Goal: Book appointment/travel/reservation: Book appointment/travel/reservation

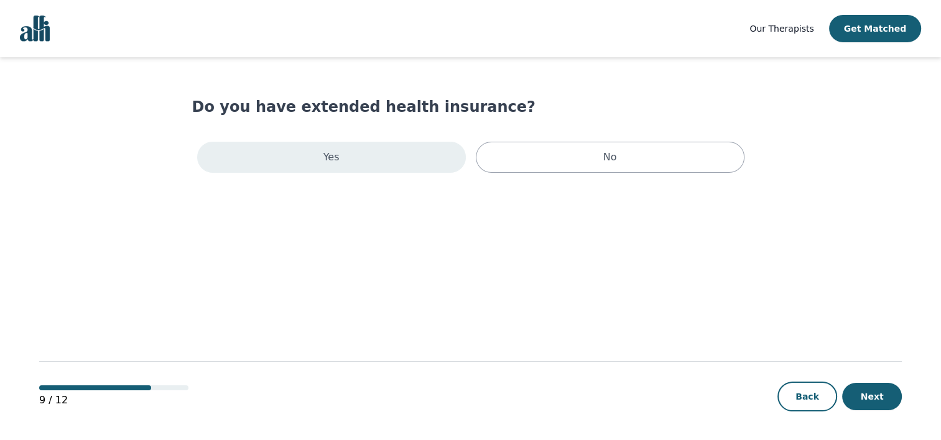
click at [373, 151] on div "Yes" at bounding box center [331, 157] width 269 height 31
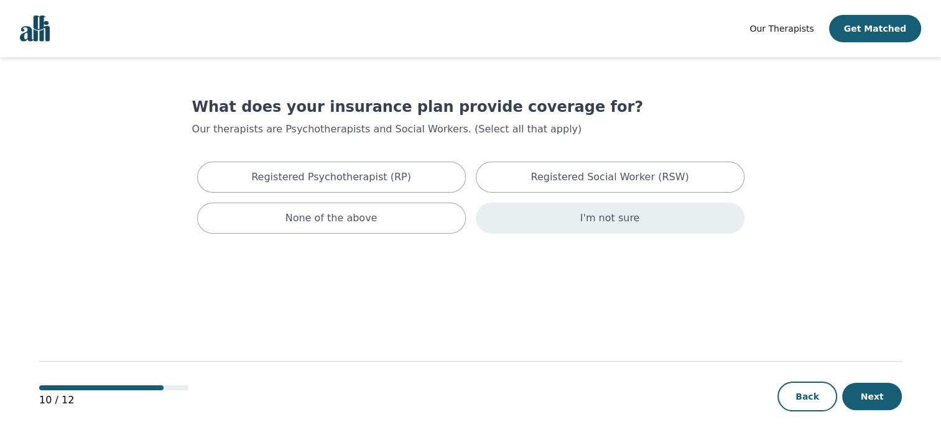
click at [547, 221] on div "I'm not sure" at bounding box center [610, 218] width 269 height 31
click at [882, 399] on button "Next" at bounding box center [872, 396] width 60 height 27
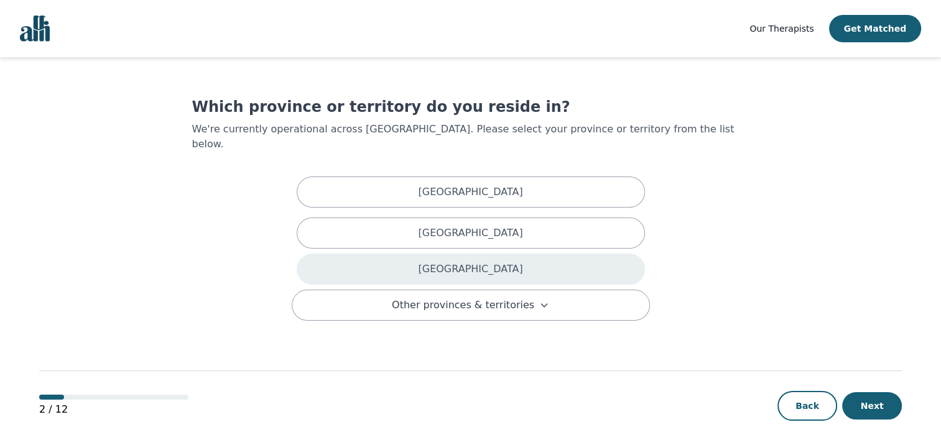
click at [512, 258] on div "Ontario" at bounding box center [471, 269] width 348 height 31
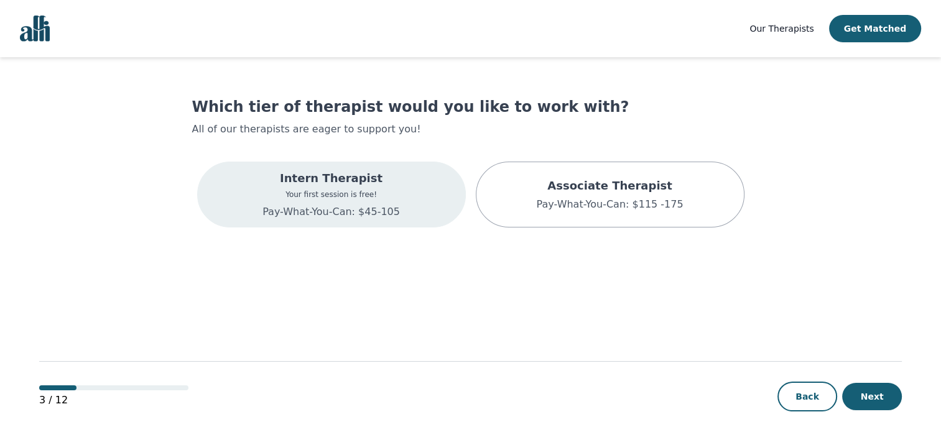
click at [330, 192] on p "Your first session is free!" at bounding box center [330, 195] width 137 height 10
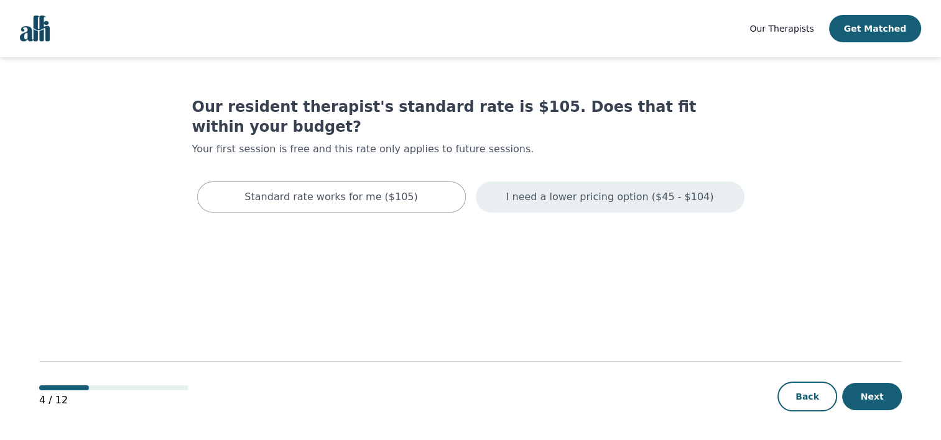
click at [535, 190] on p "I need a lower pricing option ($45 - $104)" at bounding box center [610, 197] width 208 height 15
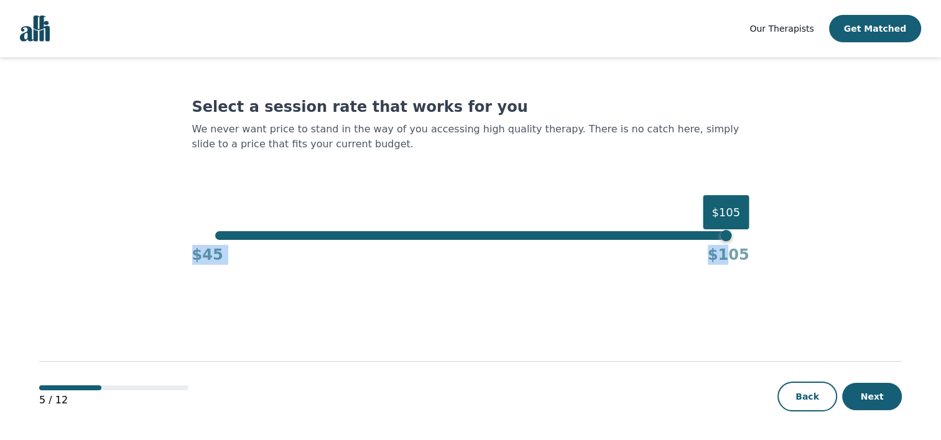
drag, startPoint x: 727, startPoint y: 244, endPoint x: 575, endPoint y: 234, distance: 152.7
click at [575, 234] on div "$105 $45 $105" at bounding box center [470, 248] width 557 height 34
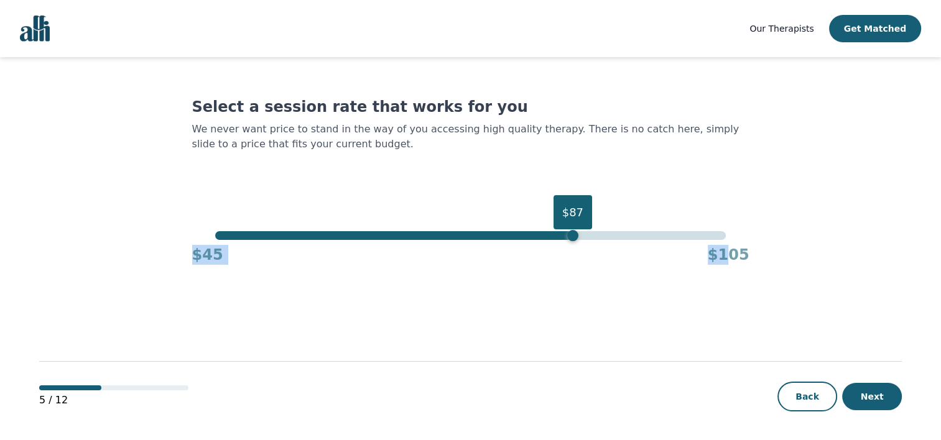
click at [575, 234] on div "$87" at bounding box center [470, 235] width 510 height 9
click at [298, 231] on div "$87" at bounding box center [470, 235] width 510 height 9
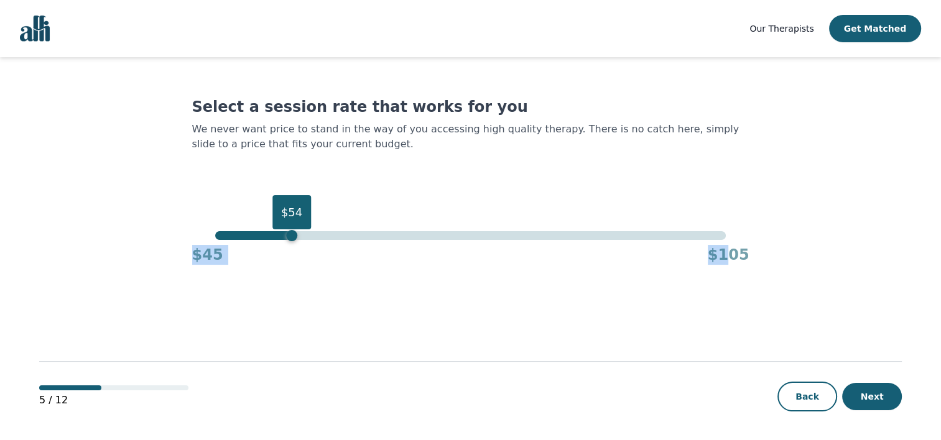
click at [289, 233] on div "$54" at bounding box center [470, 235] width 510 height 9
drag, startPoint x: 290, startPoint y: 233, endPoint x: 262, endPoint y: 234, distance: 28.0
click at [262, 234] on div "$50" at bounding box center [257, 235] width 11 height 11
click at [882, 397] on button "Next" at bounding box center [872, 396] width 60 height 27
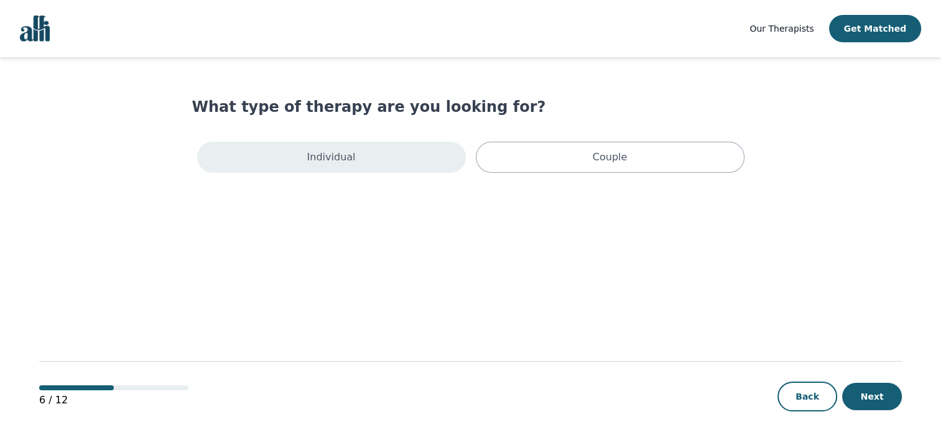
click at [405, 149] on div "Individual" at bounding box center [331, 157] width 269 height 31
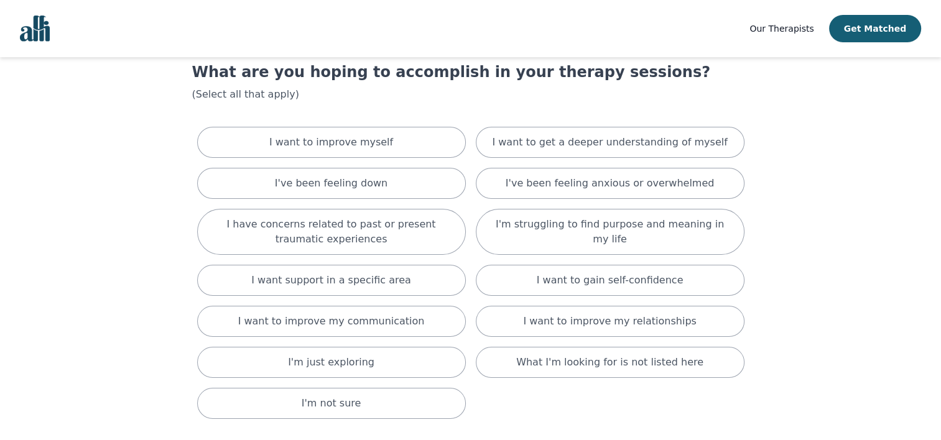
scroll to position [37, 0]
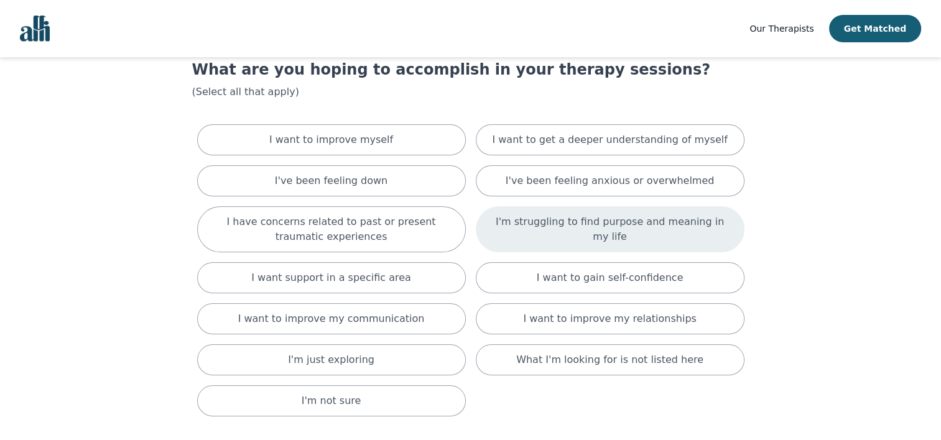
click at [505, 219] on div "I'm struggling to find purpose and meaning in my life" at bounding box center [610, 229] width 269 height 46
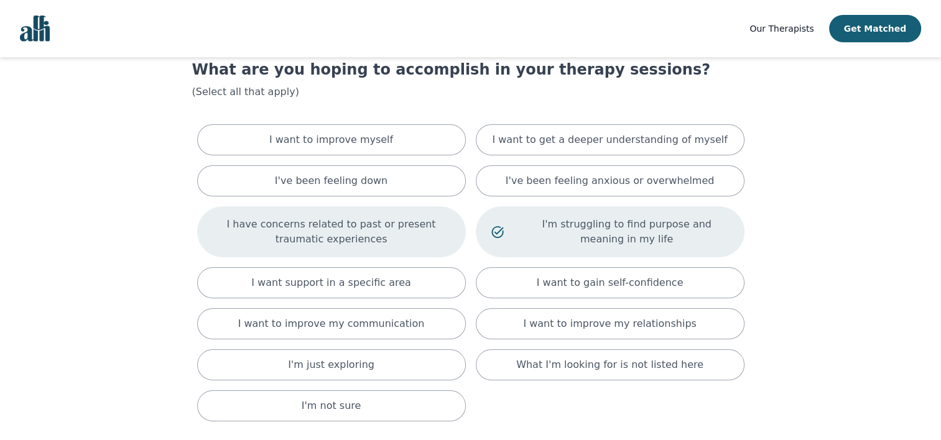
click at [412, 240] on p "I have concerns related to past or present traumatic experiences" at bounding box center [332, 232] width 238 height 30
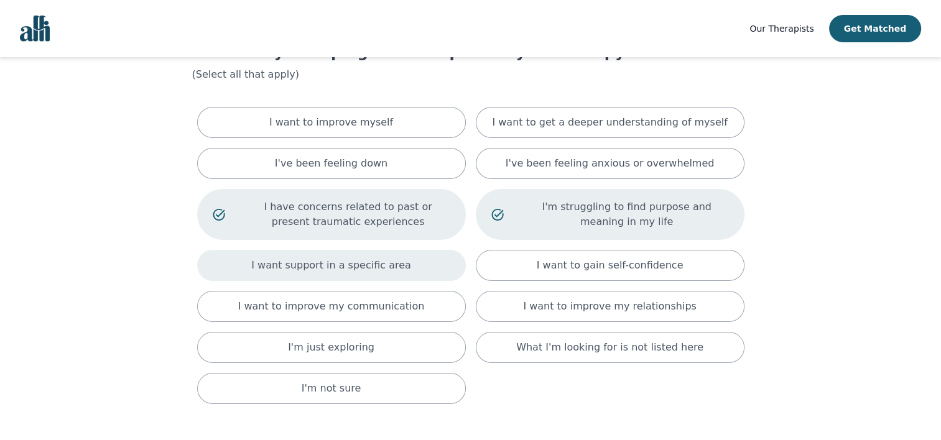
scroll to position [56, 0]
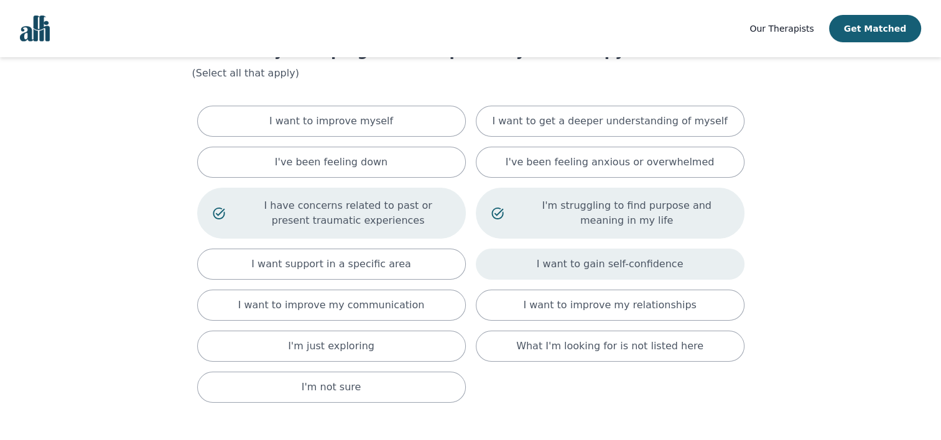
click at [512, 274] on div "I want to gain self-confidence" at bounding box center [610, 264] width 269 height 31
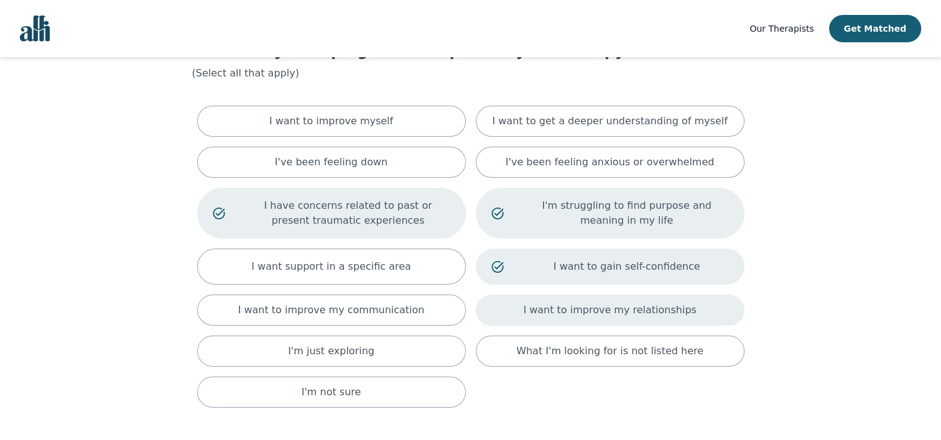
click at [522, 313] on div "I want to improve my relationships" at bounding box center [610, 310] width 269 height 31
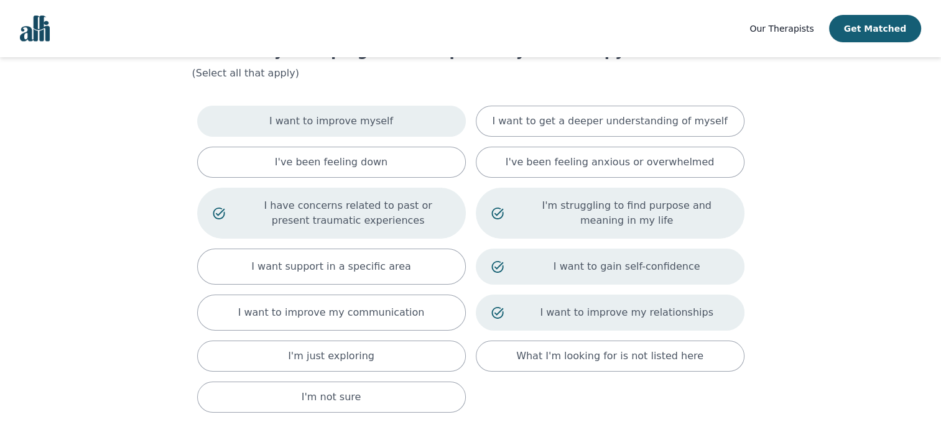
click at [401, 134] on div "I want to improve myself" at bounding box center [331, 121] width 269 height 31
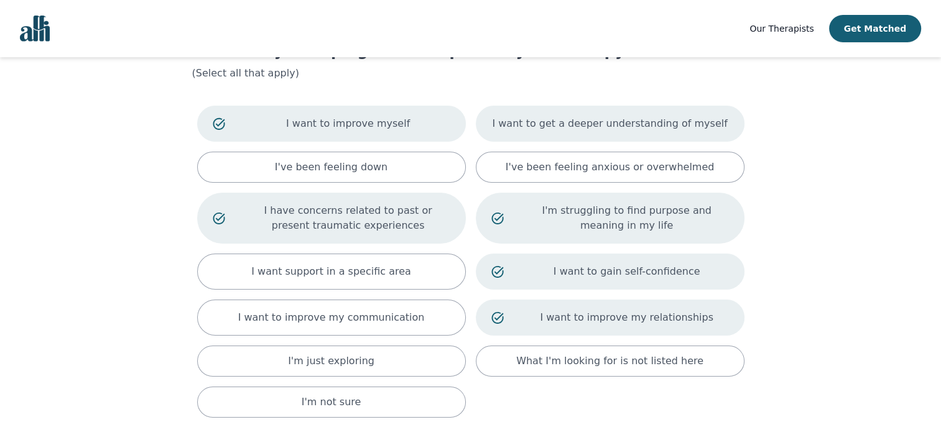
click at [516, 114] on div "I want to get a deeper understanding of myself" at bounding box center [610, 124] width 269 height 36
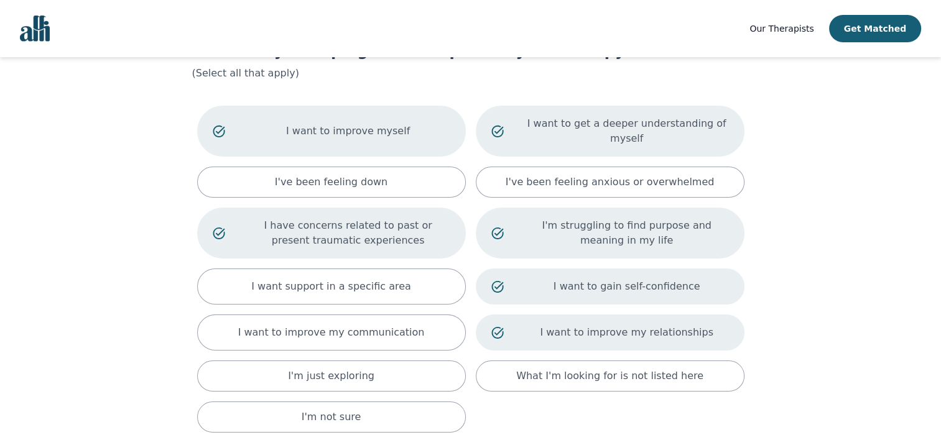
scroll to position [166, 0]
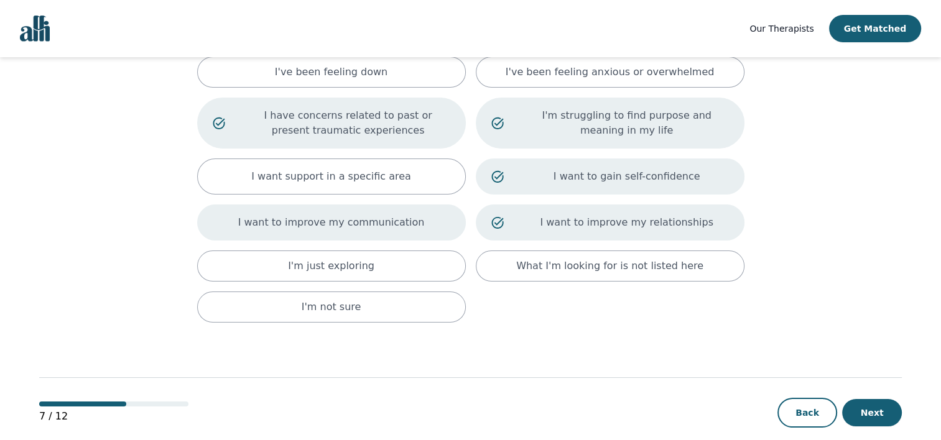
click at [430, 209] on div "I want to improve my communication" at bounding box center [331, 223] width 269 height 36
click at [868, 399] on button "Next" at bounding box center [872, 412] width 60 height 27
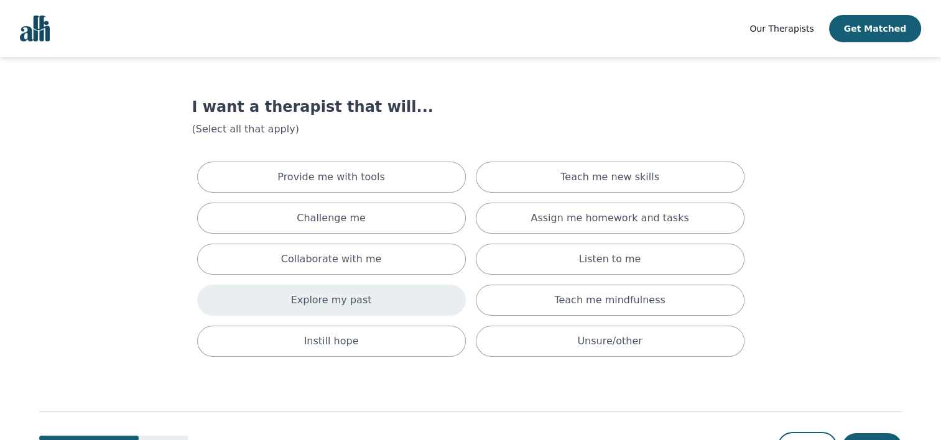
click at [423, 303] on div "Explore my past" at bounding box center [331, 300] width 269 height 31
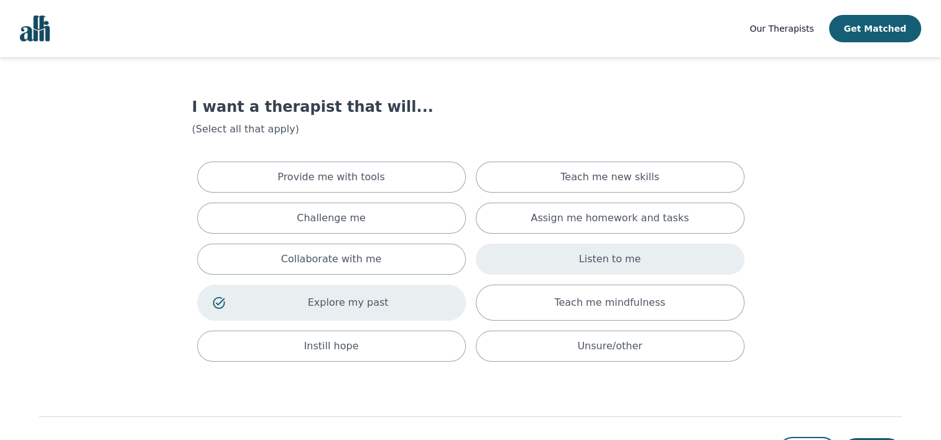
click at [568, 274] on div "Listen to me" at bounding box center [610, 259] width 269 height 31
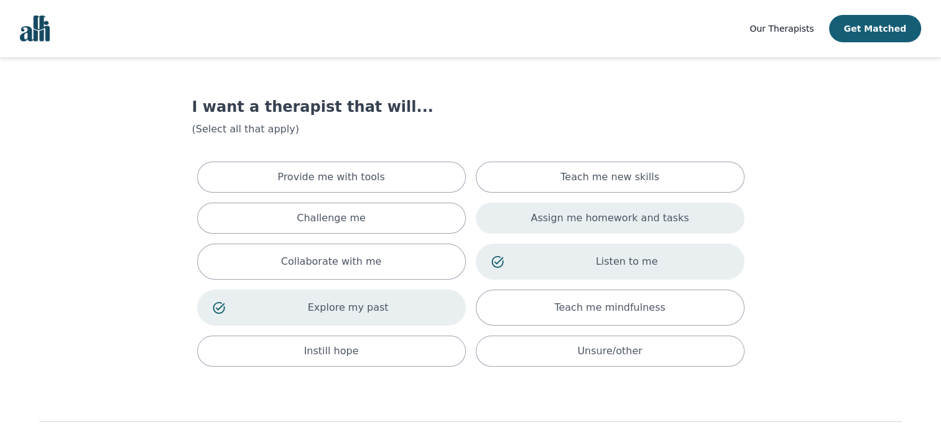
click at [555, 218] on p "Assign me homework and tasks" at bounding box center [609, 218] width 158 height 15
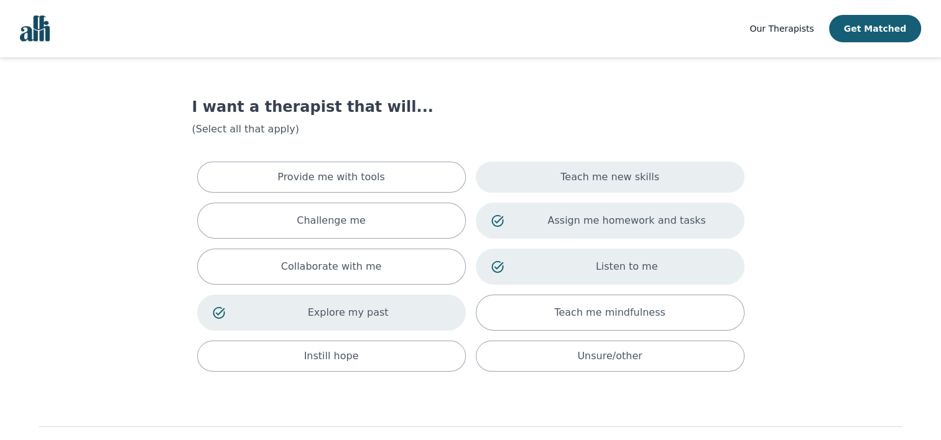
click at [510, 184] on div "Teach me new skills" at bounding box center [610, 177] width 269 height 31
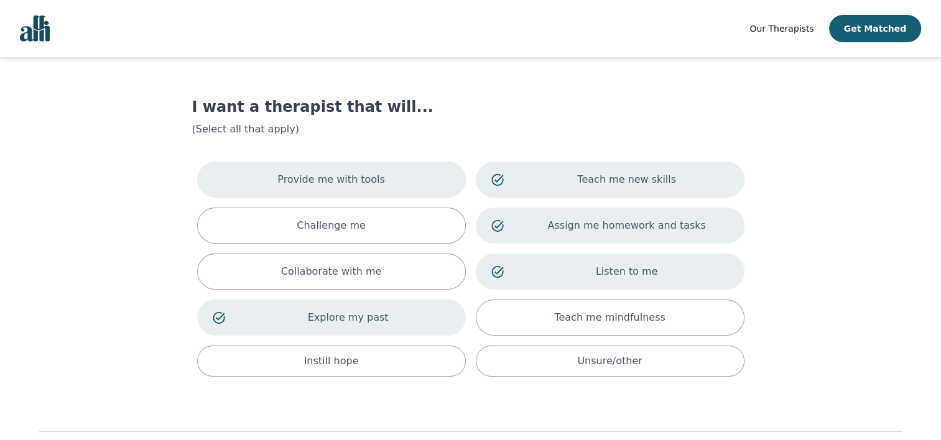
click at [413, 171] on div "Provide me with tools" at bounding box center [331, 180] width 269 height 36
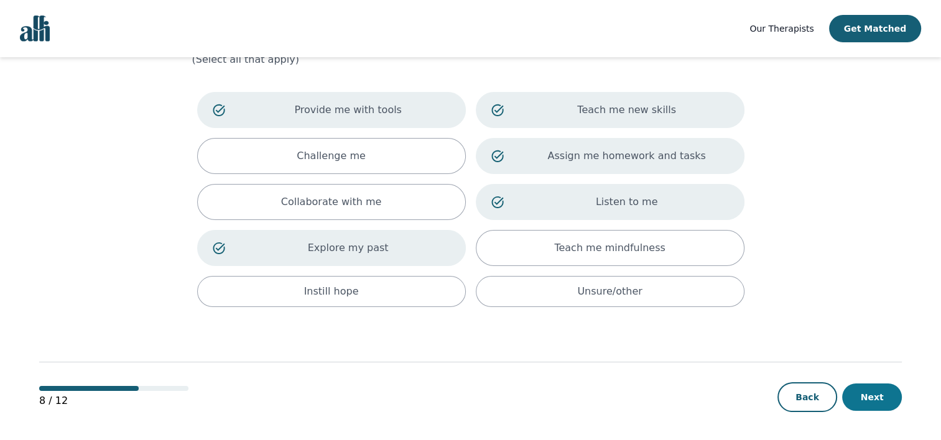
click at [878, 402] on button "Next" at bounding box center [872, 397] width 60 height 27
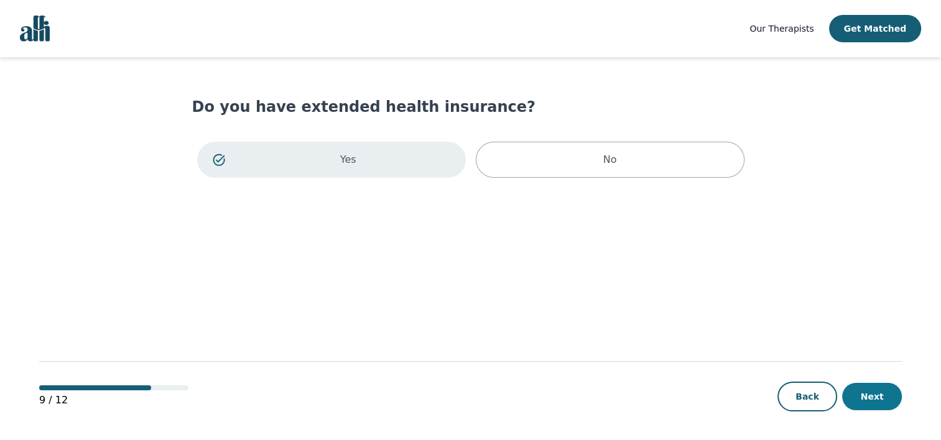
click at [858, 398] on button "Next" at bounding box center [872, 396] width 60 height 27
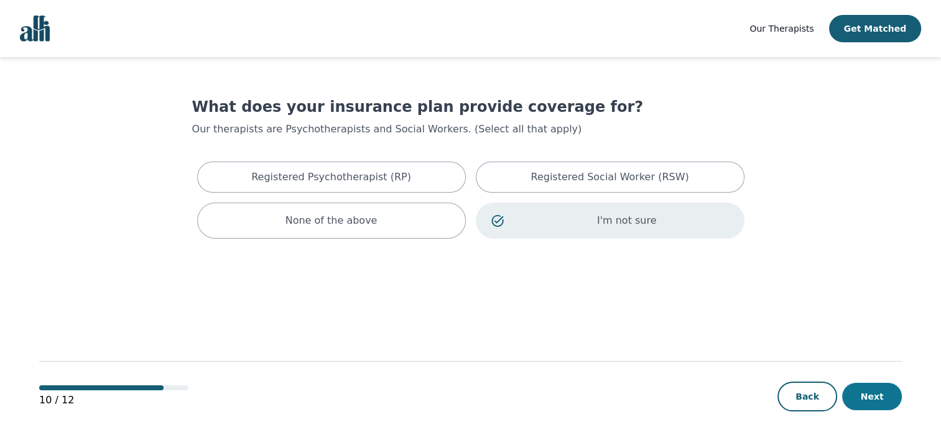
click at [865, 394] on button "Next" at bounding box center [872, 396] width 60 height 27
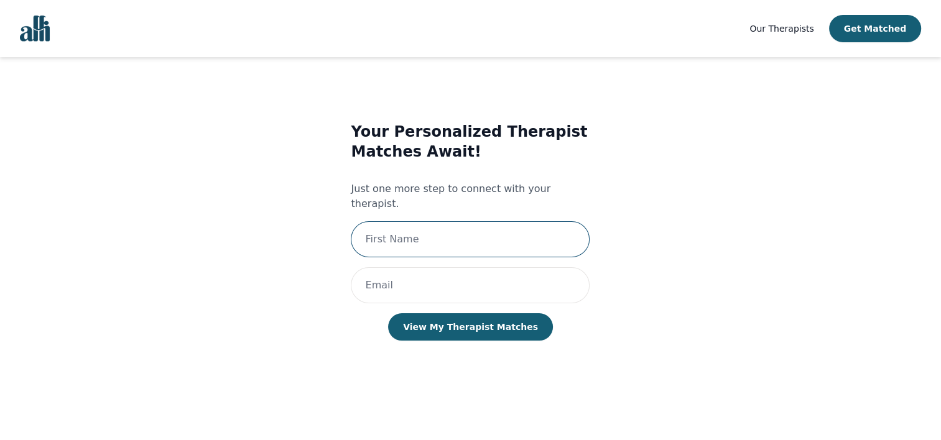
click at [487, 221] on input "text" at bounding box center [470, 239] width 239 height 36
type input "caleb"
type input "calebmoney2007@gmail.com"
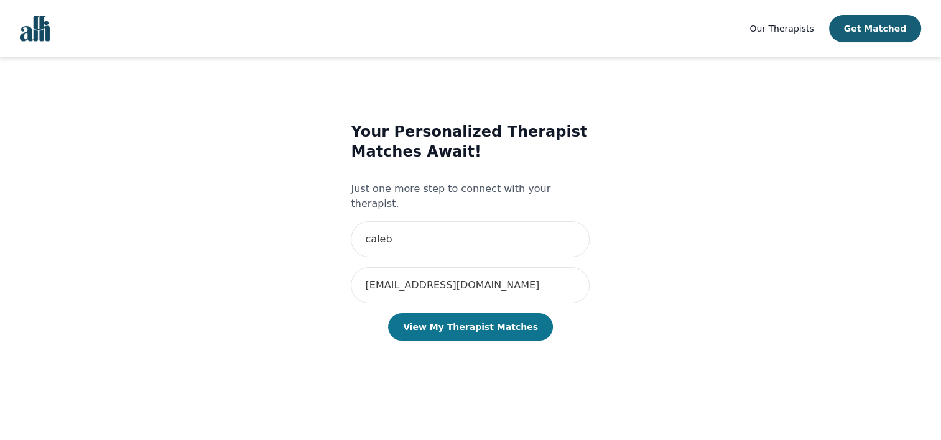
click at [456, 313] on button "View My Therapist Matches" at bounding box center [470, 326] width 165 height 27
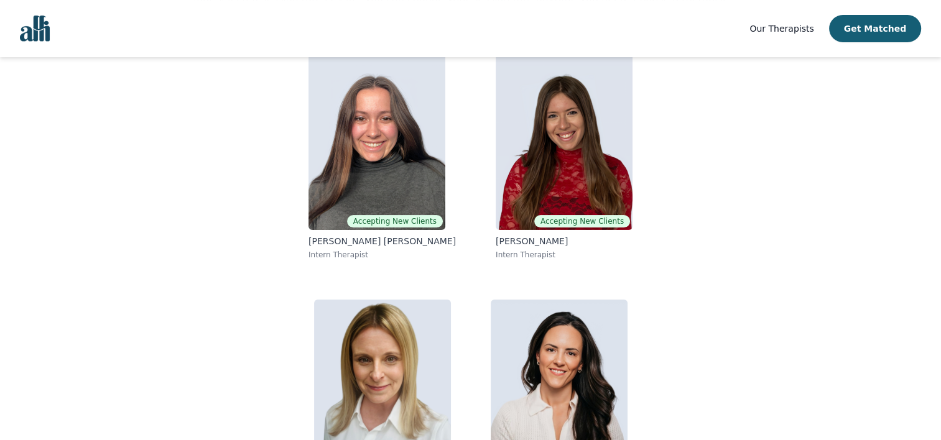
scroll to position [131, 0]
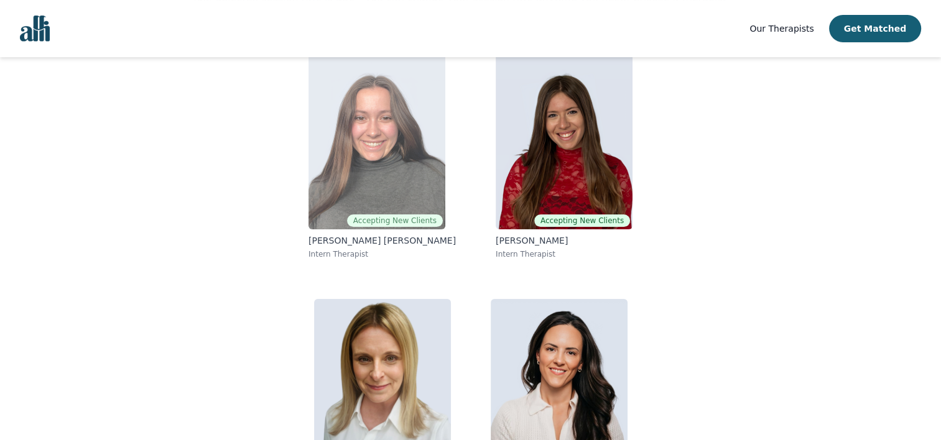
click at [413, 191] on img at bounding box center [376, 139] width 137 height 179
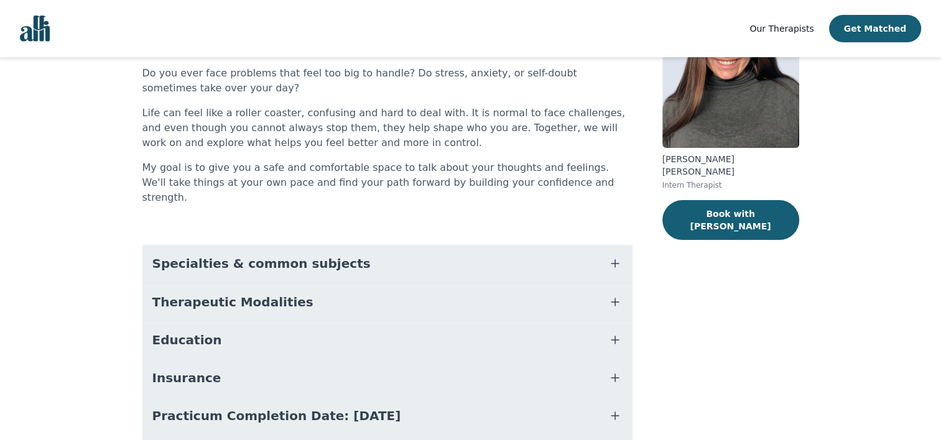
scroll to position [117, 0]
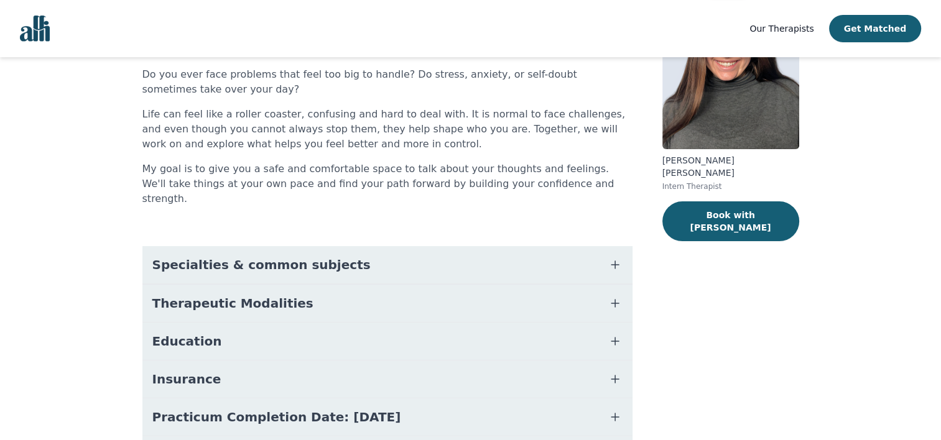
click at [415, 246] on button "Specialties & common subjects" at bounding box center [387, 264] width 490 height 37
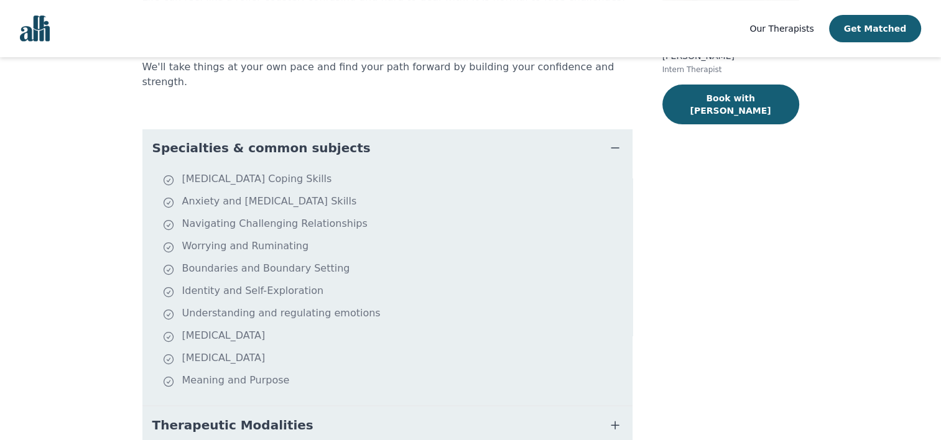
scroll to position [233, 0]
click at [419, 135] on button "Specialties & common subjects" at bounding box center [387, 148] width 490 height 37
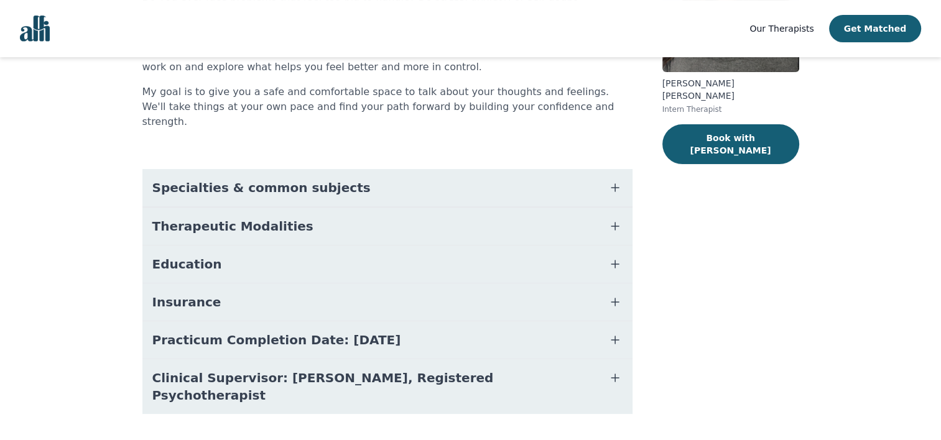
click at [378, 284] on button "Insurance" at bounding box center [387, 302] width 490 height 37
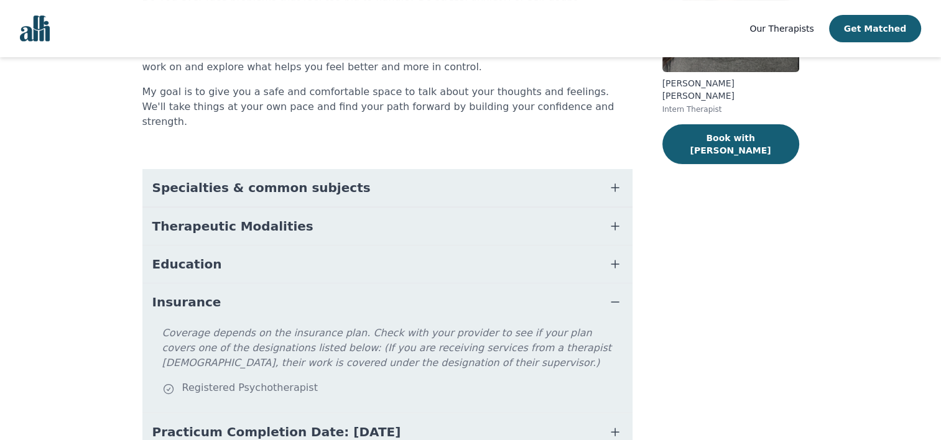
click at [378, 284] on button "Insurance" at bounding box center [387, 302] width 490 height 37
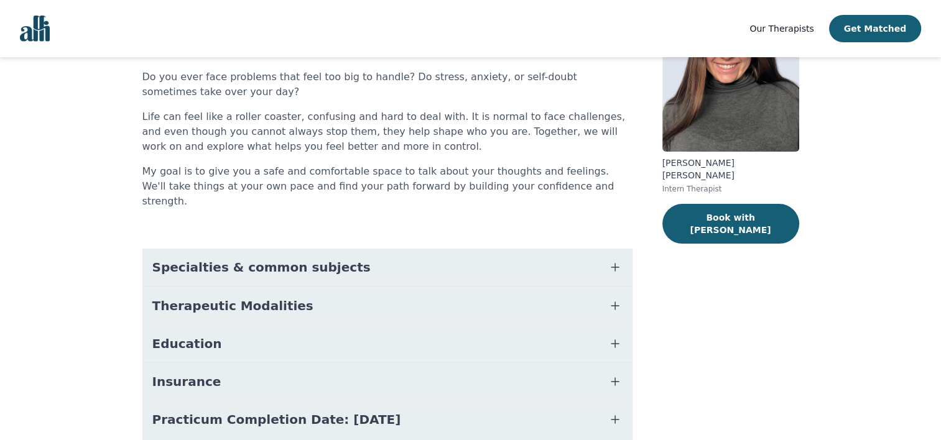
scroll to position [113, 0]
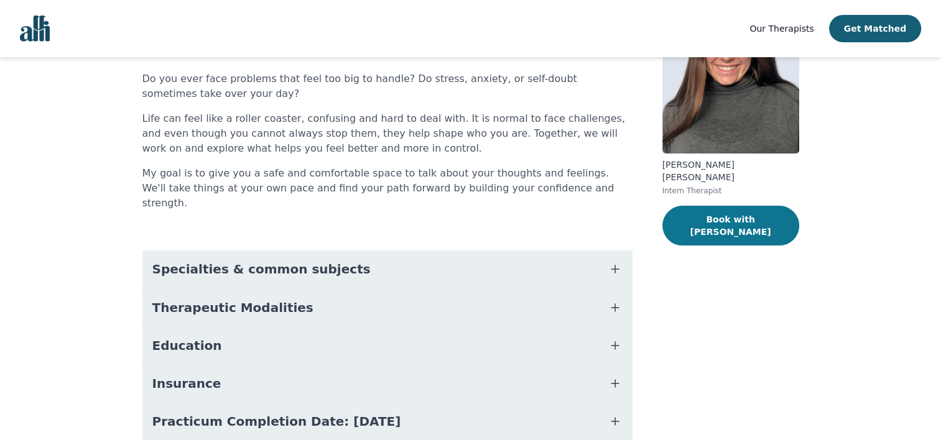
click at [693, 216] on button "Book with Rachelle" at bounding box center [730, 226] width 137 height 40
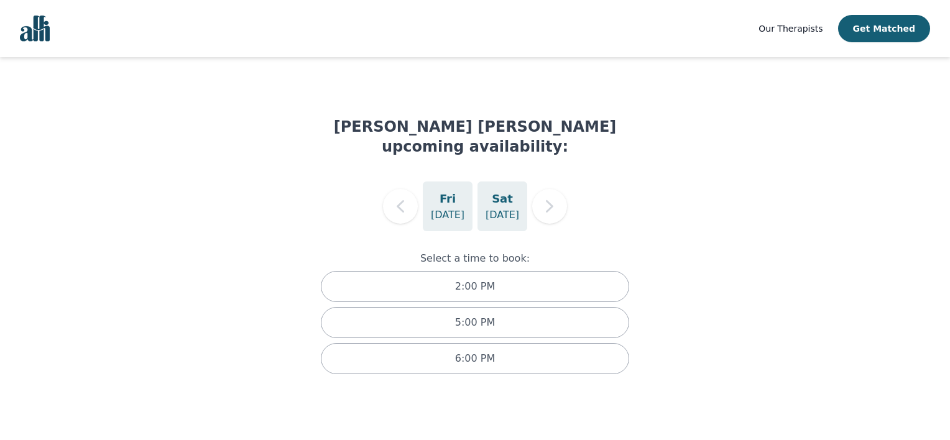
click at [517, 193] on div "Sat Sep 6" at bounding box center [503, 207] width 50 height 50
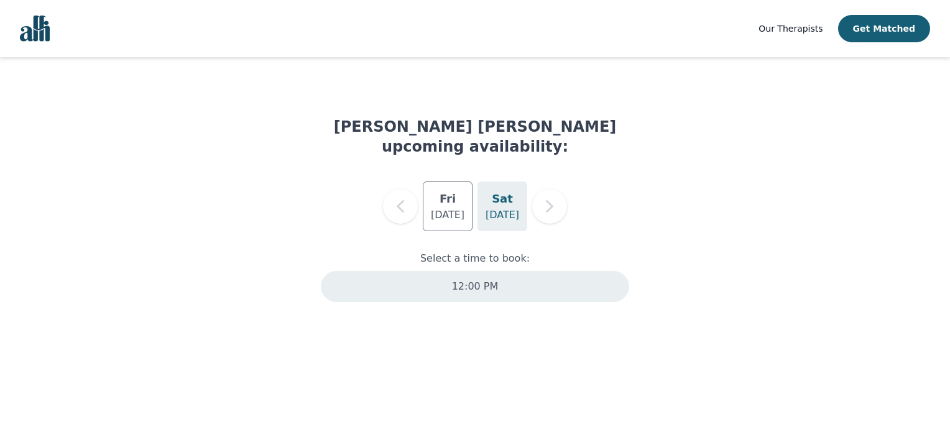
click at [498, 271] on div "12:00 PM" at bounding box center [475, 286] width 308 height 31
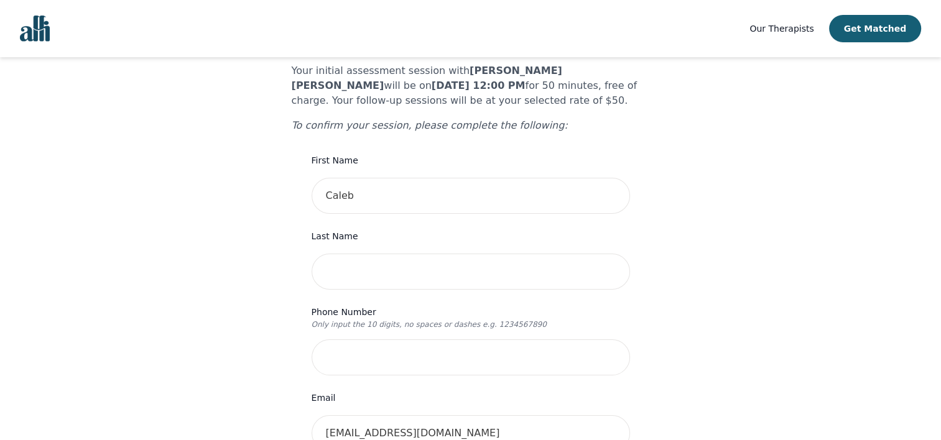
scroll to position [106, 0]
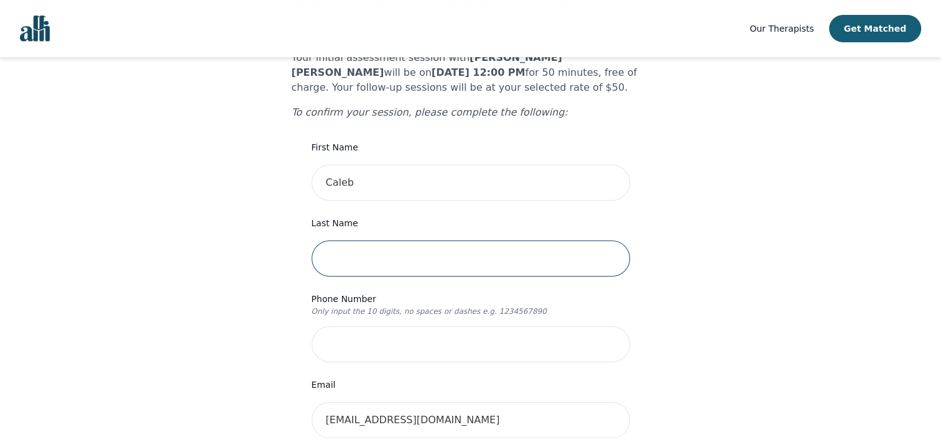
click at [463, 241] on input "text" at bounding box center [471, 259] width 318 height 36
type input "money"
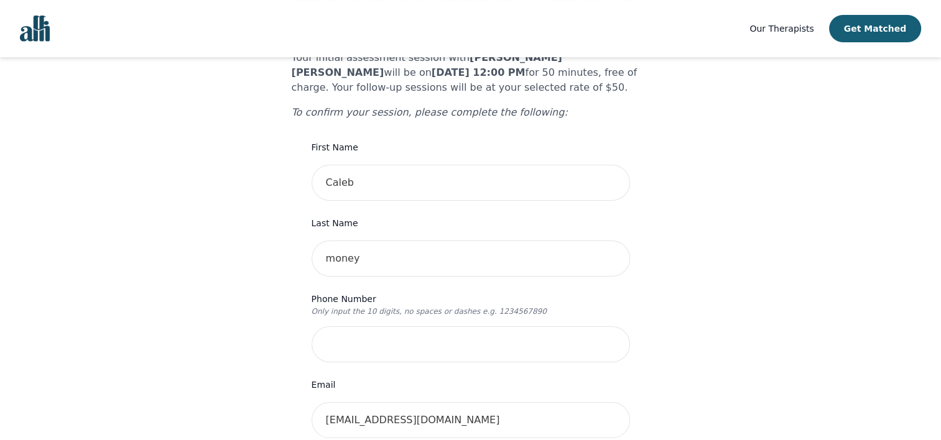
type input "470 jones road"
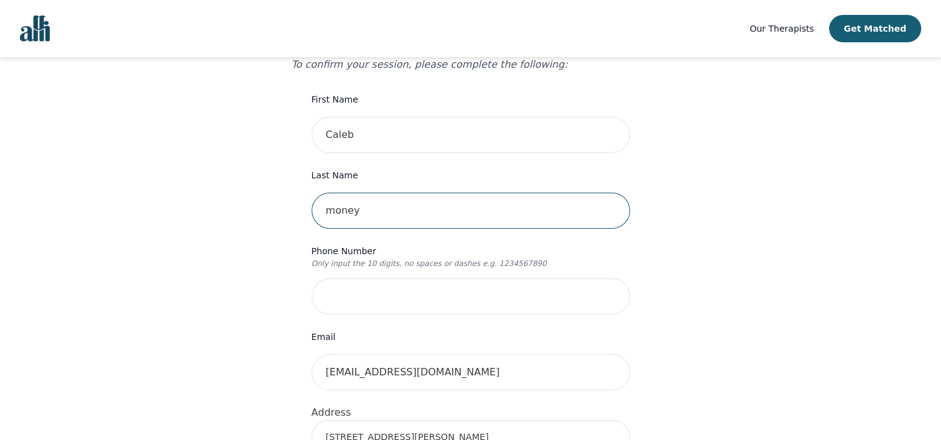
scroll to position [157, 0]
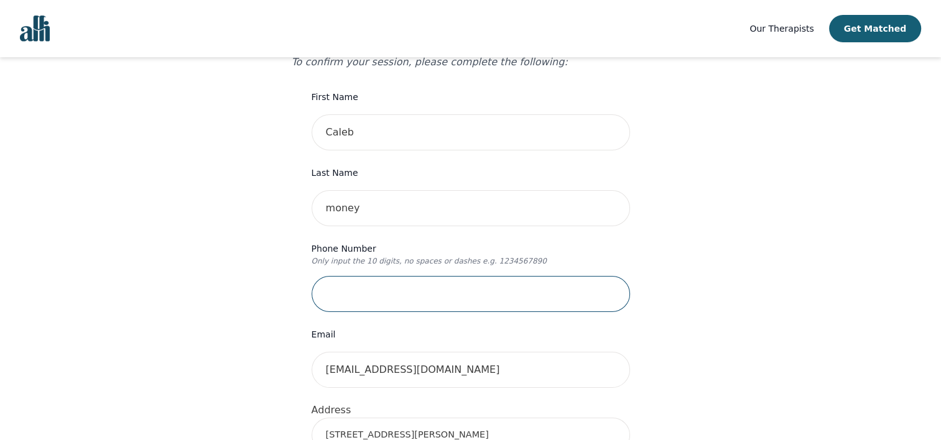
click at [418, 276] on input "tel" at bounding box center [471, 294] width 318 height 36
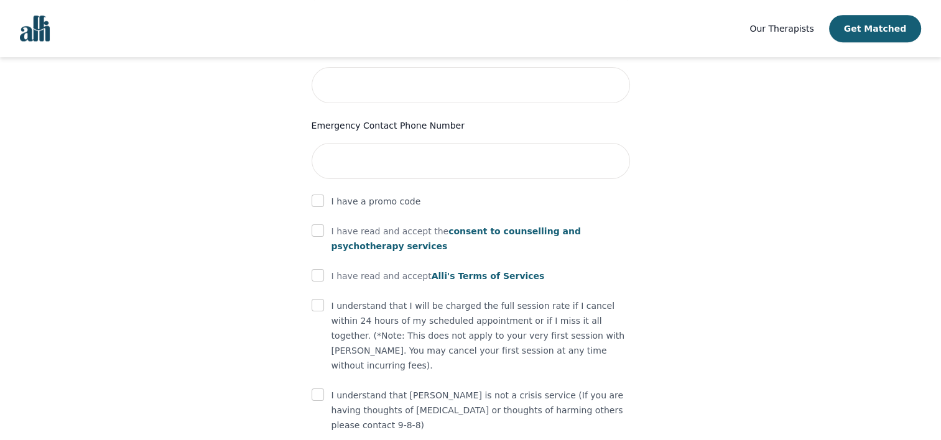
scroll to position [658, 0]
type input "4164321096"
click at [319, 224] on input "checkbox" at bounding box center [318, 230] width 12 height 12
checkbox input "true"
click at [315, 269] on input "checkbox" at bounding box center [318, 275] width 12 height 12
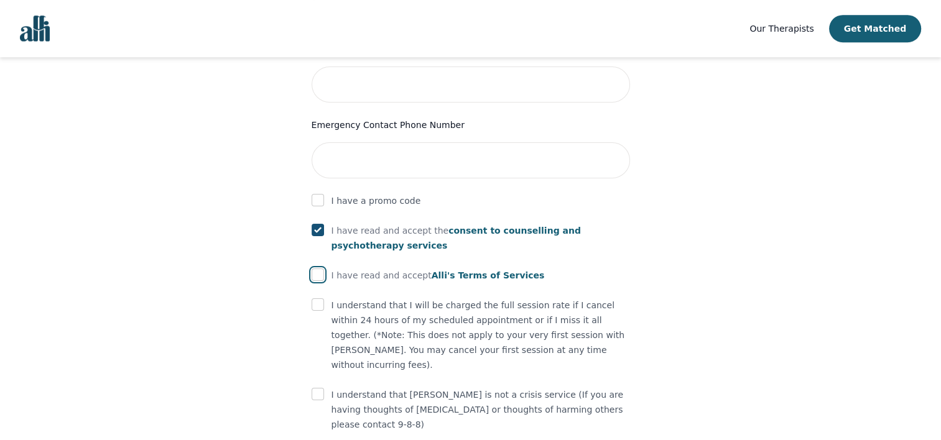
checkbox input "true"
click at [318, 298] on input "checkbox" at bounding box center [318, 304] width 12 height 12
checkbox input "true"
click at [318, 388] on input "checkbox" at bounding box center [318, 394] width 12 height 12
checkbox input "true"
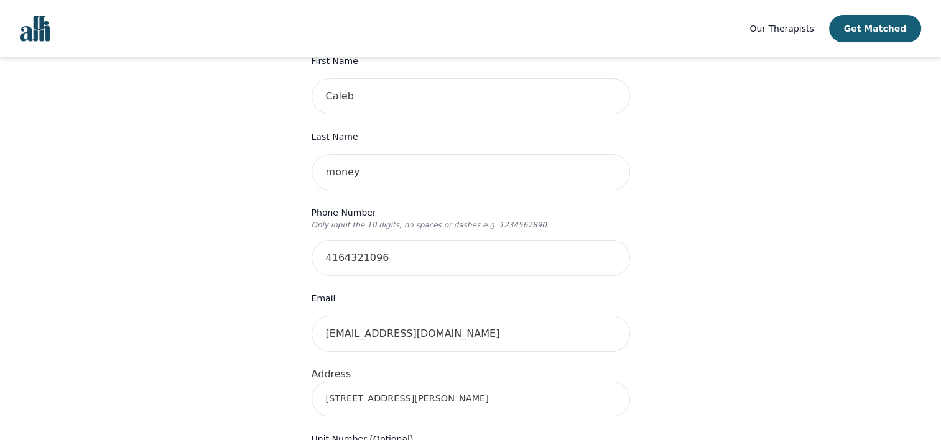
scroll to position [188, 0]
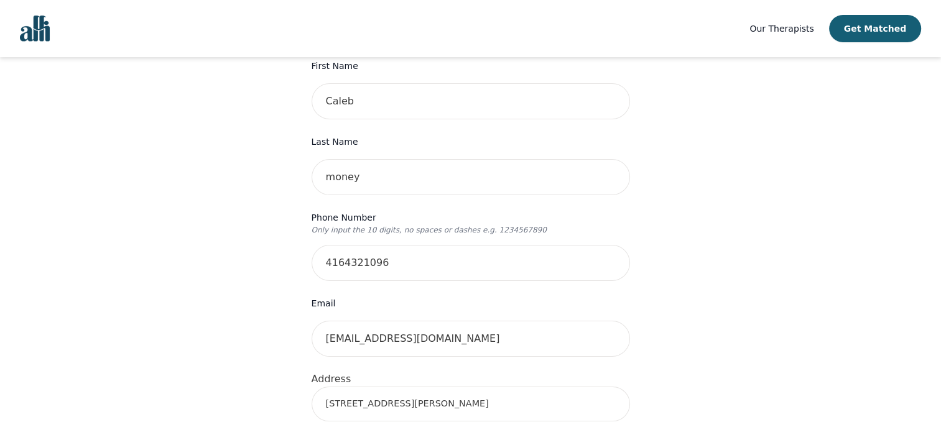
click at [395, 392] on input "470 jones road" at bounding box center [471, 404] width 318 height 35
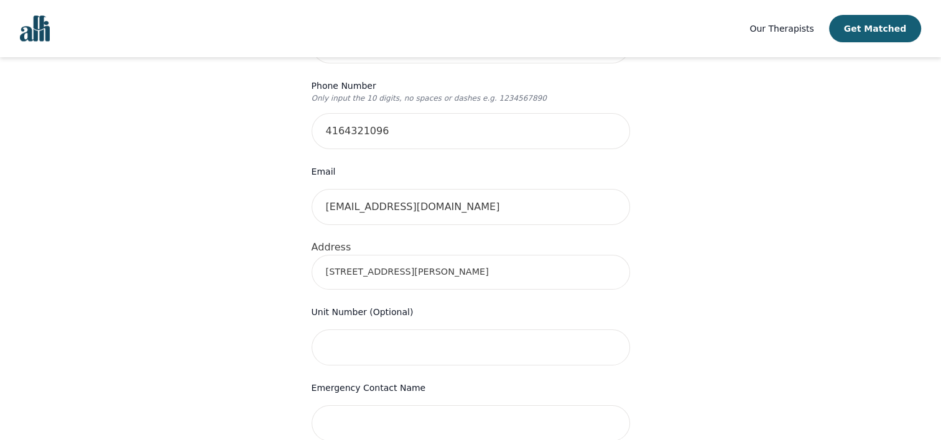
scroll to position [297, 0]
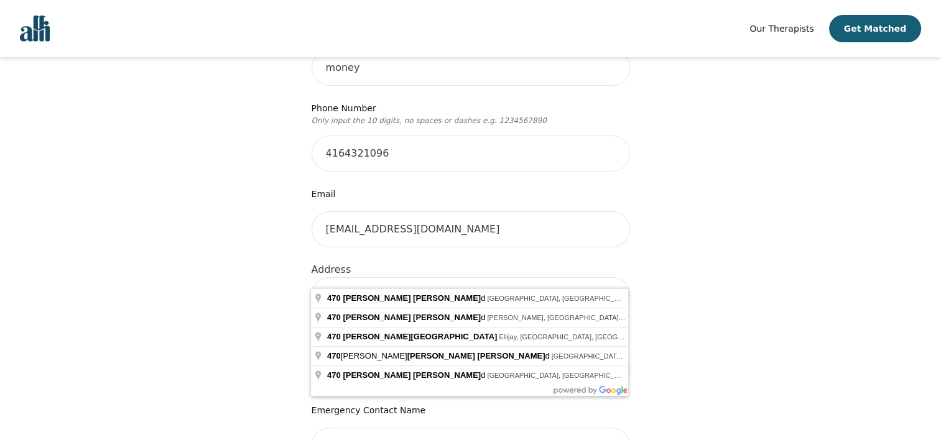
type input "4"
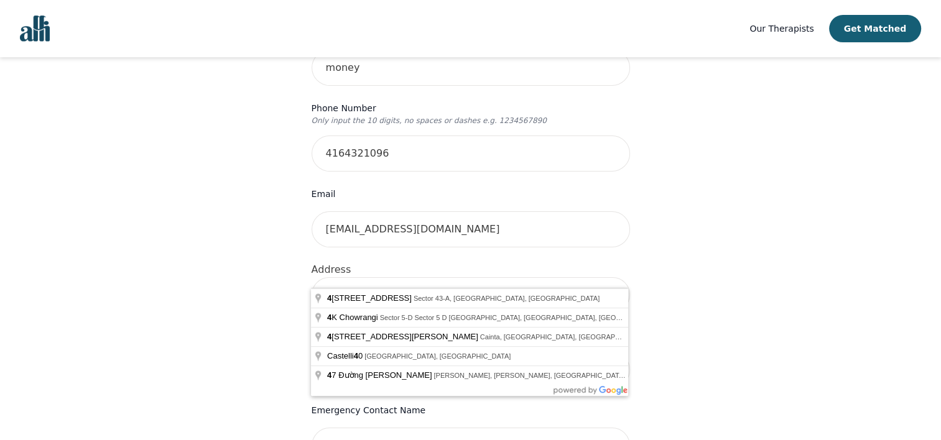
click at [271, 294] on div "Your therapy journey is about to begin! Your initial assessment session with Ra…" at bounding box center [470, 341] width 911 height 1163
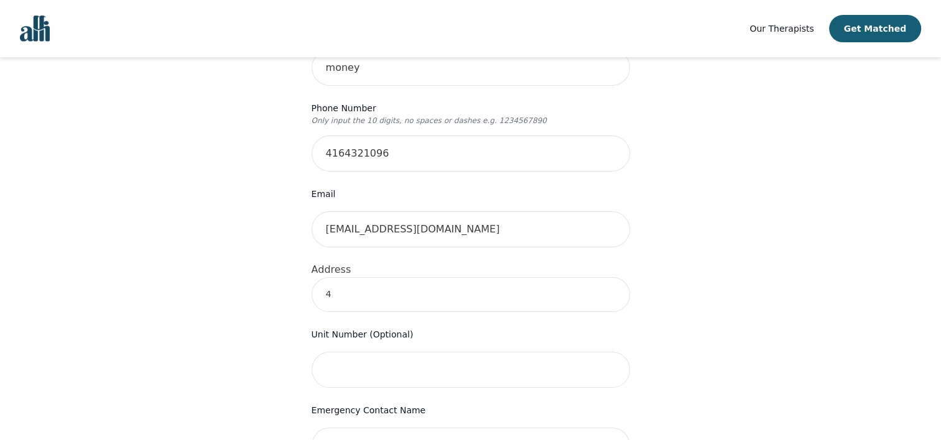
click at [353, 281] on input "4" at bounding box center [471, 294] width 318 height 35
type input "470 Jones Rd, Stoney Creek, ON L8E 5C3, Canada"
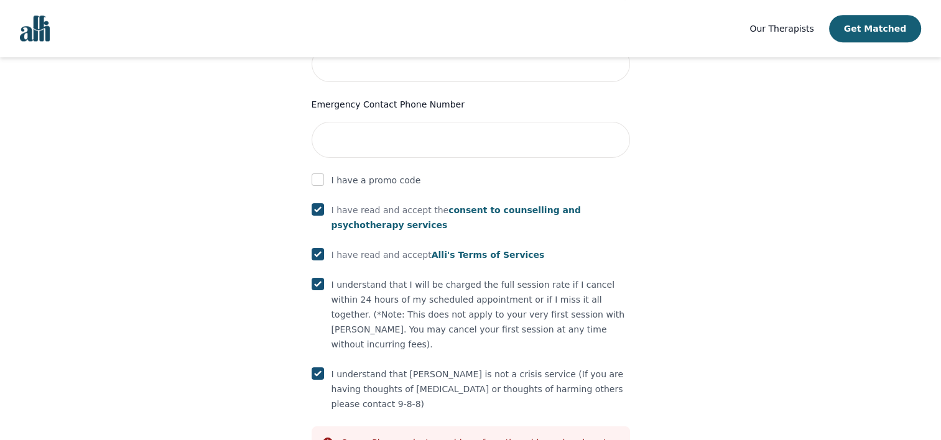
scroll to position [725, 0]
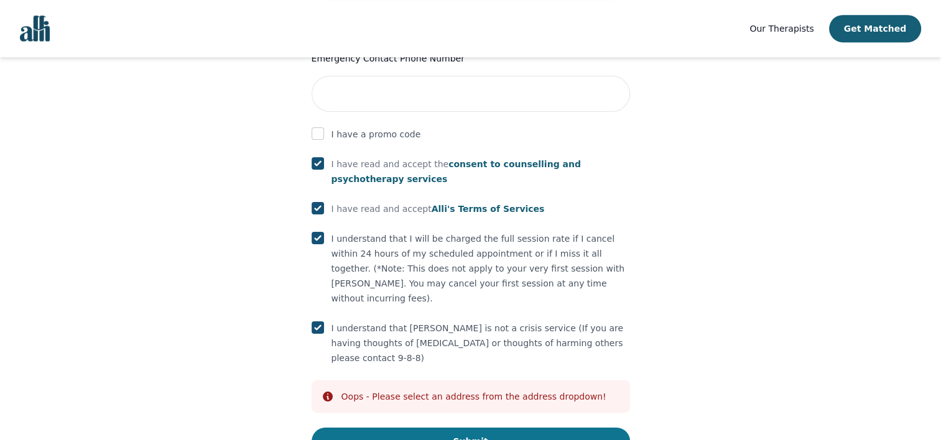
click at [445, 428] on button "Submit" at bounding box center [471, 441] width 318 height 27
click at [418, 428] on button "Submit" at bounding box center [471, 441] width 318 height 27
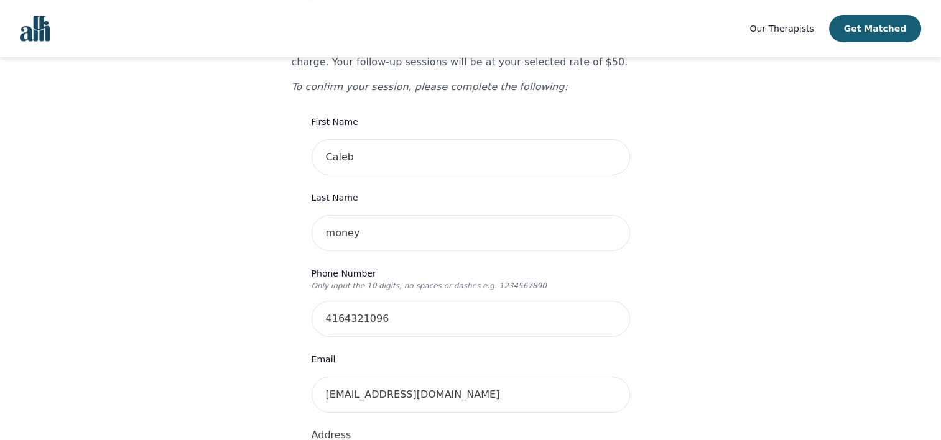
scroll to position [117, 0]
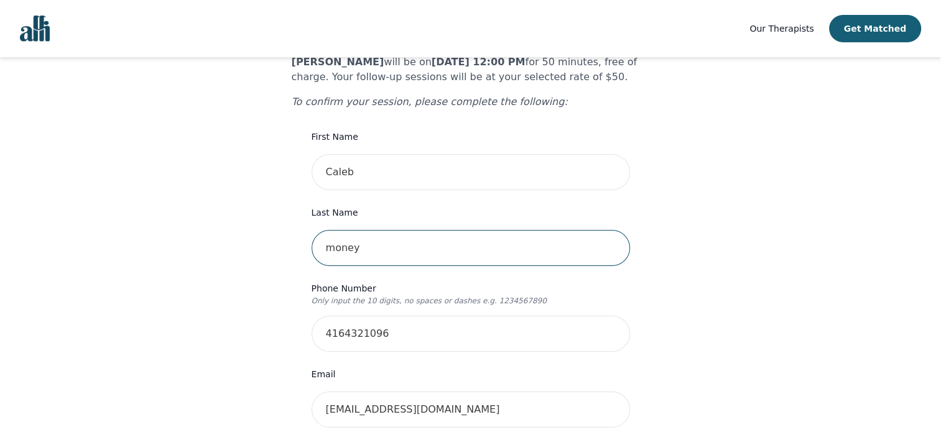
click at [408, 235] on input "money" at bounding box center [471, 248] width 318 height 36
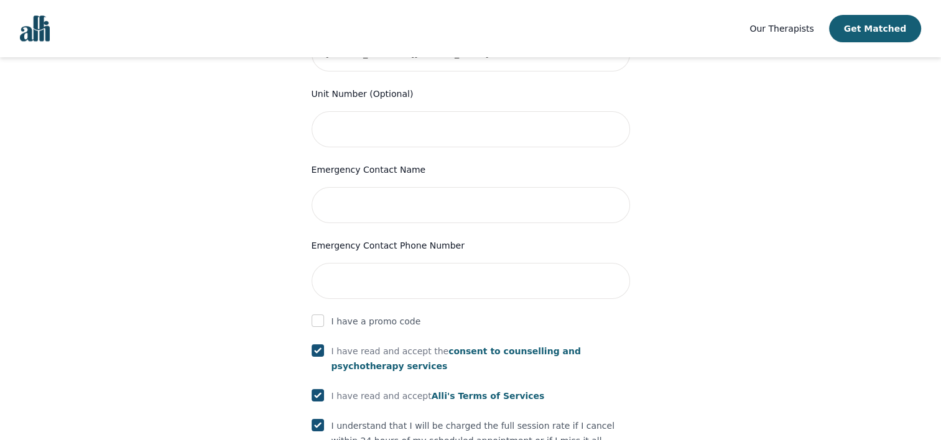
scroll to position [725, 0]
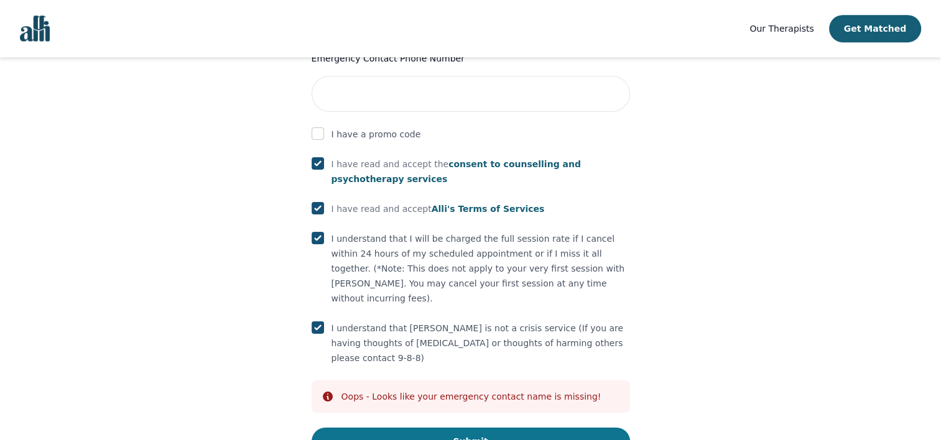
click at [440, 428] on button "Submit" at bounding box center [471, 441] width 318 height 27
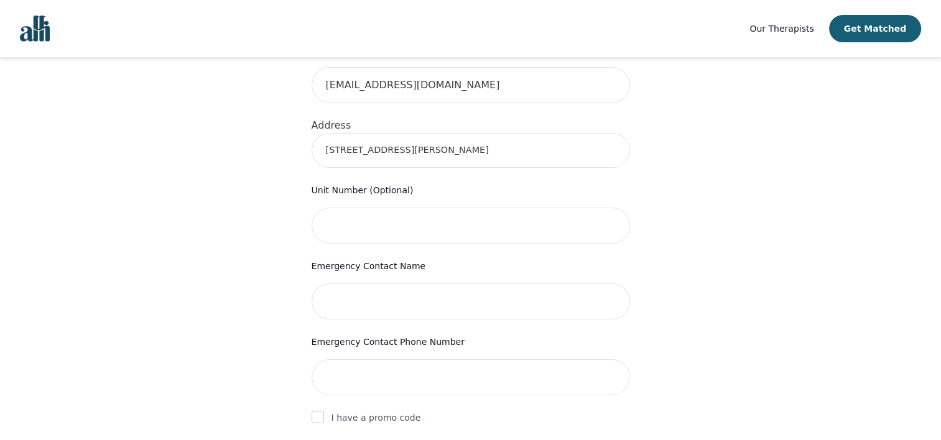
scroll to position [438, 0]
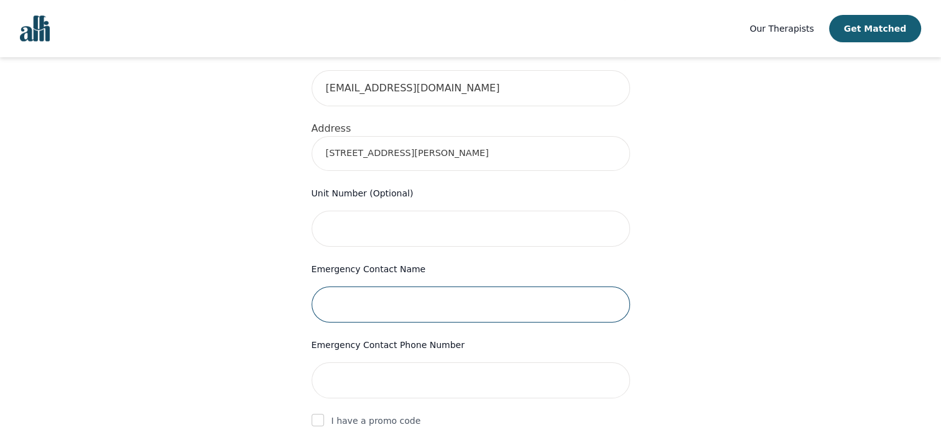
click at [443, 287] on input "text" at bounding box center [471, 305] width 318 height 36
type input "catherine money"
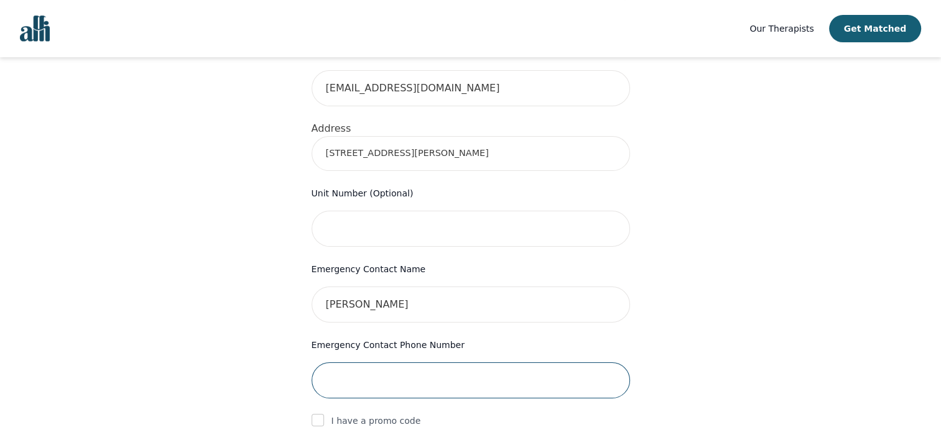
click at [381, 363] on input "tel" at bounding box center [471, 381] width 318 height 36
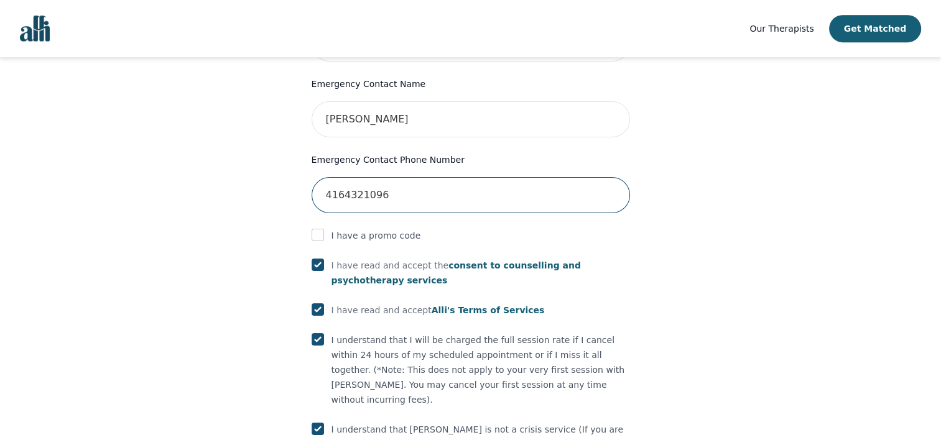
scroll to position [725, 0]
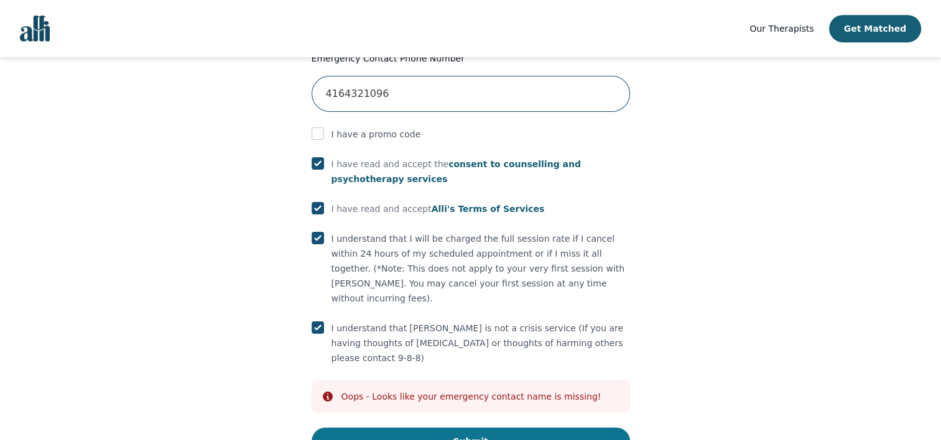
type input "4164321096"
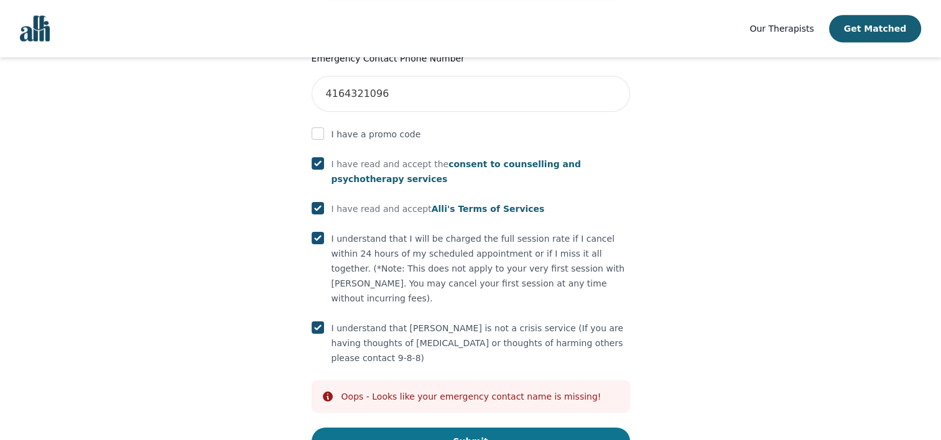
click at [392, 428] on button "Submit" at bounding box center [471, 441] width 318 height 27
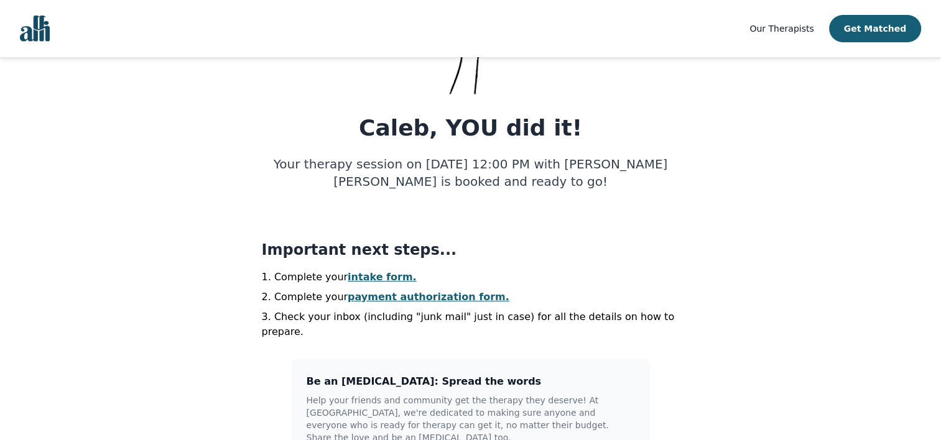
scroll to position [124, 0]
click at [383, 298] on link "payment authorization form." at bounding box center [429, 296] width 162 height 12
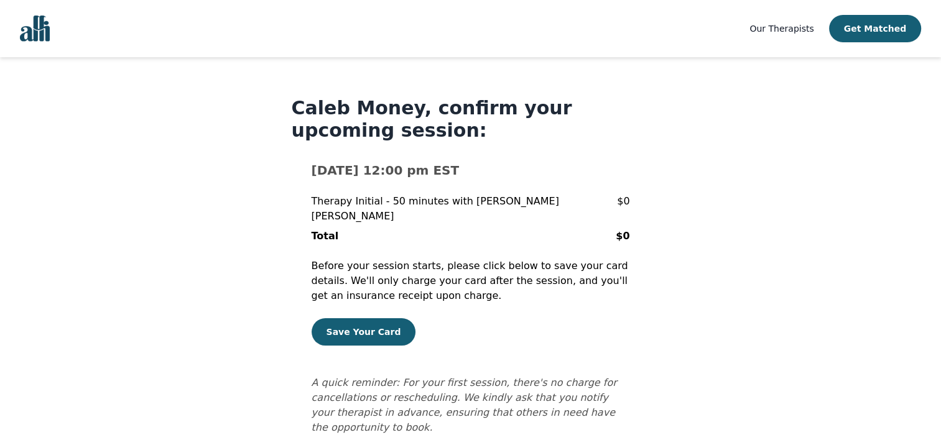
scroll to position [5, 0]
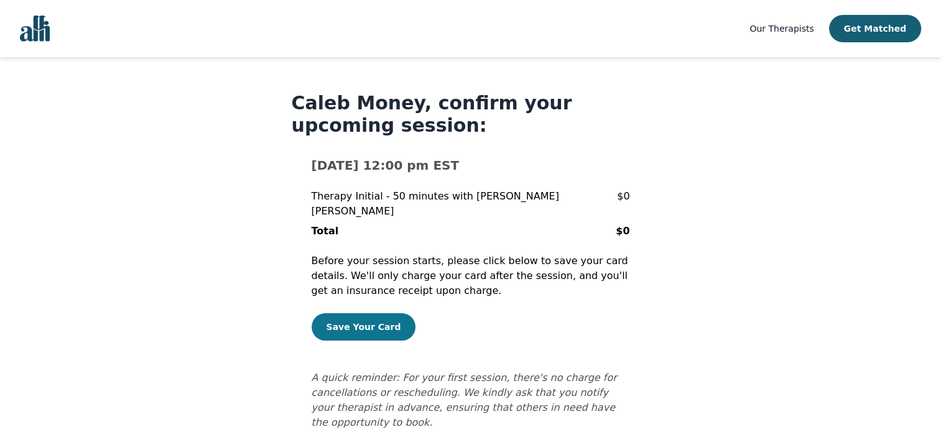
click at [365, 315] on button "Save Your Card" at bounding box center [364, 326] width 104 height 27
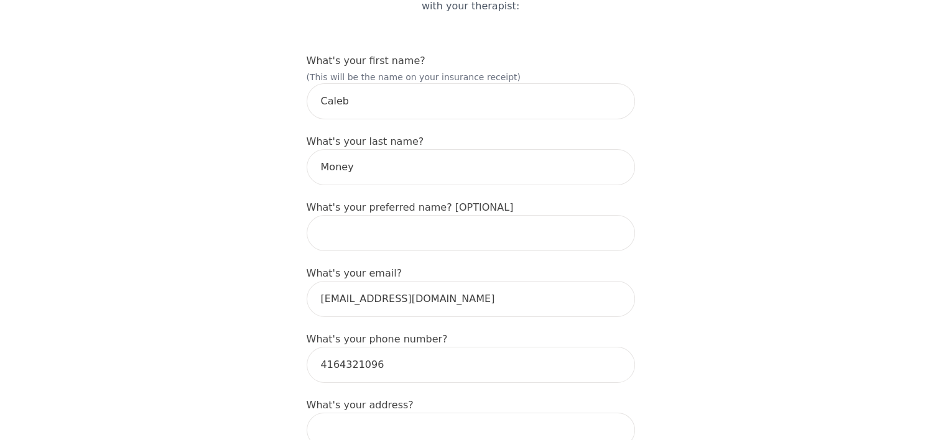
scroll to position [164, 0]
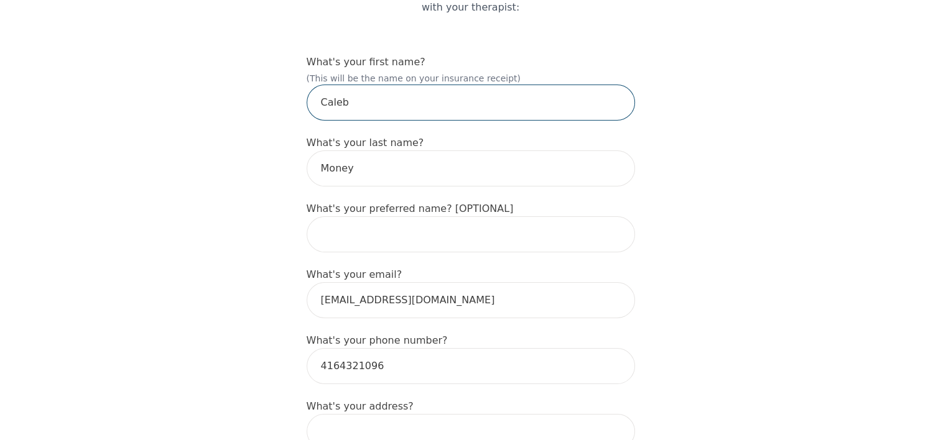
drag, startPoint x: 376, startPoint y: 68, endPoint x: 292, endPoint y: 69, distance: 83.3
type input "[PERSON_NAME]"
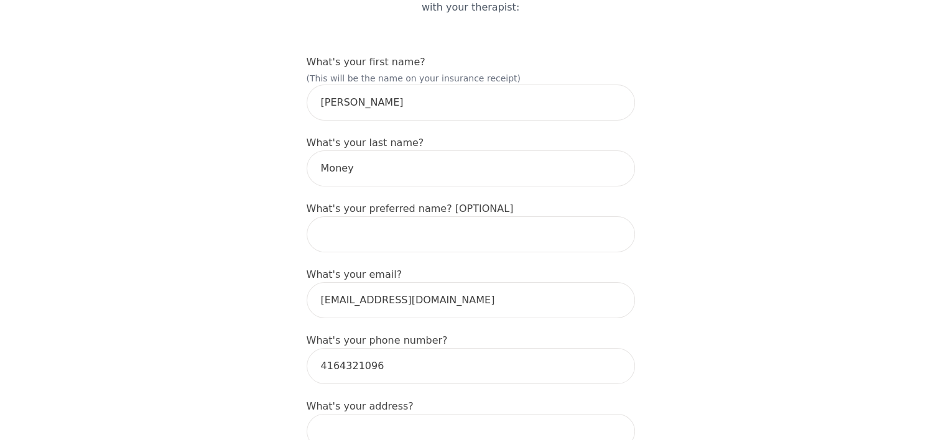
type input "[STREET_ADDRESS][PERSON_NAME]"
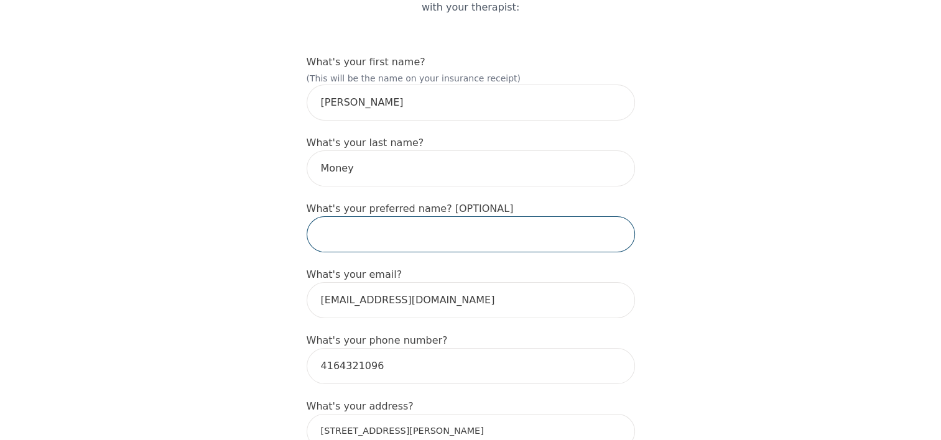
click at [408, 216] on input "text" at bounding box center [471, 234] width 328 height 36
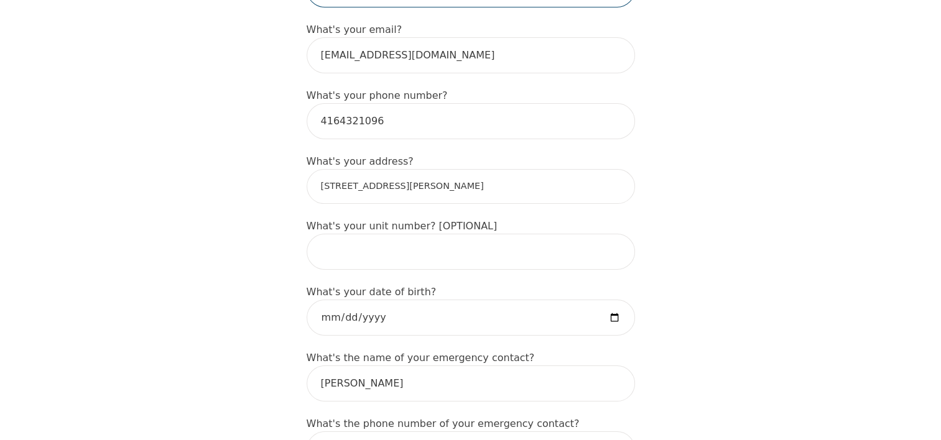
scroll to position [410, 0]
type input "caleb"
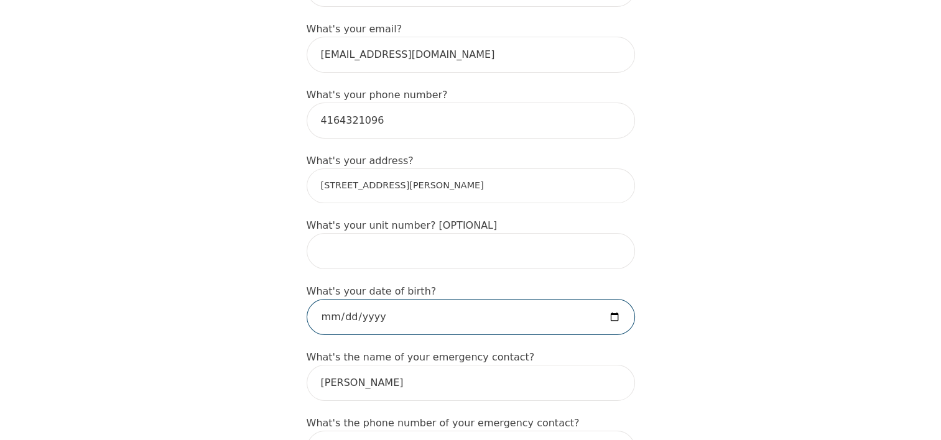
click at [404, 299] on input "date" at bounding box center [471, 317] width 328 height 36
click at [614, 299] on input "date" at bounding box center [471, 317] width 328 height 36
type input "2007-07-07"
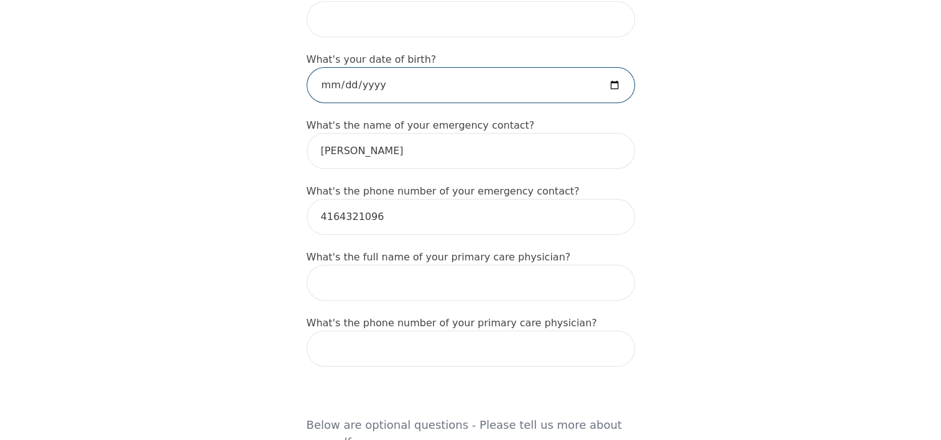
scroll to position [644, 0]
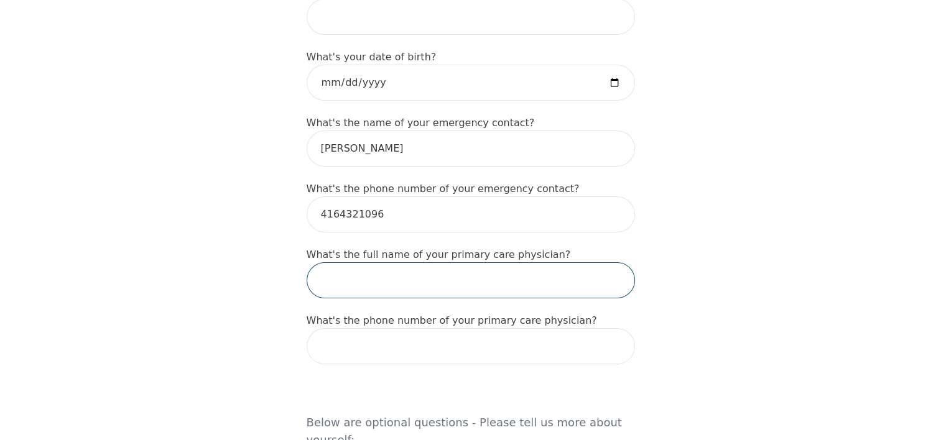
click at [424, 262] on input "text" at bounding box center [471, 280] width 328 height 36
click at [292, 210] on div "Intake Assessment for Caleb Money Part 1 of 2: Tell Us About Yourself Please co…" at bounding box center [471, 344] width 358 height 1877
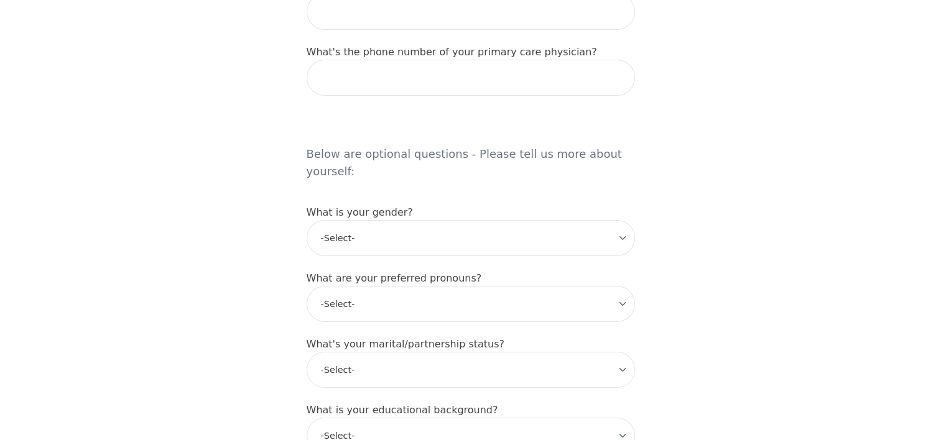
scroll to position [902, 0]
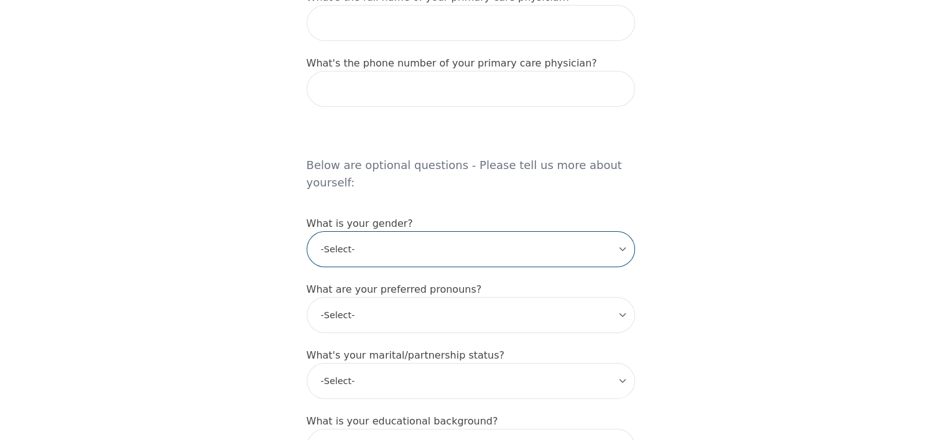
click at [395, 231] on select "-Select- male female non-binary transgender intersex prefer_not_to_say" at bounding box center [471, 249] width 328 height 36
select select "non-binary"
click at [307, 231] on select "-Select- male female non-binary transgender intersex prefer_not_to_say" at bounding box center [471, 249] width 328 height 36
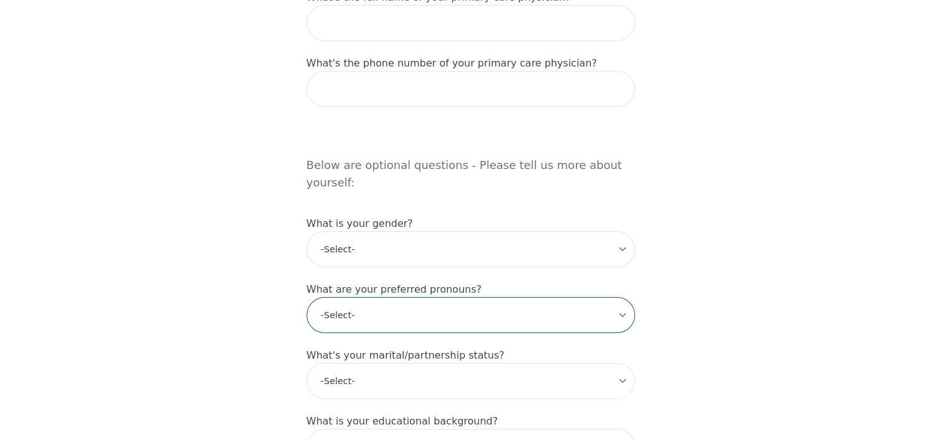
click at [395, 297] on select "-Select- he/him she/her they/them ze/zir xe/xem ey/em ve/ver tey/ter e/e per/pe…" at bounding box center [471, 315] width 328 height 36
select select "he/him"
click at [307, 297] on select "-Select- he/him she/her they/them ze/zir xe/xem ey/em ve/ver tey/ter e/e per/pe…" at bounding box center [471, 315] width 328 height 36
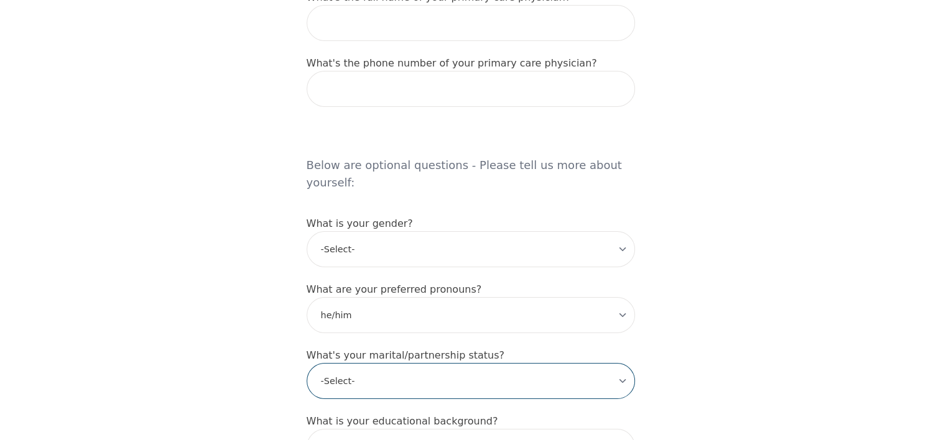
click at [392, 363] on select "-Select- Single Partnered Married Common Law Widowed Separated Divorced" at bounding box center [471, 381] width 328 height 36
select select "Single"
click at [307, 363] on select "-Select- Single Partnered Married Common Law Widowed Separated Divorced" at bounding box center [471, 381] width 328 height 36
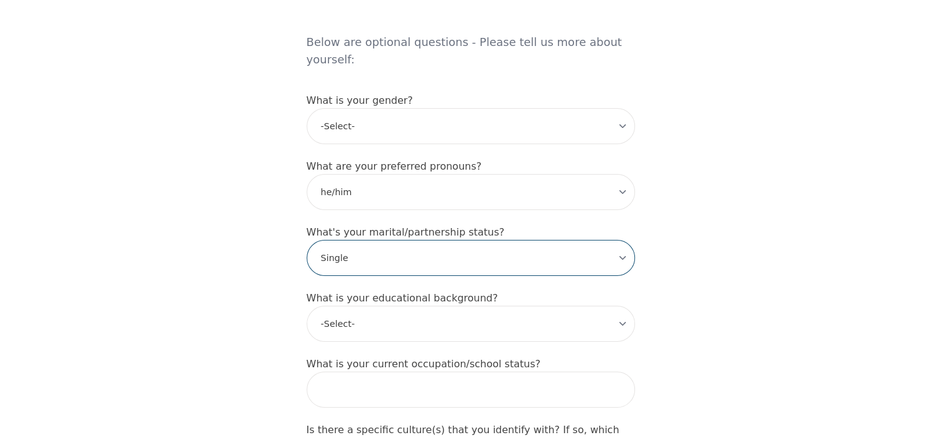
scroll to position [1036, 0]
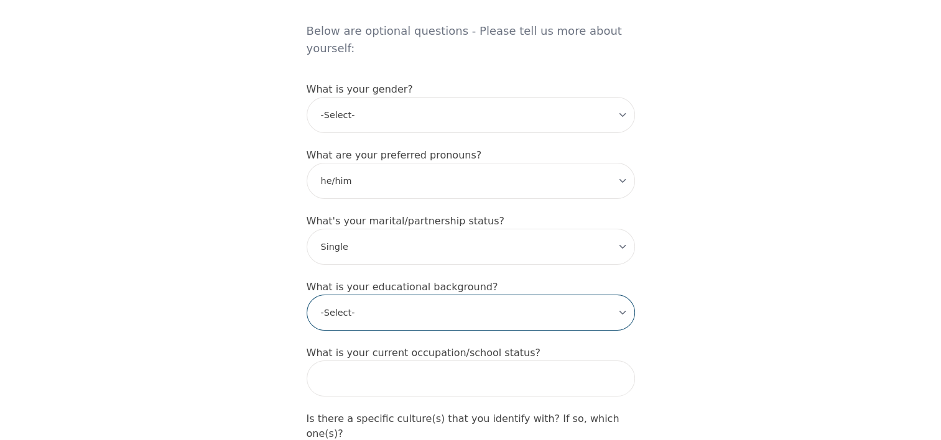
click at [389, 295] on select "-Select- Less than high school High school Associate degree Bachelor degree Mas…" at bounding box center [471, 313] width 328 height 36
select select "High school"
click at [307, 295] on select "-Select- Less than high school High school Associate degree Bachelor degree Mas…" at bounding box center [471, 313] width 328 height 36
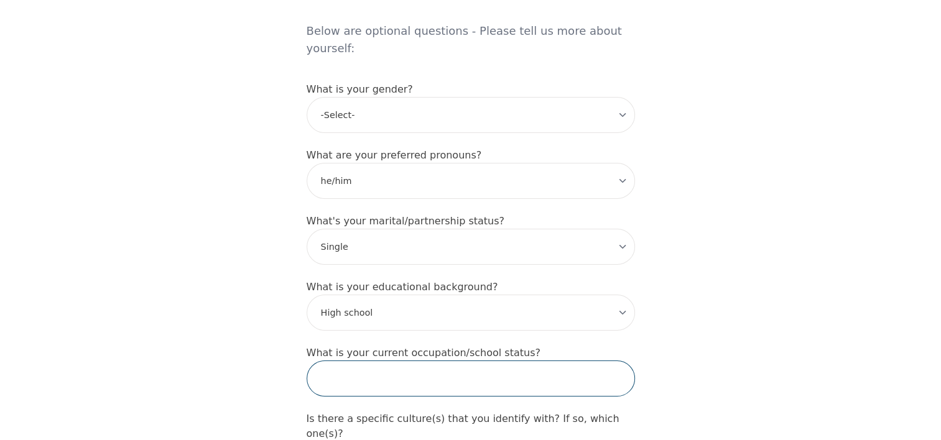
click at [397, 361] on input "text" at bounding box center [471, 379] width 328 height 36
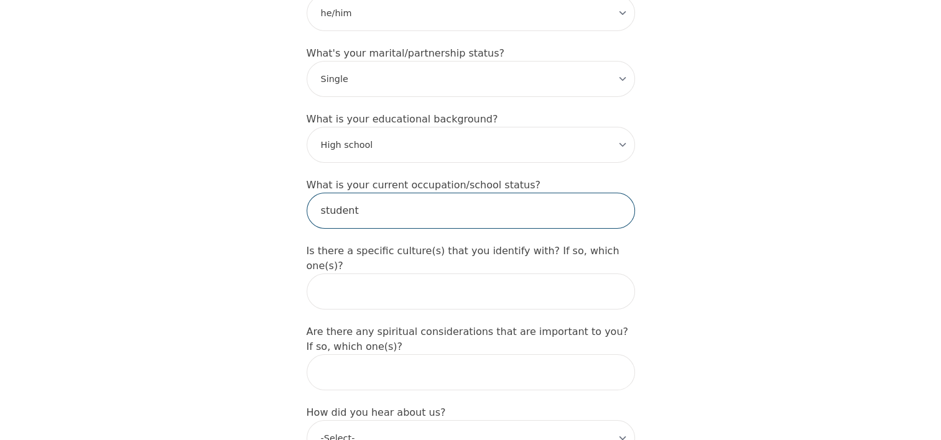
scroll to position [1206, 0]
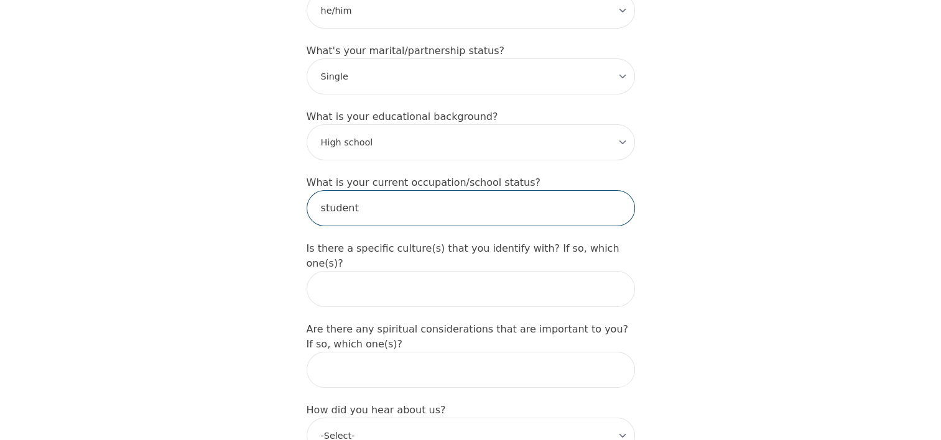
type input "student"
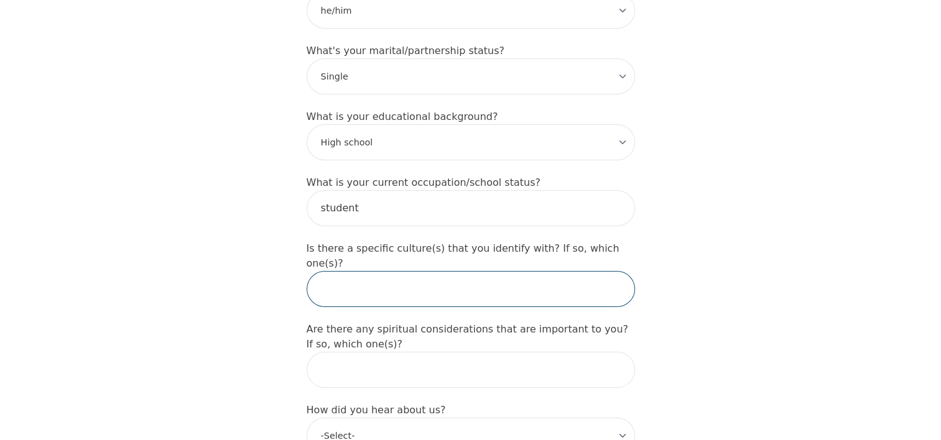
click at [392, 271] on input "text" at bounding box center [471, 289] width 328 height 36
type input "no"
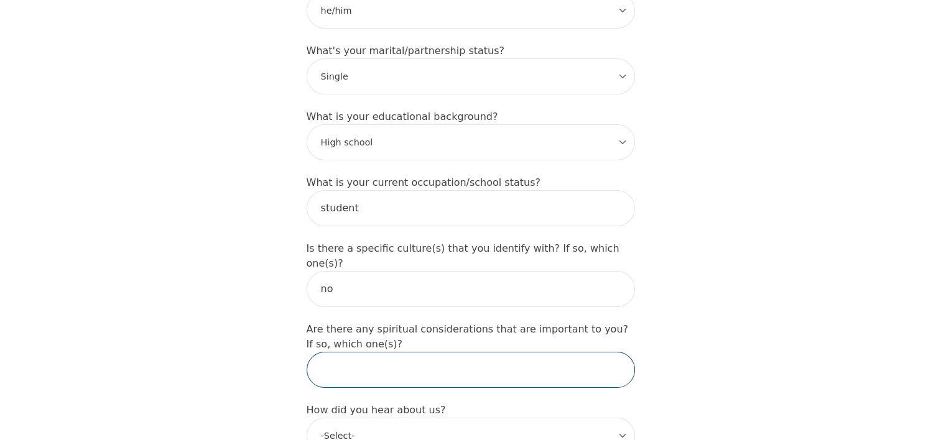
click at [395, 352] on input "text" at bounding box center [471, 370] width 328 height 36
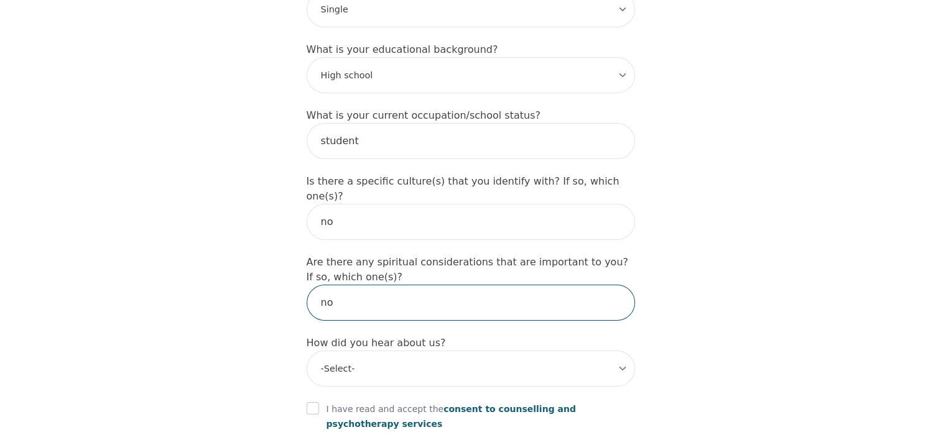
type input "no"
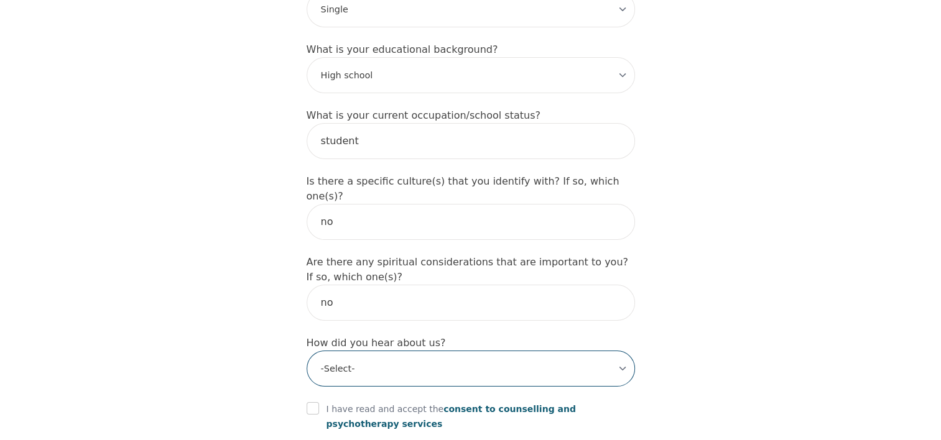
click at [390, 351] on select "-Select- Physician/Specialist Friend Facebook Instagram Google Search Google Ad…" at bounding box center [471, 369] width 328 height 36
select select "Friend"
click at [307, 351] on select "-Select- Physician/Specialist Friend Facebook Instagram Google Search Google Ad…" at bounding box center [471, 369] width 328 height 36
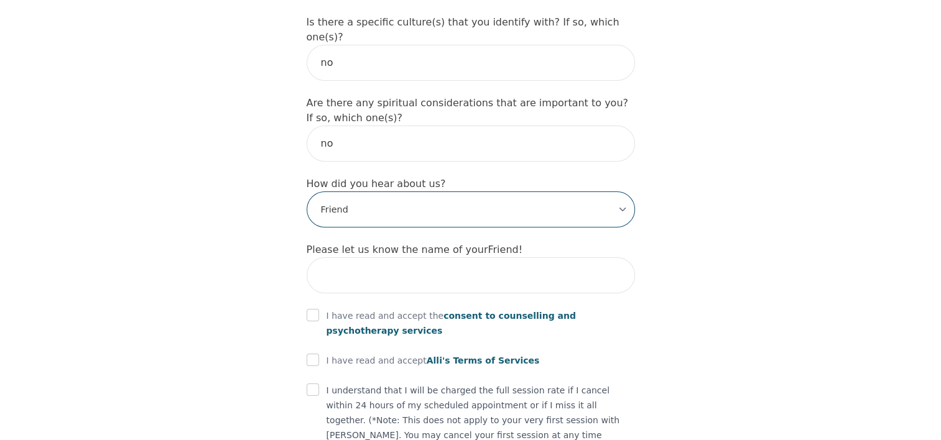
scroll to position [1443, 0]
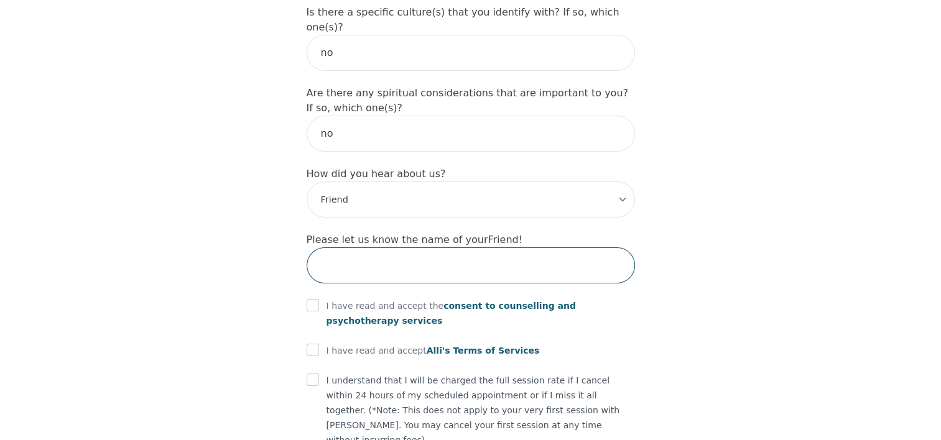
click at [388, 247] on input "text" at bounding box center [471, 265] width 328 height 36
type input "arista"
click at [313, 299] on input "checkbox" at bounding box center [313, 305] width 12 height 12
checkbox input "true"
click at [313, 344] on input "checkbox" at bounding box center [313, 350] width 12 height 12
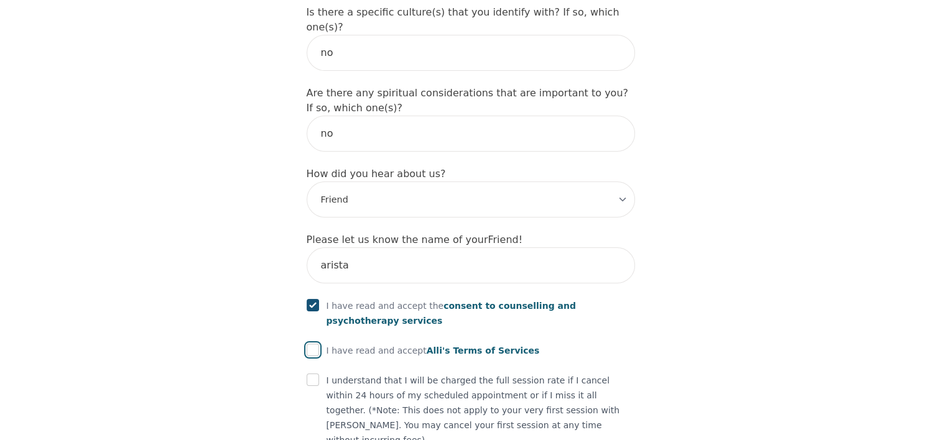
checkbox input "true"
click at [310, 374] on input "checkbox" at bounding box center [313, 380] width 12 height 12
checkbox input "true"
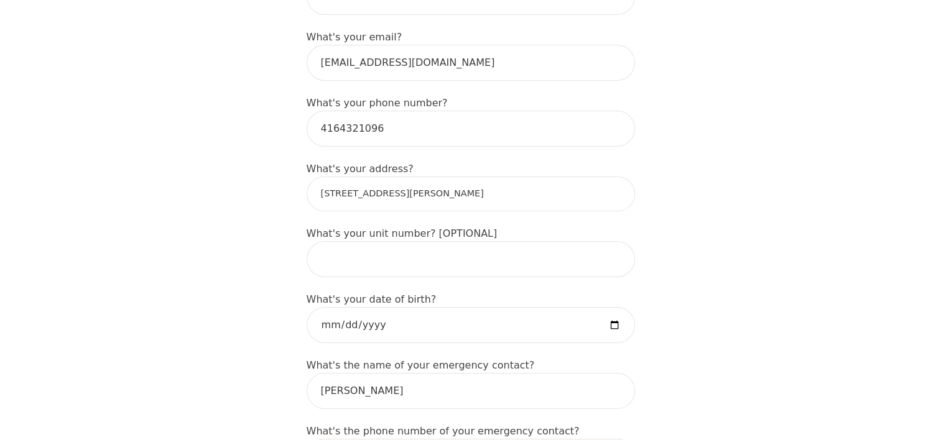
scroll to position [381, 0]
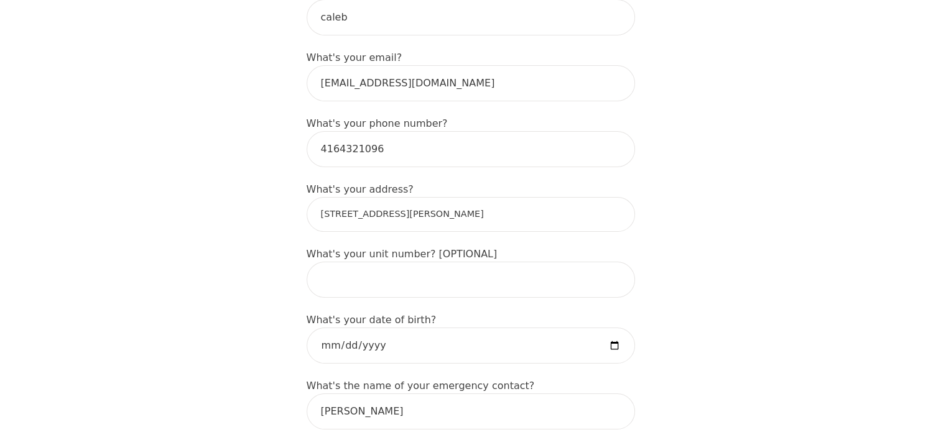
click at [394, 197] on input "470 Jones Rd" at bounding box center [471, 214] width 328 height 35
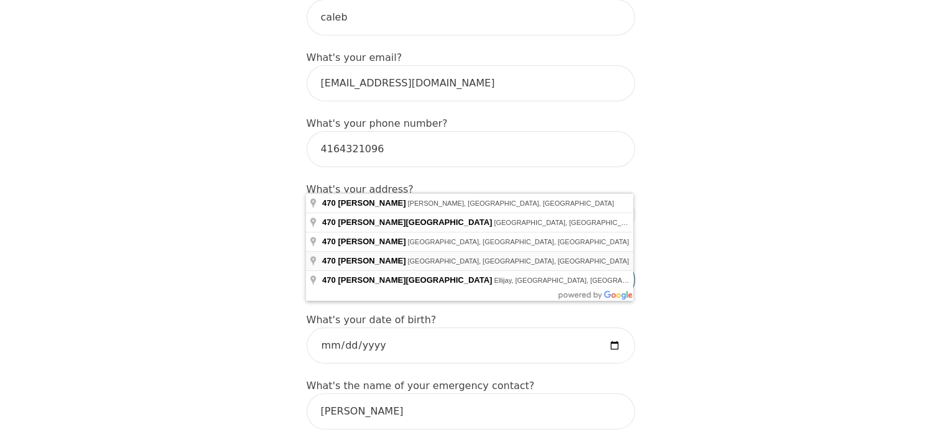
type input "470 Jones Rd, Stoney Creek, ON L8E 5C3, Canada"
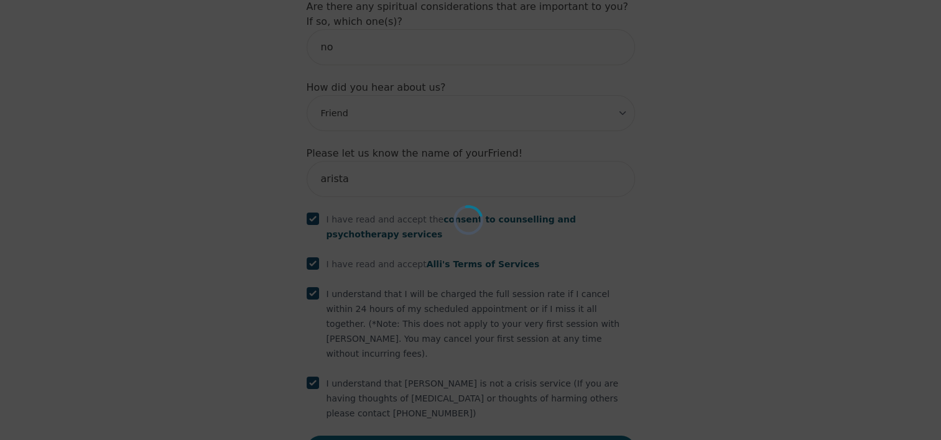
scroll to position [1482, 0]
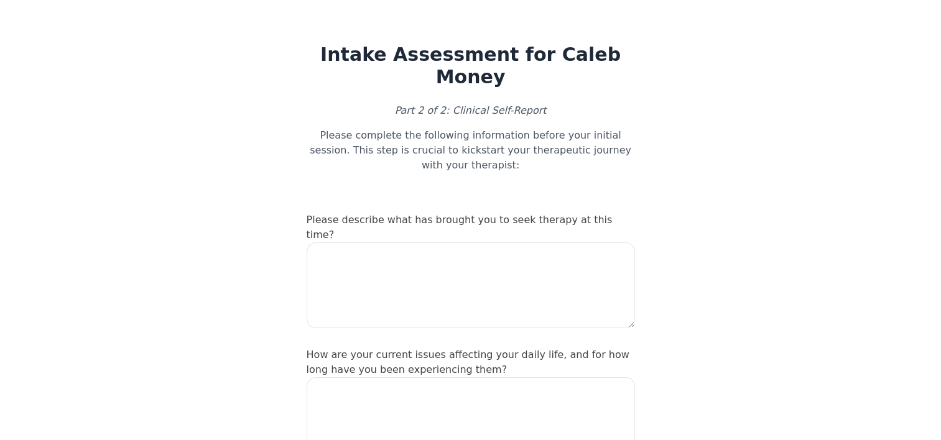
scroll to position [7, 0]
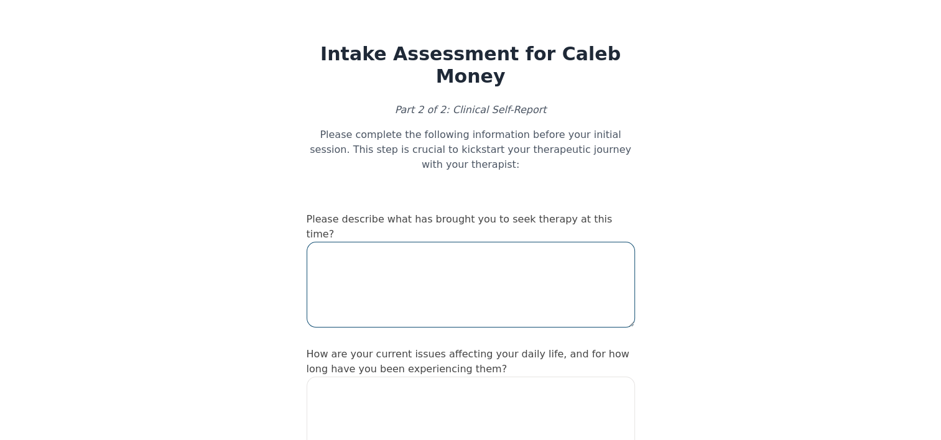
click at [422, 244] on textarea at bounding box center [471, 285] width 328 height 86
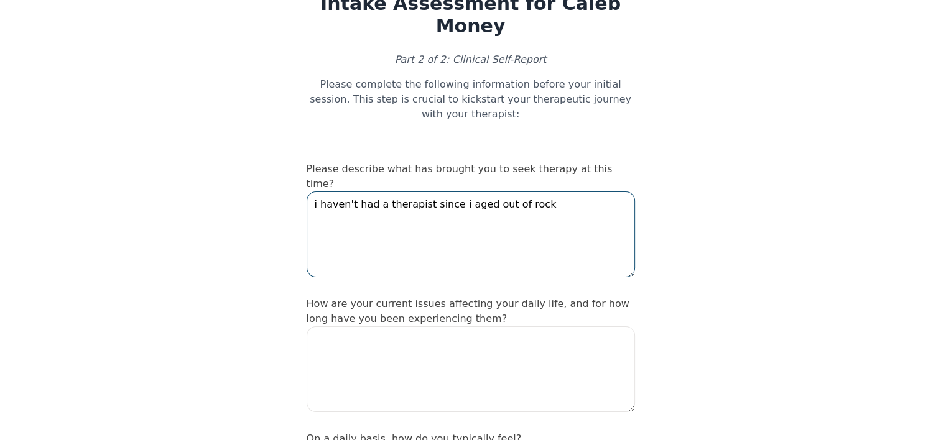
scroll to position [60, 0]
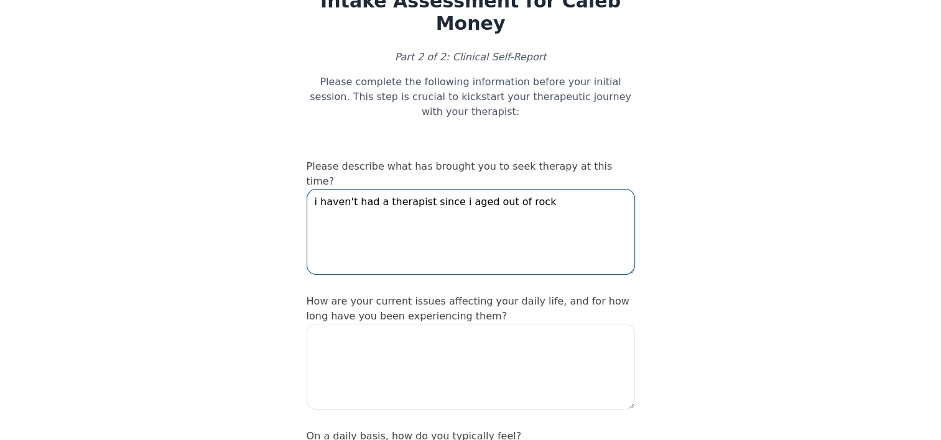
type textarea "i haven't had a therapist since i aged out of rock"
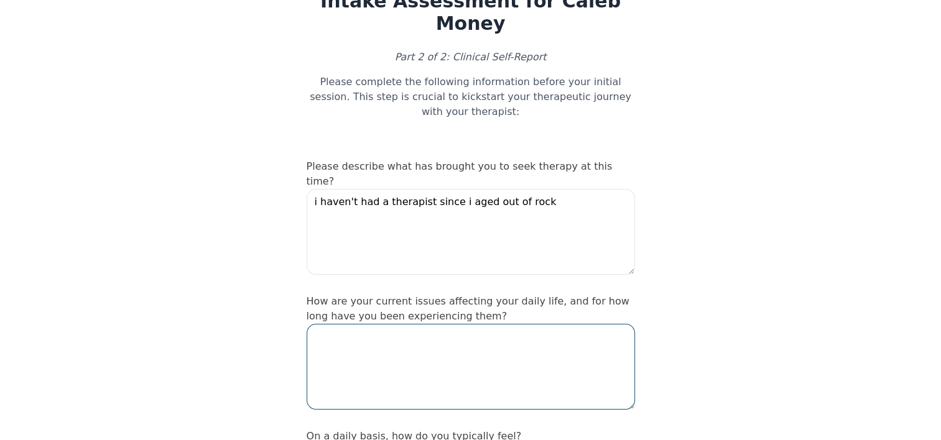
click at [399, 324] on textarea at bounding box center [471, 367] width 328 height 86
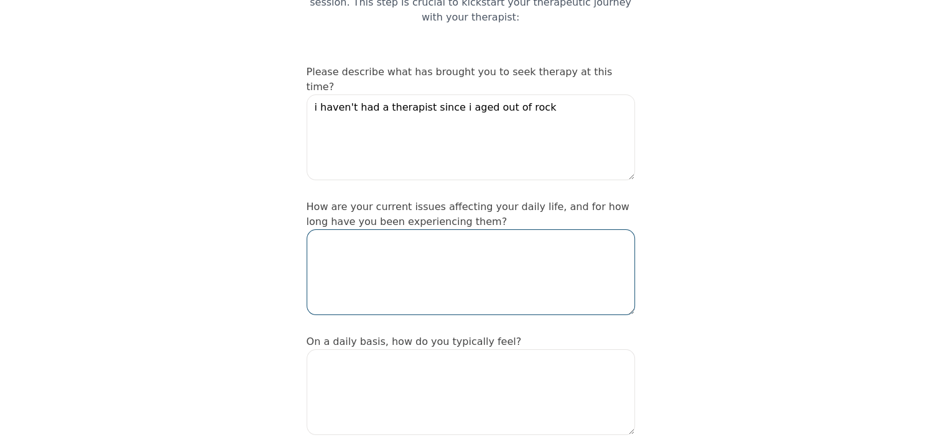
scroll to position [169, 0]
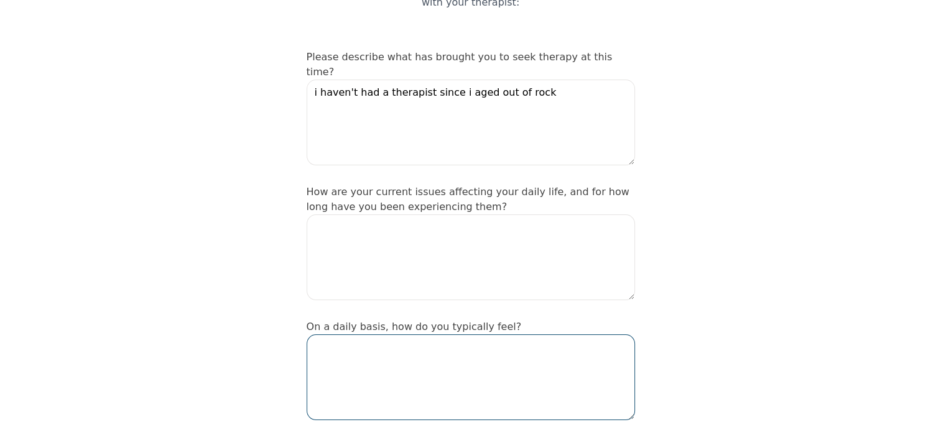
click at [418, 335] on textarea at bounding box center [471, 378] width 328 height 86
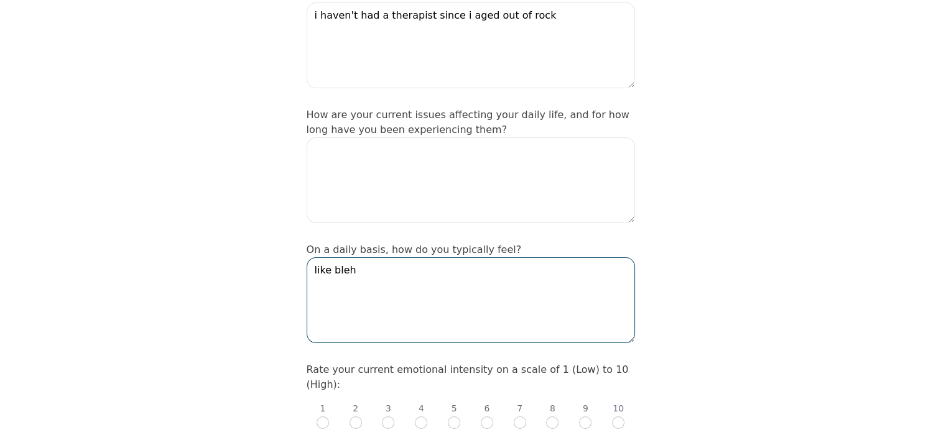
scroll to position [260, 0]
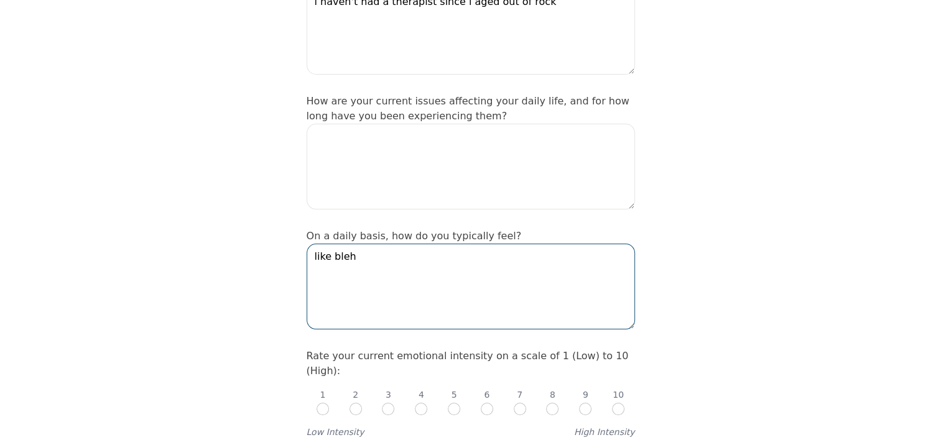
type textarea "like bleh"
click at [519, 403] on input "radio" at bounding box center [520, 409] width 12 height 12
radio input "true"
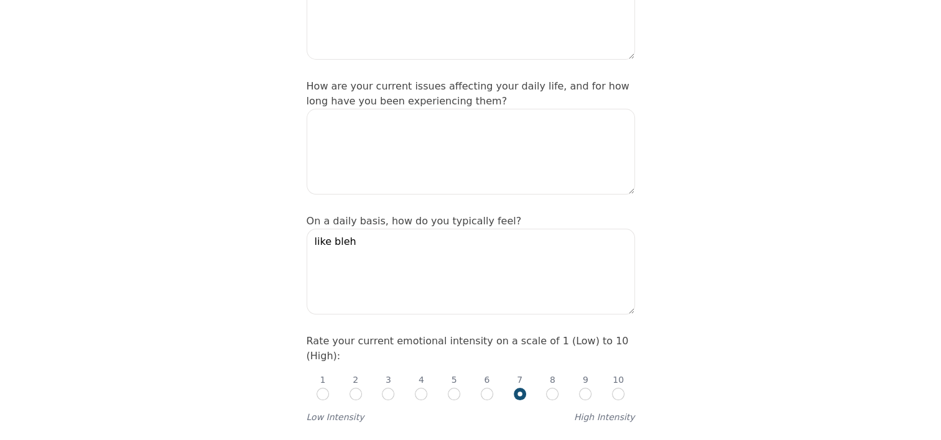
scroll to position [367, 0]
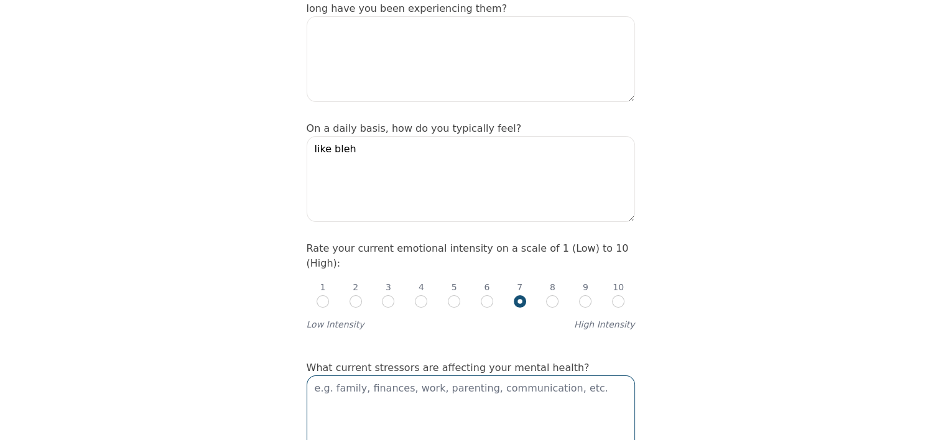
click at [510, 376] on textarea at bounding box center [471, 419] width 328 height 86
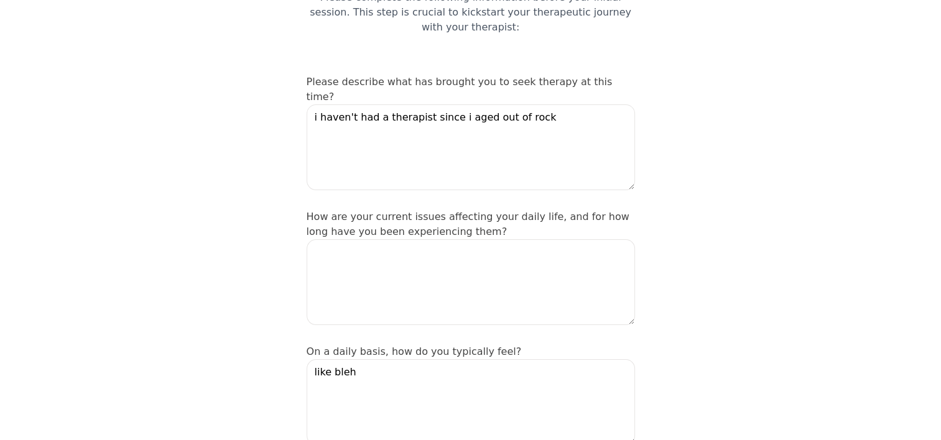
scroll to position [144, 0]
type textarea "school.relationships"
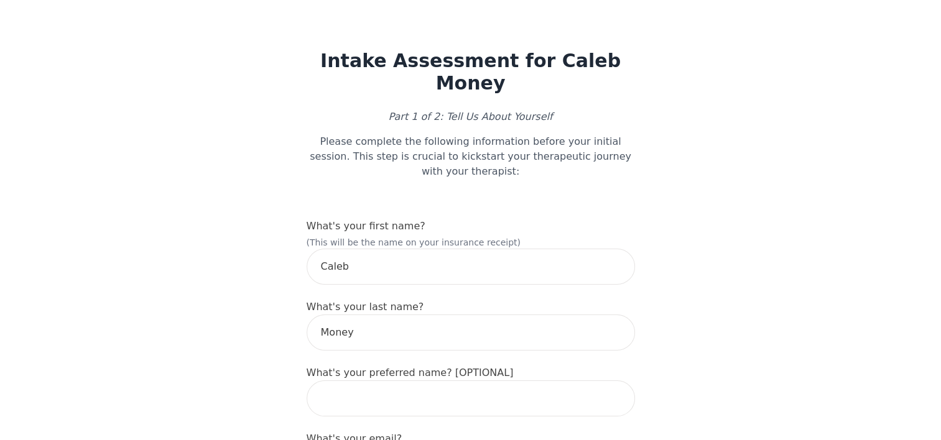
scroll to position [1366, 0]
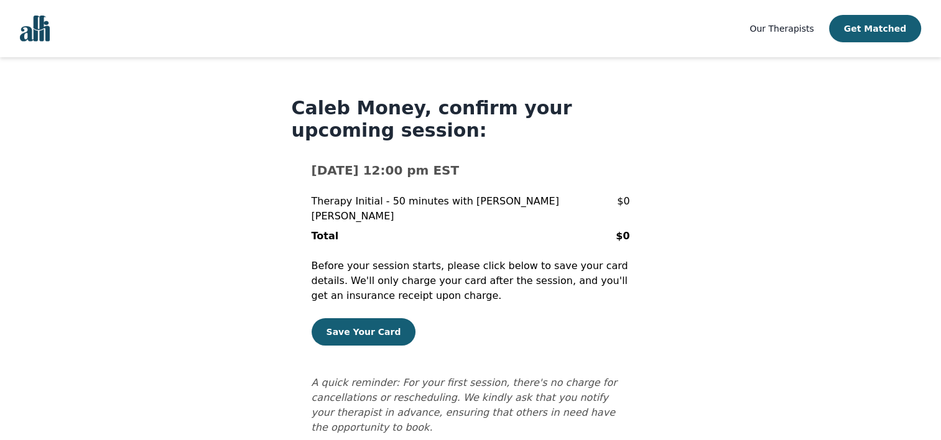
scroll to position [5, 0]
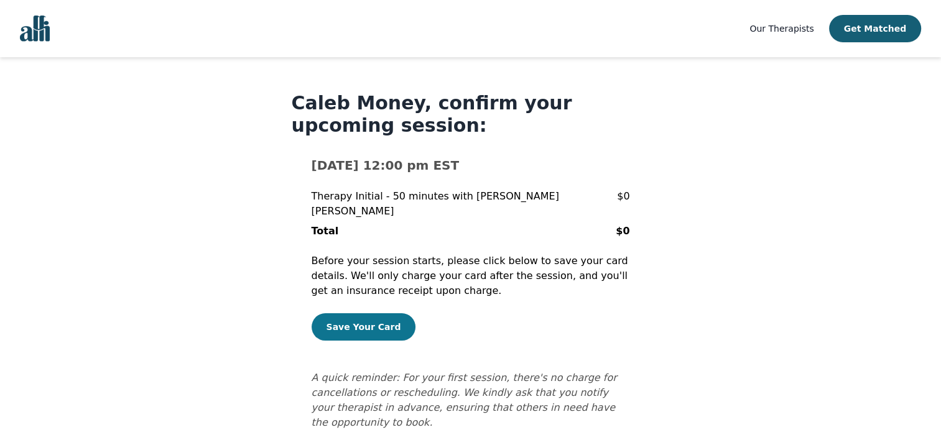
click at [382, 313] on button "Save Your Card" at bounding box center [364, 326] width 104 height 27
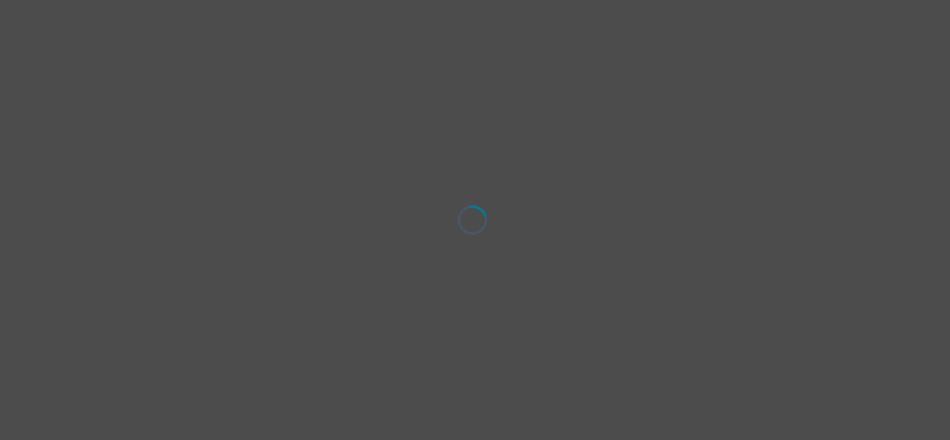
select select "non-binary"
select select "he/him"
select select "Single"
select select "High school"
select select "Friend"
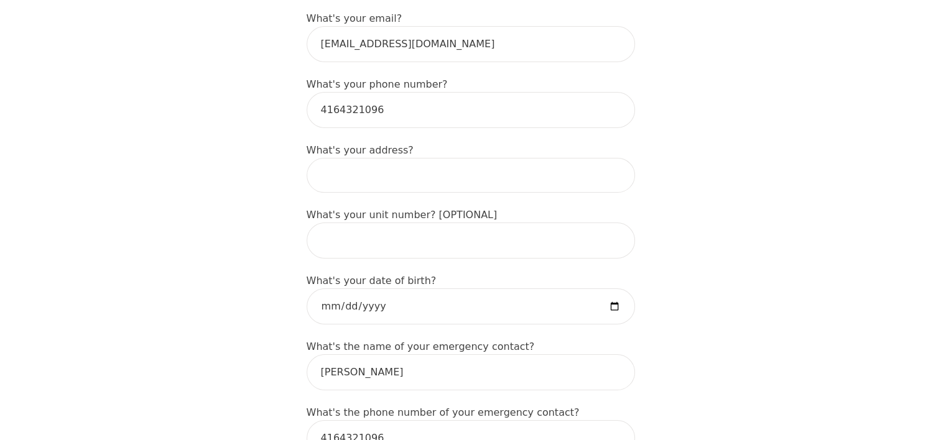
scroll to position [470, 0]
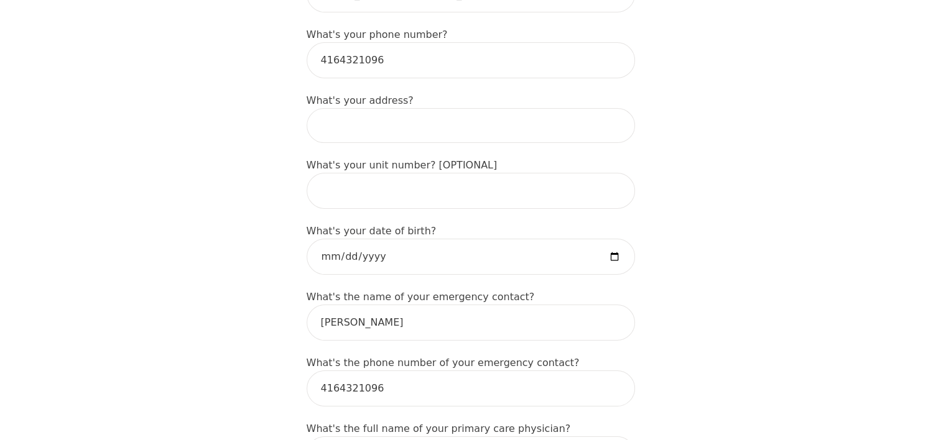
click at [354, 108] on input at bounding box center [471, 125] width 328 height 35
type input "[STREET_ADDRESS][PERSON_NAME]"
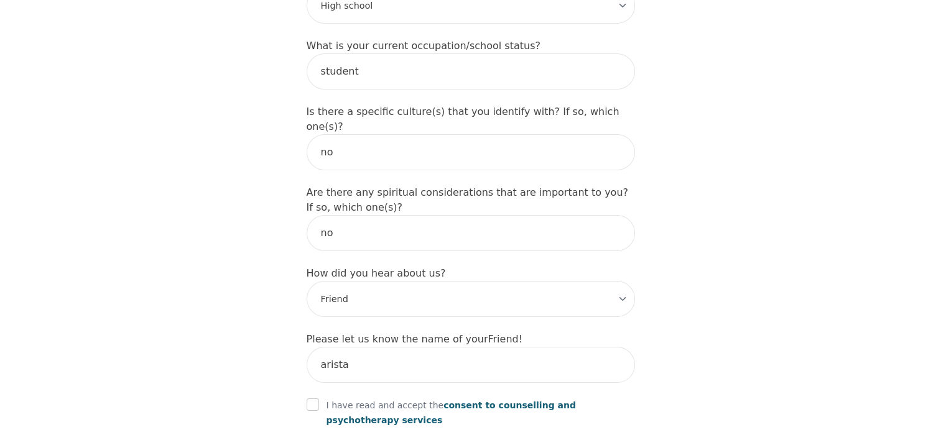
scroll to position [1482, 0]
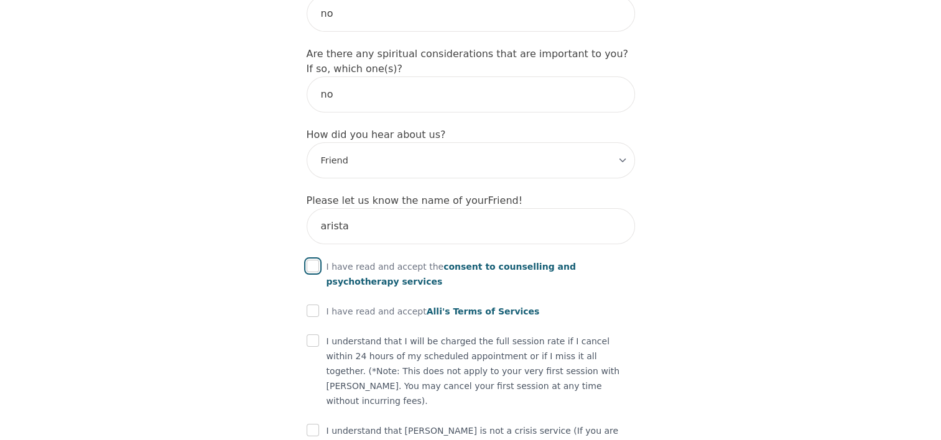
click at [316, 260] on input "checkbox" at bounding box center [313, 266] width 12 height 12
checkbox input "true"
click at [309, 305] on input "checkbox" at bounding box center [313, 311] width 12 height 12
checkbox input "true"
click at [314, 335] on input "checkbox" at bounding box center [313, 341] width 12 height 12
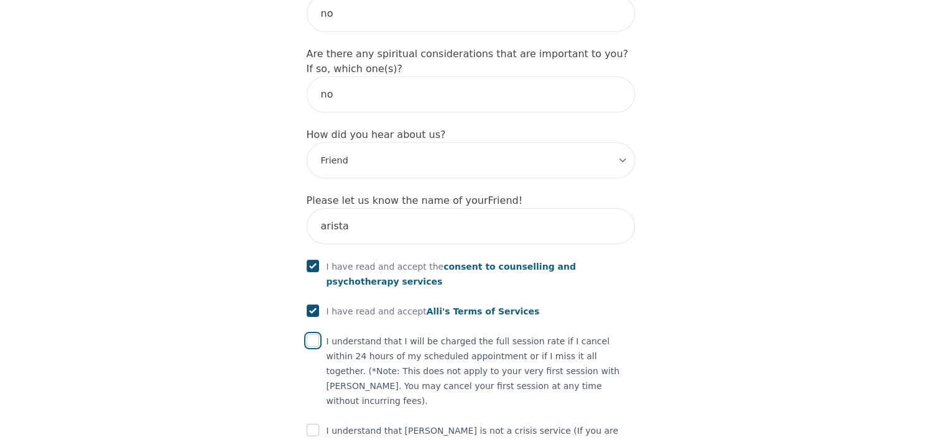
checkbox input "true"
click at [310, 424] on input "checkbox" at bounding box center [313, 430] width 12 height 12
checkbox input "true"
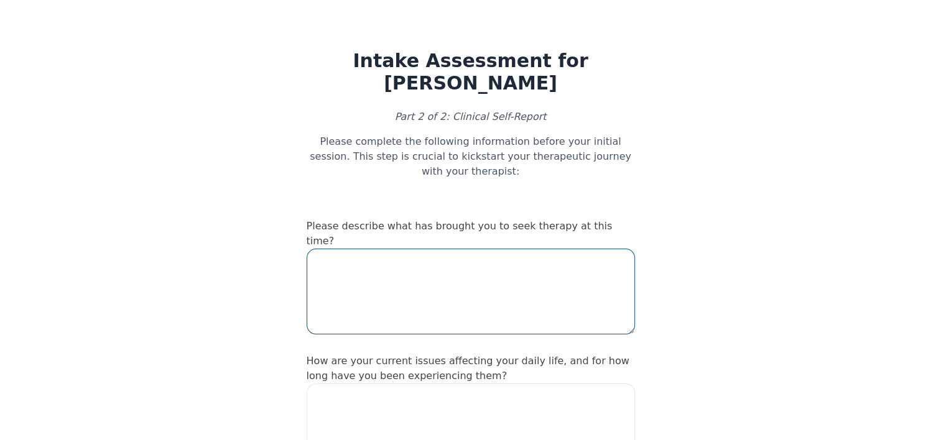
click at [377, 249] on textarea at bounding box center [471, 292] width 328 height 86
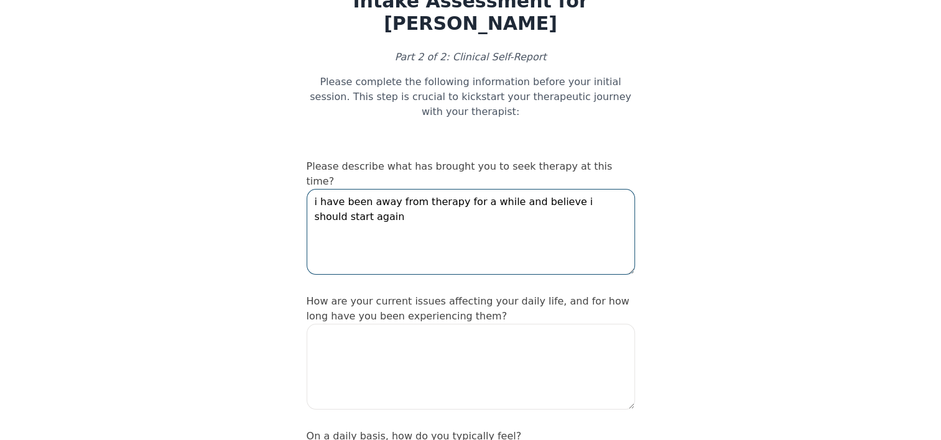
scroll to position [63, 0]
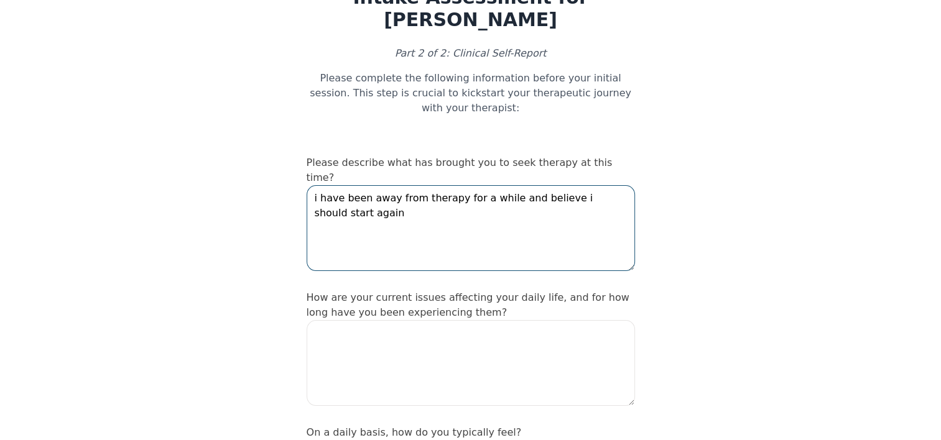
type textarea "i have been away from therapy for a while and believe i should start again"
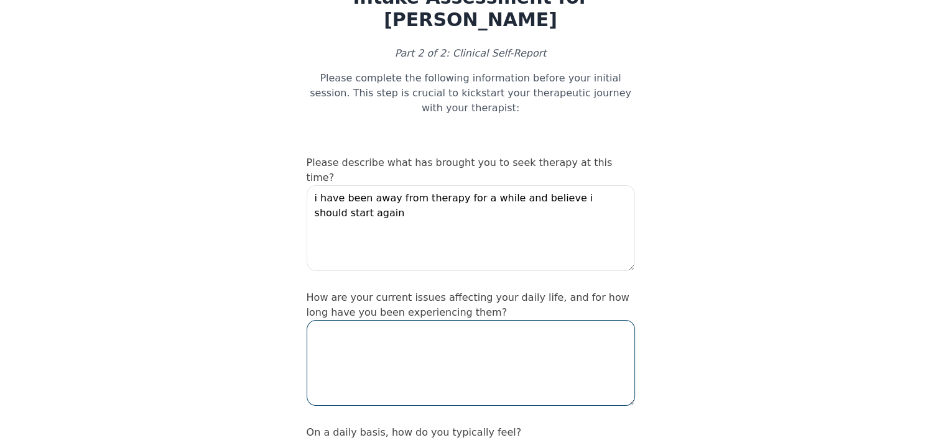
click at [389, 320] on textarea at bounding box center [471, 363] width 328 height 86
click at [393, 320] on textarea "stress" at bounding box center [471, 363] width 328 height 86
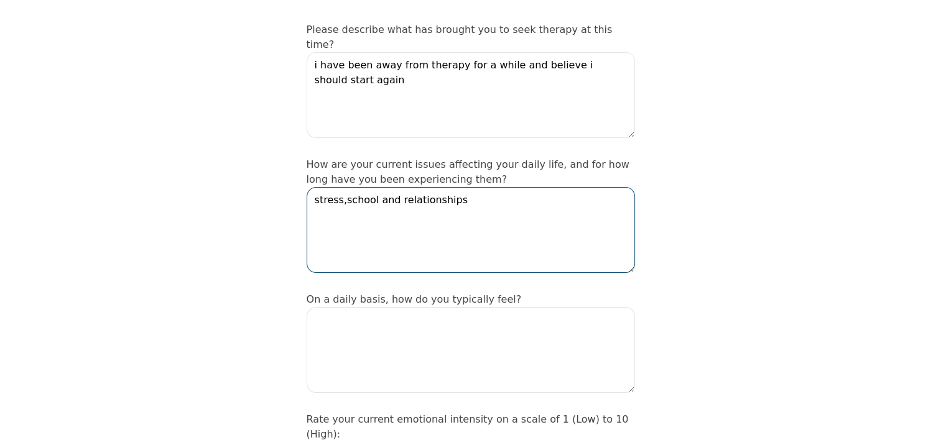
scroll to position [246, 0]
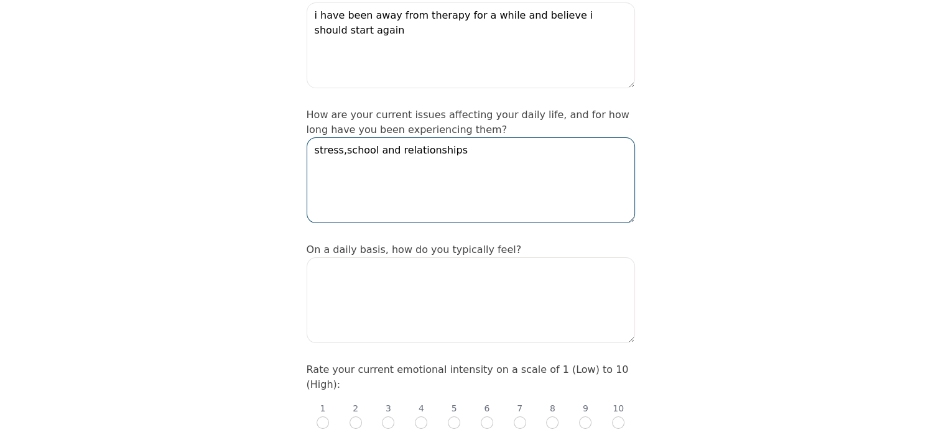
type textarea "stress,school and relationships"
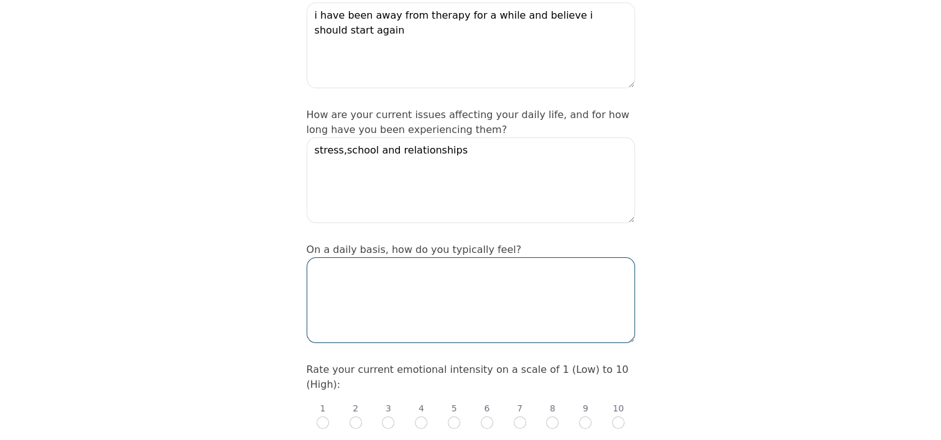
click at [381, 257] on textarea at bounding box center [471, 300] width 328 height 86
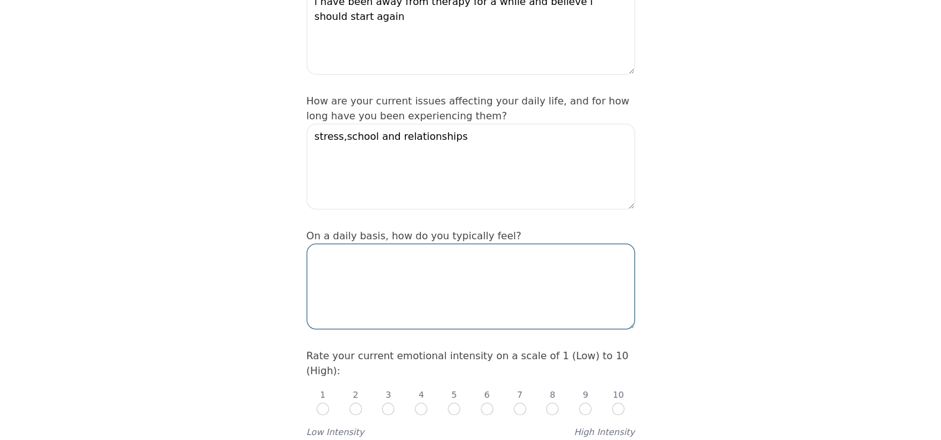
scroll to position [261, 0]
type textarea "b"
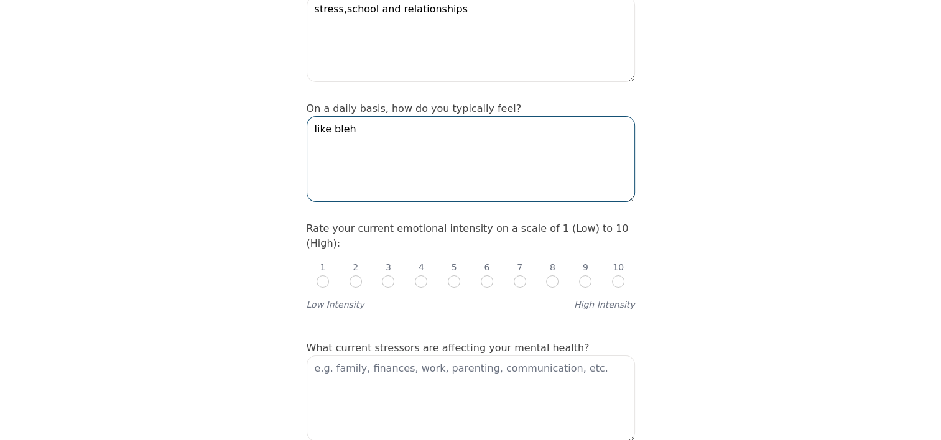
scroll to position [388, 0]
type textarea "like bleh"
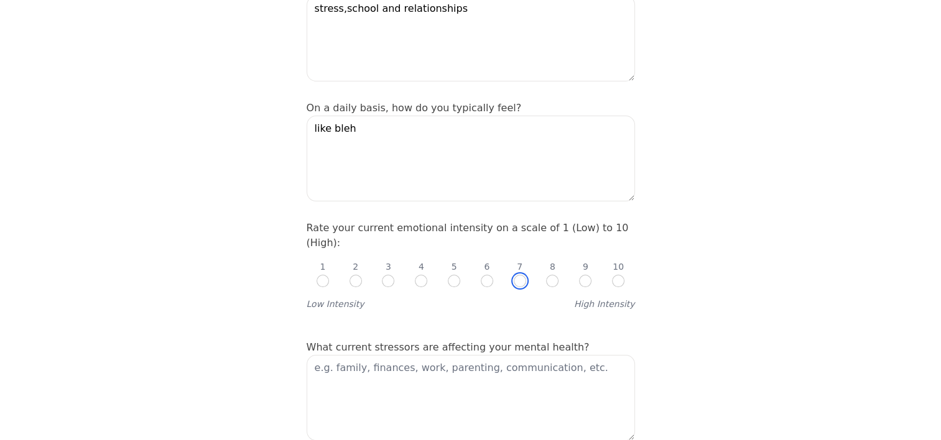
click at [522, 275] on input "radio" at bounding box center [520, 281] width 12 height 12
radio input "true"
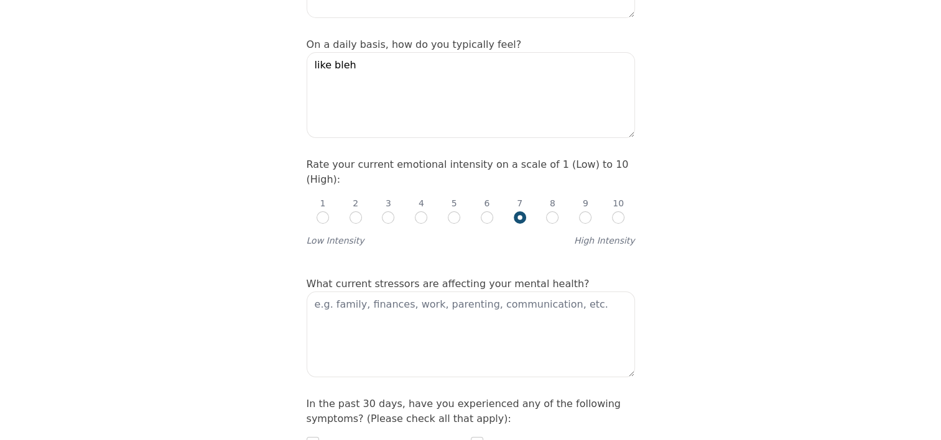
scroll to position [455, 0]
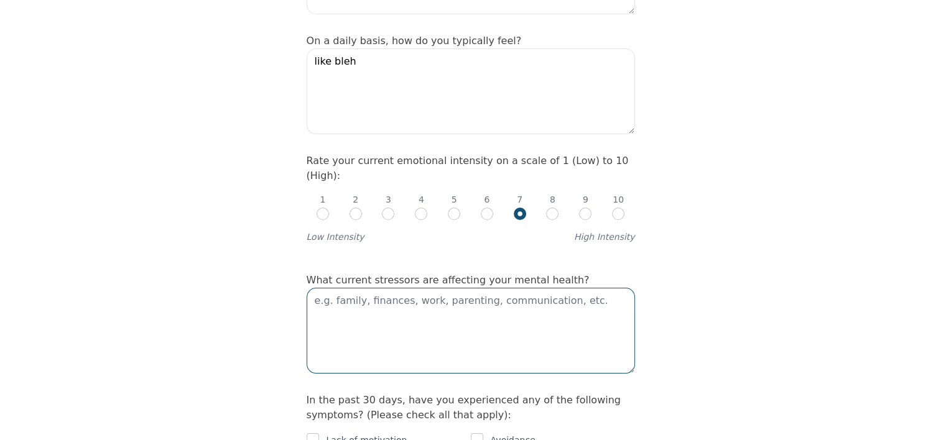
click at [458, 288] on textarea at bounding box center [471, 331] width 328 height 86
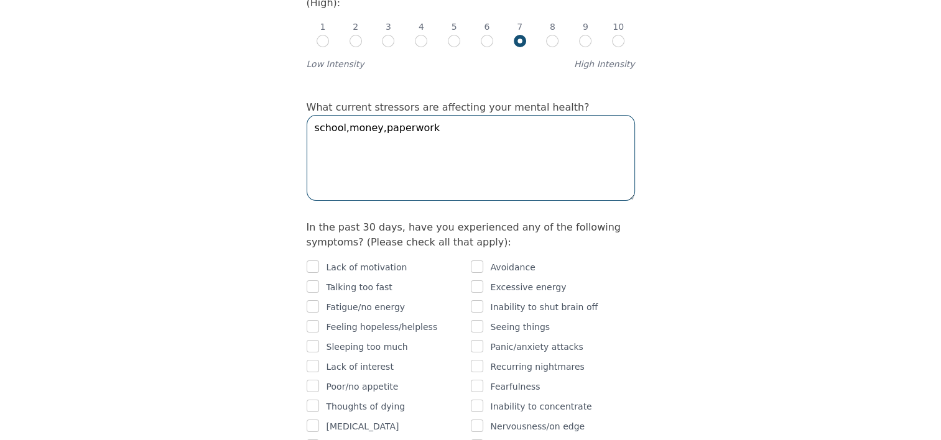
scroll to position [629, 0]
type textarea "school,money,paperwork"
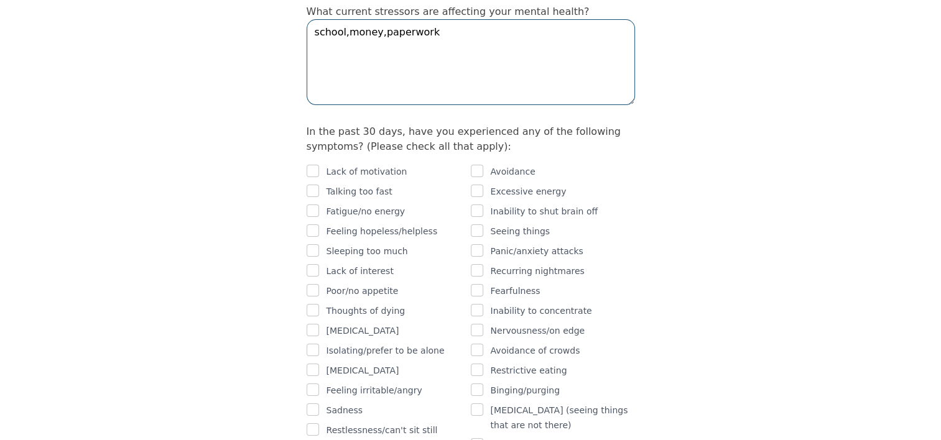
scroll to position [734, 0]
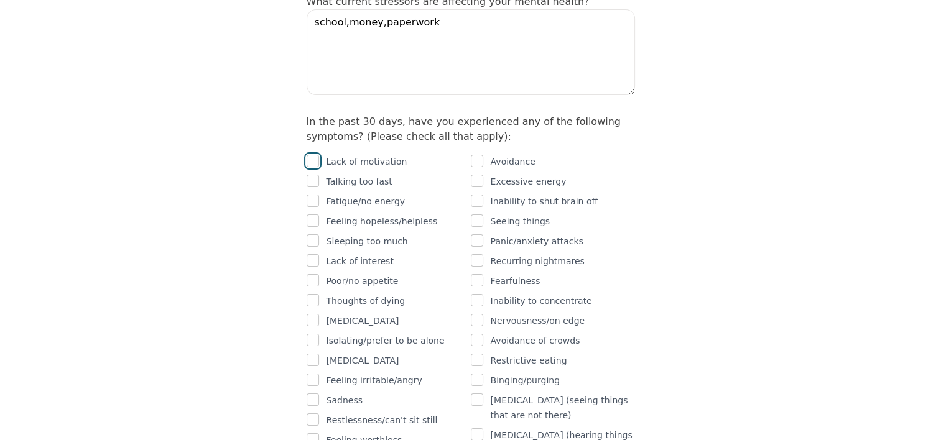
click at [313, 155] on input "checkbox" at bounding box center [313, 161] width 12 height 12
checkbox input "true"
click at [313, 175] on input "checkbox" at bounding box center [313, 181] width 12 height 12
checkbox input "true"
click at [479, 155] on input "checkbox" at bounding box center [477, 161] width 12 height 12
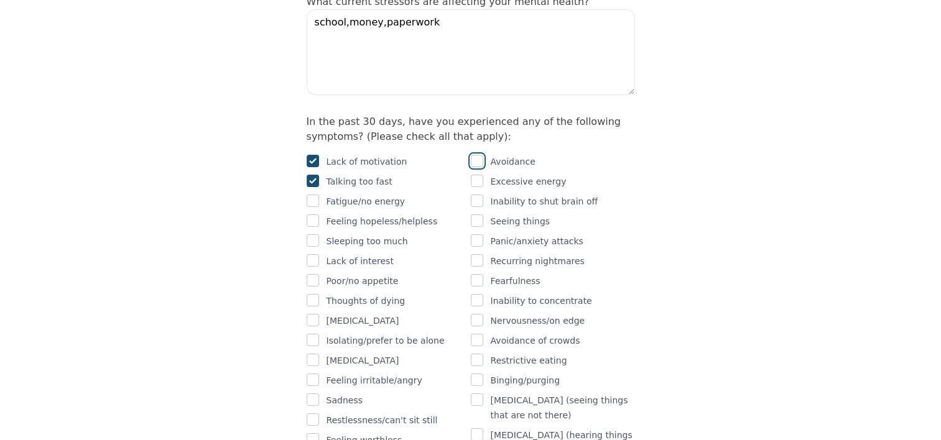
checkbox input "true"
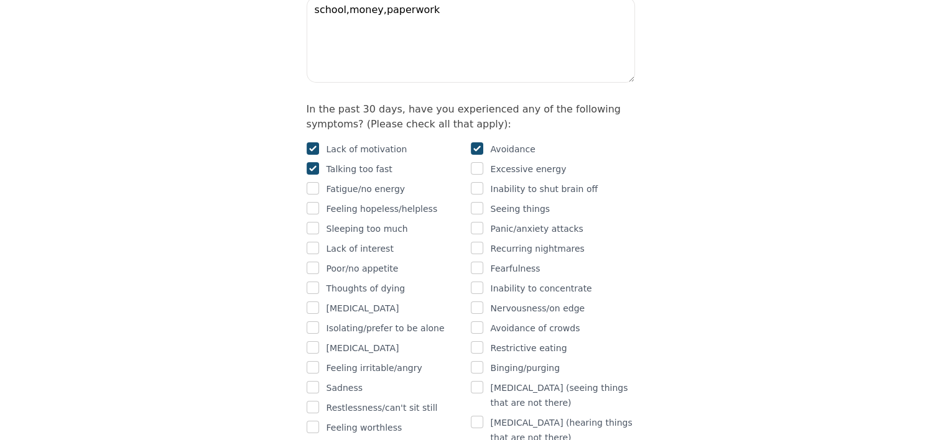
scroll to position [754, 0]
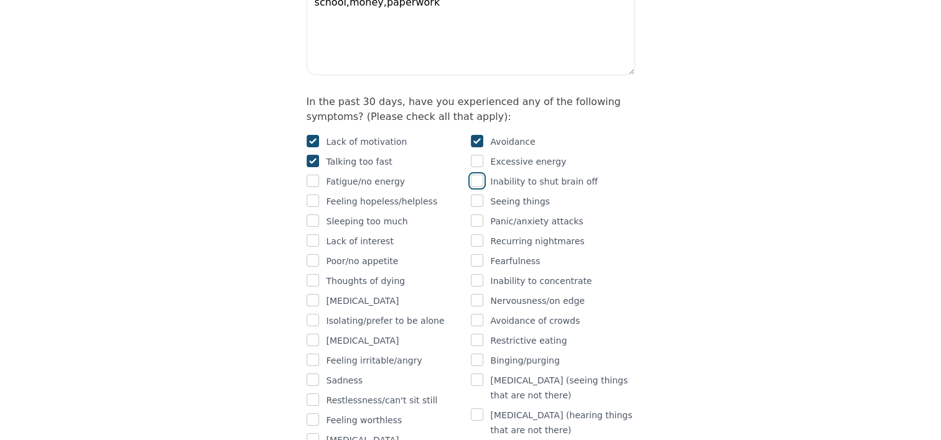
click at [480, 175] on input "checkbox" at bounding box center [477, 181] width 12 height 12
checkbox input "true"
click at [478, 234] on input "checkbox" at bounding box center [477, 240] width 12 height 12
checkbox input "true"
click at [311, 215] on input "checkbox" at bounding box center [313, 221] width 12 height 12
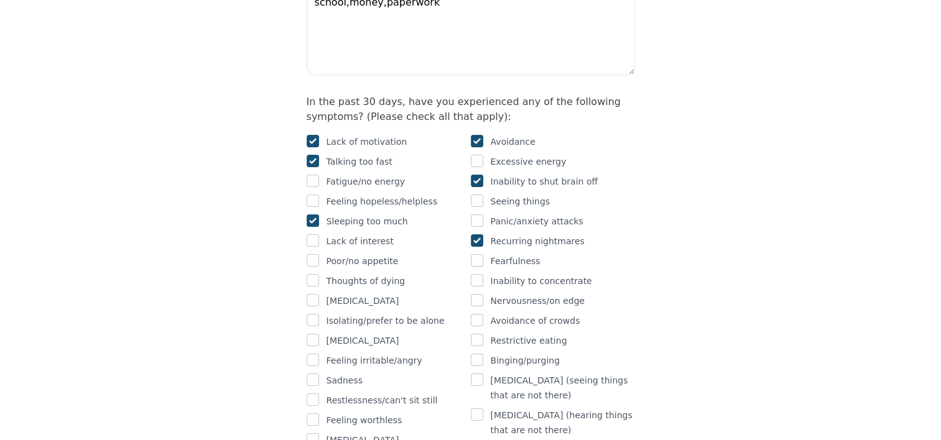
checkbox input "true"
click at [313, 234] on input "checkbox" at bounding box center [313, 240] width 12 height 12
checkbox input "true"
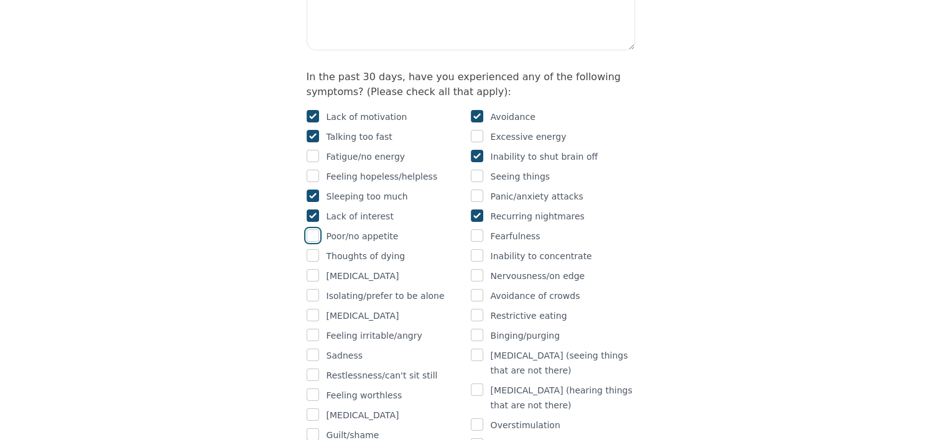
click at [313, 229] on input "checkbox" at bounding box center [313, 235] width 12 height 12
checkbox input "true"
click at [476, 249] on input "checkbox" at bounding box center [477, 255] width 12 height 12
checkbox input "true"
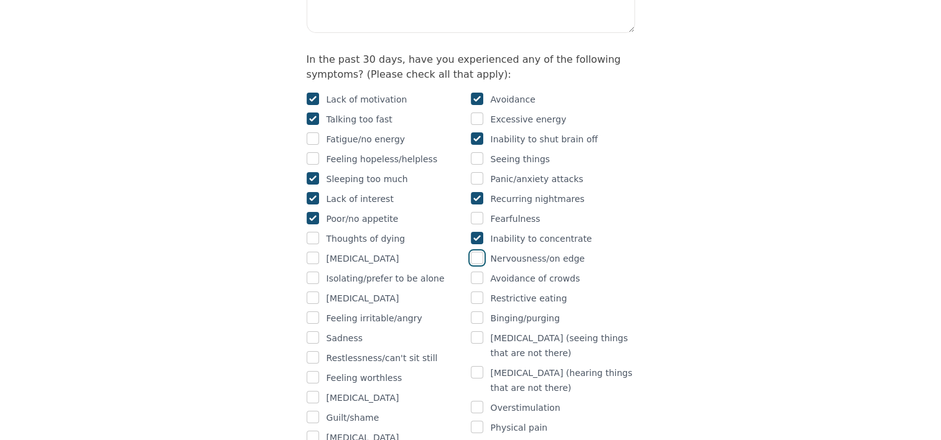
click at [481, 252] on input "checkbox" at bounding box center [477, 258] width 12 height 12
checkbox input "true"
click at [313, 252] on input "checkbox" at bounding box center [313, 258] width 12 height 12
checkbox input "true"
click at [311, 272] on input "checkbox" at bounding box center [313, 278] width 12 height 12
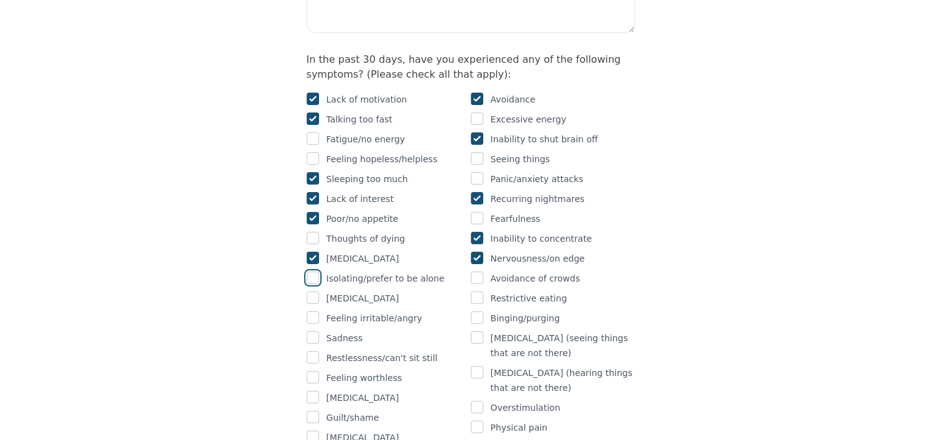
checkbox input "true"
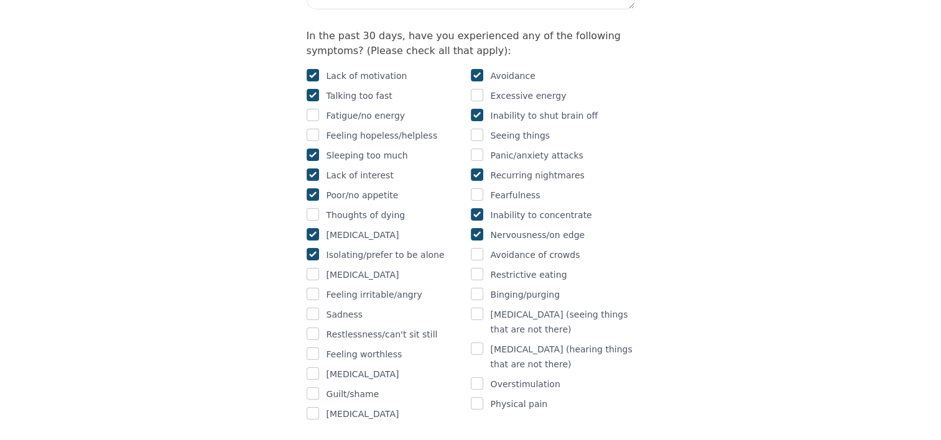
scroll to position [828, 0]
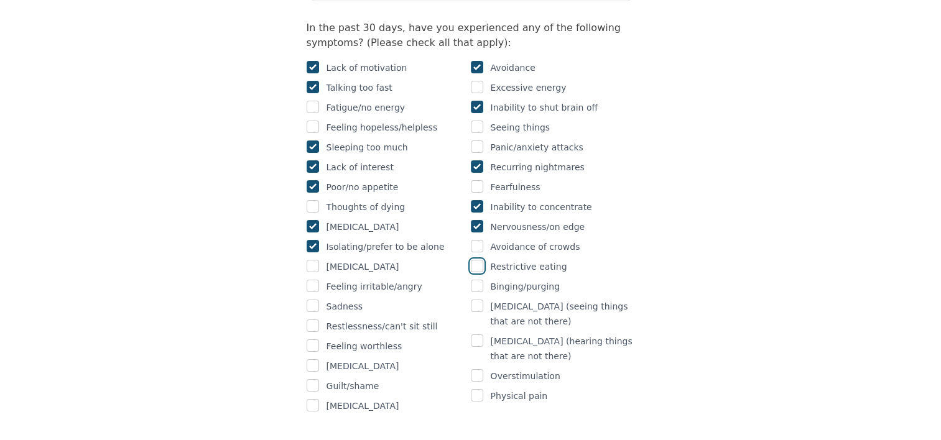
click at [478, 260] on input "checkbox" at bounding box center [477, 266] width 12 height 12
checkbox input "true"
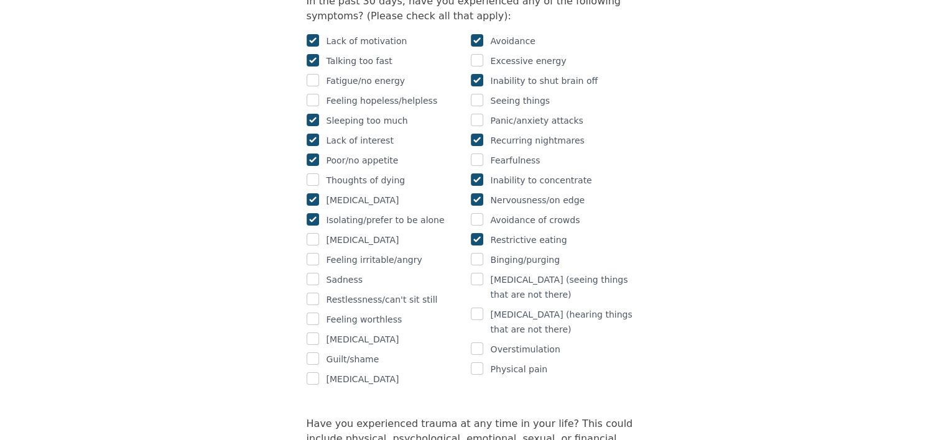
scroll to position [856, 0]
click at [476, 341] on input "checkbox" at bounding box center [477, 347] width 12 height 12
checkbox input "true"
click at [346, 331] on p "Impulsiveness" at bounding box center [362, 338] width 73 height 15
click at [318, 331] on div "Impulsiveness" at bounding box center [389, 338] width 164 height 15
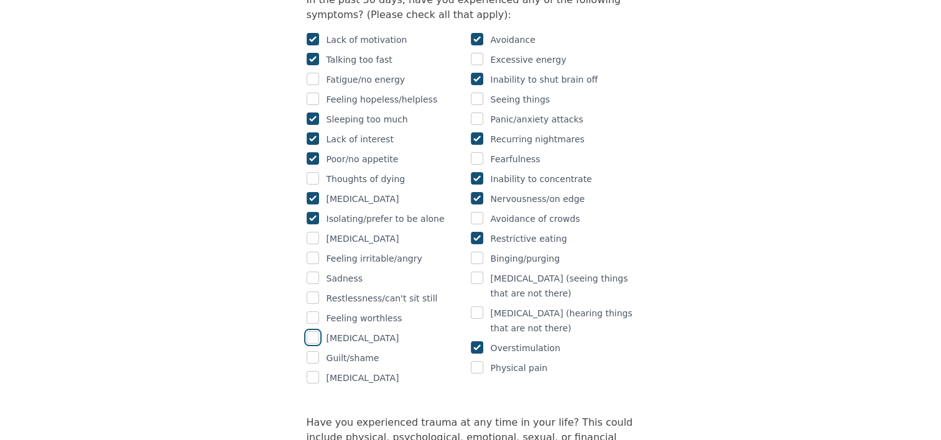
click at [311, 331] on input "checkbox" at bounding box center [313, 337] width 12 height 12
checkbox input "true"
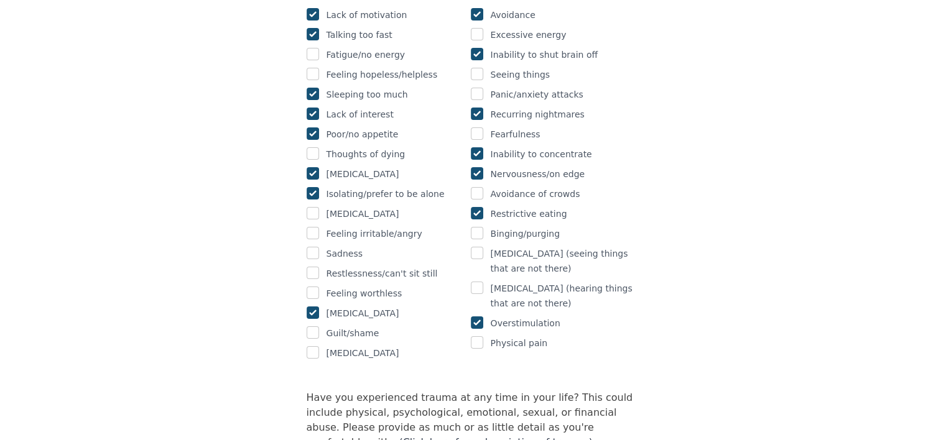
scroll to position [882, 0]
click at [314, 168] on div "Lack of motivation Talking too fast Fatigue/no energy Feeling hopeless/helpless…" at bounding box center [389, 182] width 164 height 353
click at [311, 226] on input "checkbox" at bounding box center [313, 232] width 12 height 12
checkbox input "true"
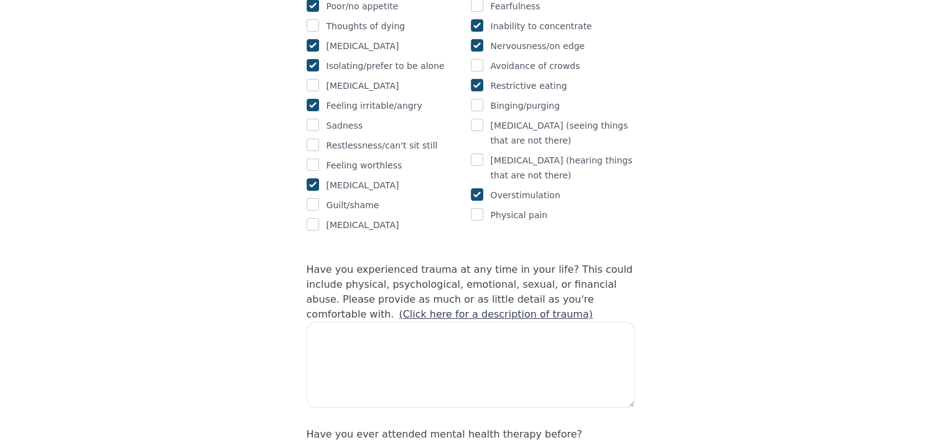
scroll to position [1010, 0]
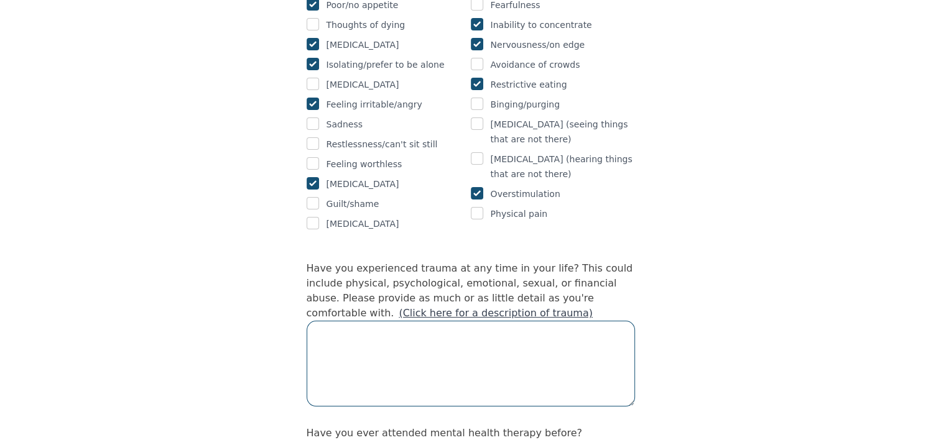
click at [423, 321] on textarea at bounding box center [471, 364] width 328 height 86
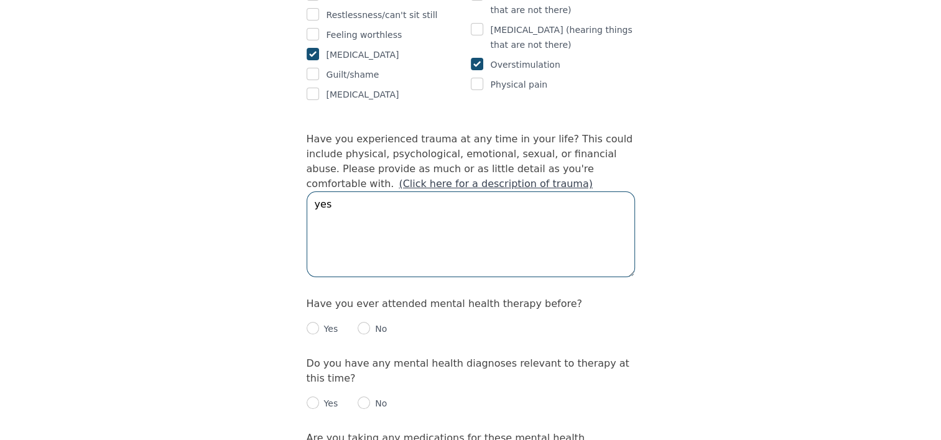
scroll to position [1163, 0]
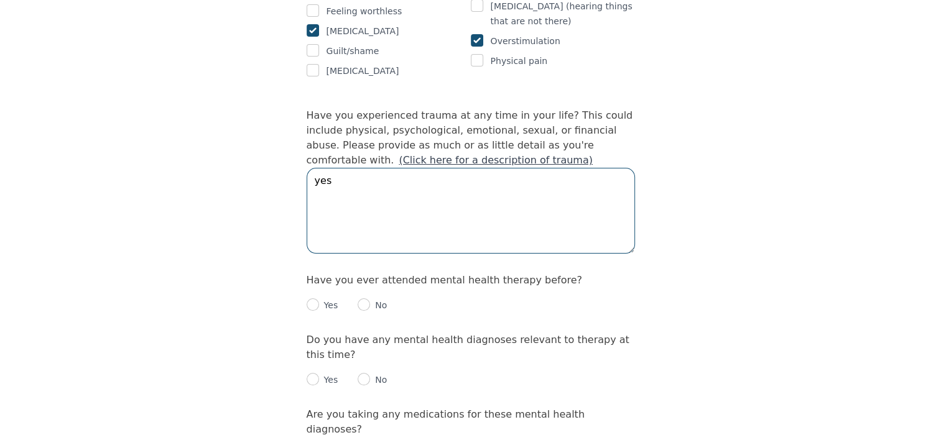
type textarea "yes"
click at [313, 298] on input "radio" at bounding box center [313, 304] width 12 height 12
radio input "true"
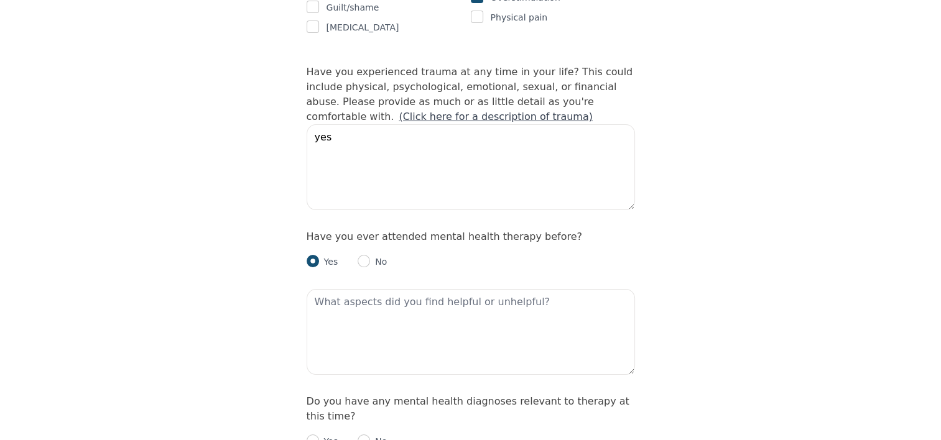
scroll to position [1209, 0]
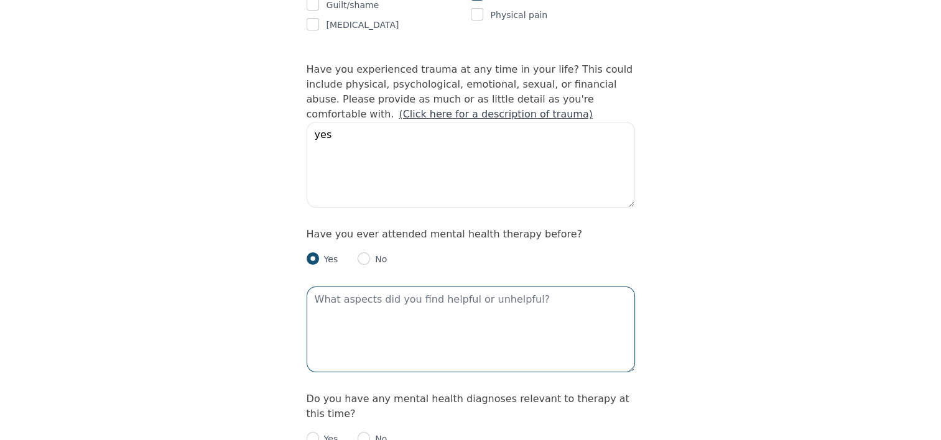
click at [358, 287] on textarea at bounding box center [471, 330] width 328 height 86
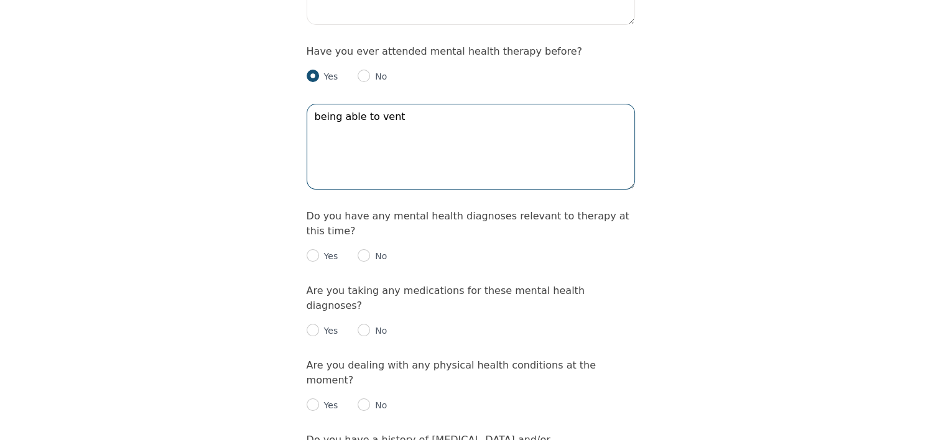
scroll to position [1404, 0]
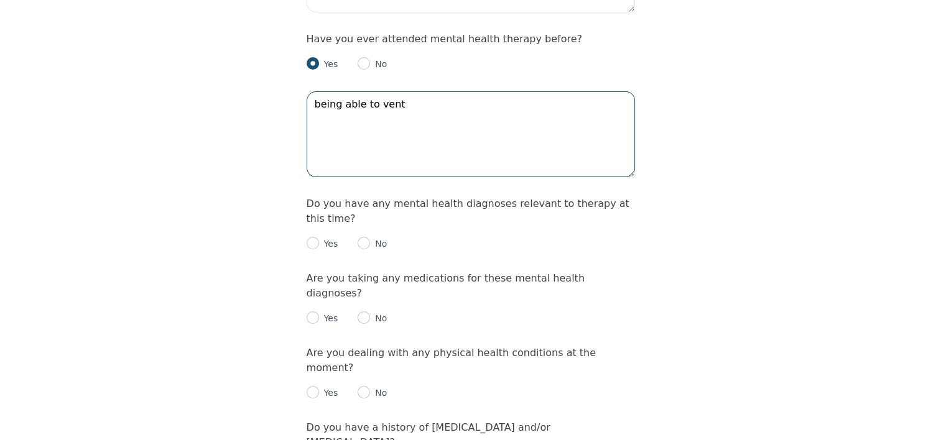
type textarea "being able to vent"
click at [316, 237] on input "radio" at bounding box center [313, 243] width 12 height 12
radio input "true"
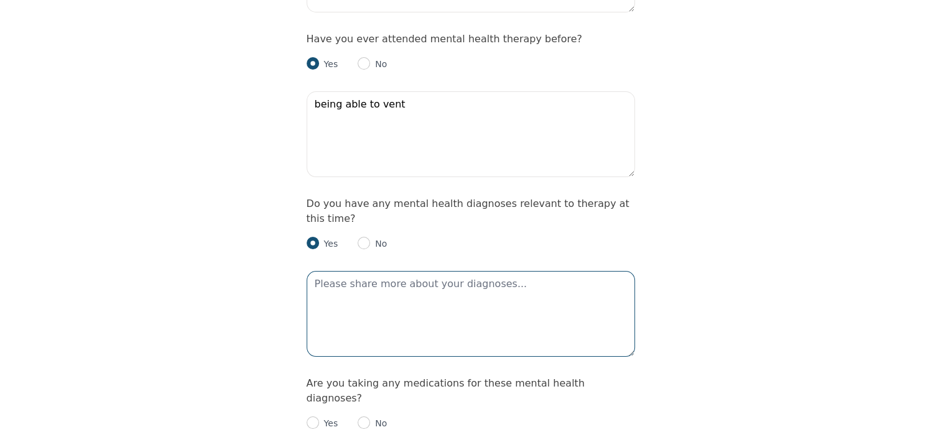
click at [388, 271] on textarea at bounding box center [471, 314] width 328 height 86
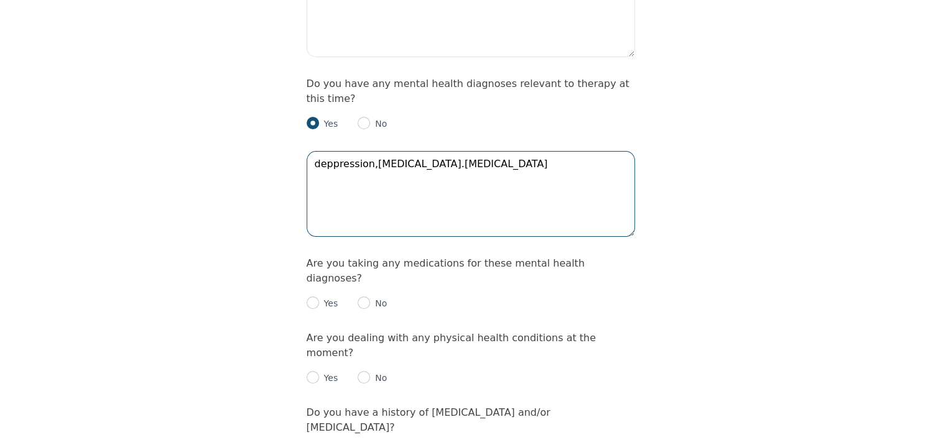
scroll to position [1531, 0]
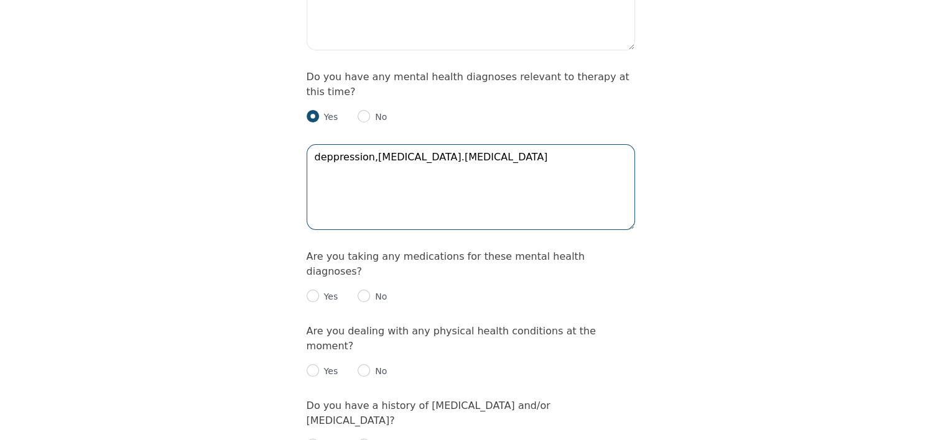
type textarea "deppression,autism.adhd"
click at [310, 290] on input "radio" at bounding box center [313, 296] width 12 height 12
radio input "true"
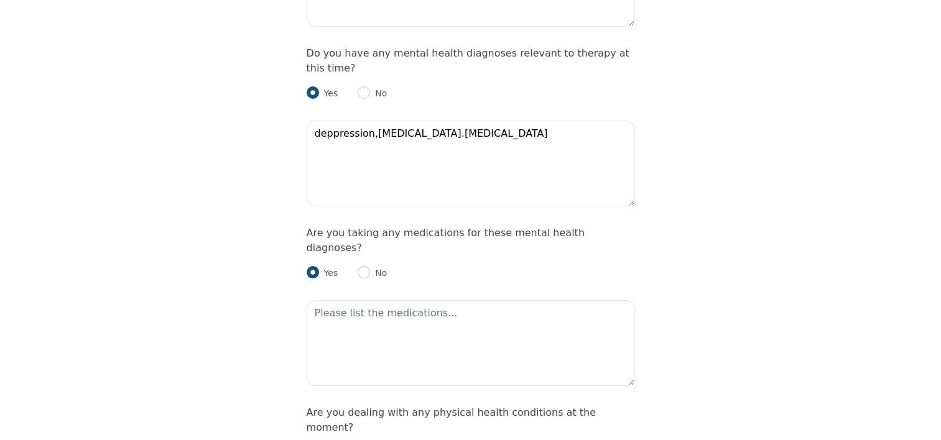
scroll to position [1557, 0]
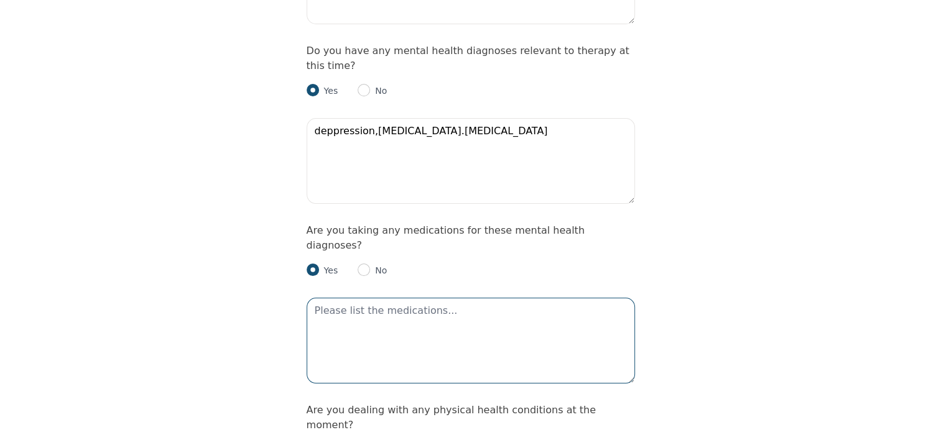
click at [352, 298] on textarea at bounding box center [471, 341] width 328 height 86
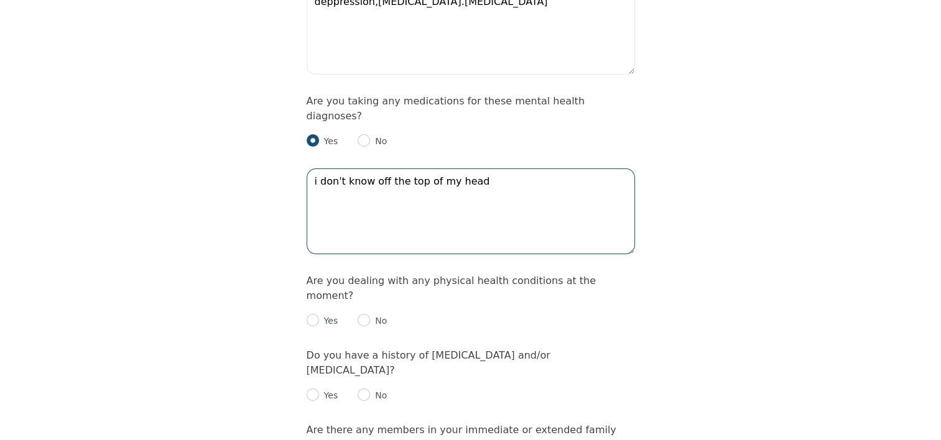
scroll to position [1691, 0]
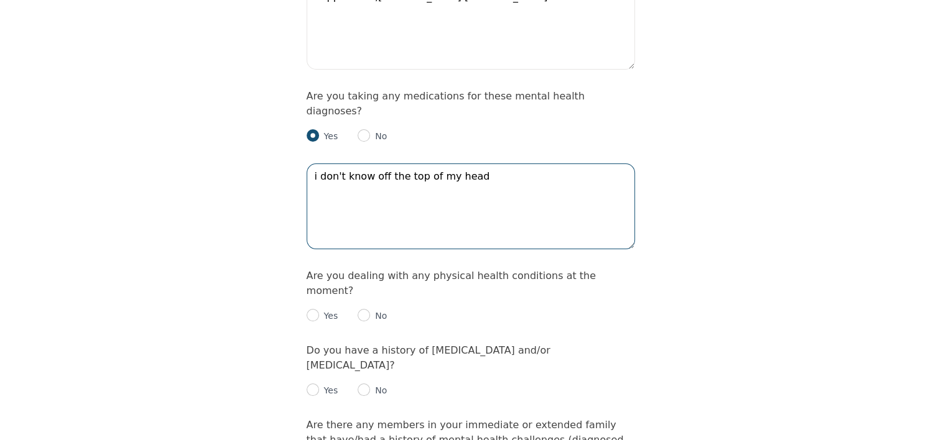
type textarea "i don't know off the top of my head"
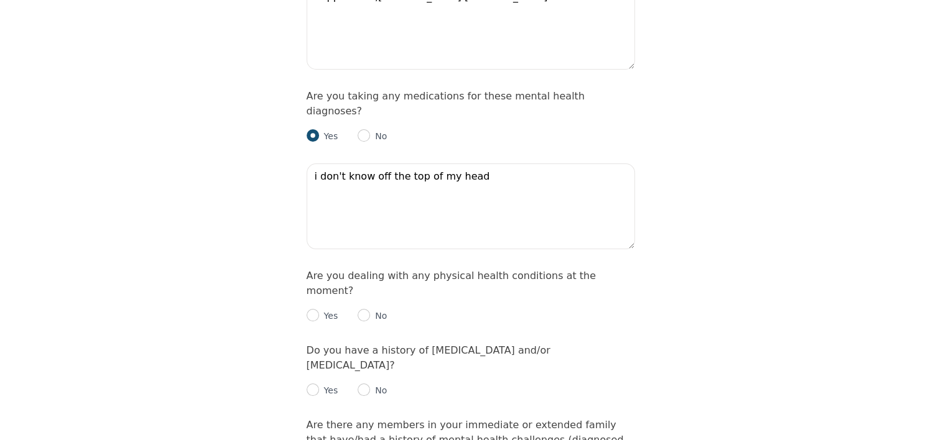
click at [376, 310] on p "No" at bounding box center [378, 316] width 17 height 12
click at [365, 309] on input "radio" at bounding box center [364, 315] width 12 height 12
radio input "true"
click at [316, 384] on input "radio" at bounding box center [313, 390] width 12 height 12
radio input "true"
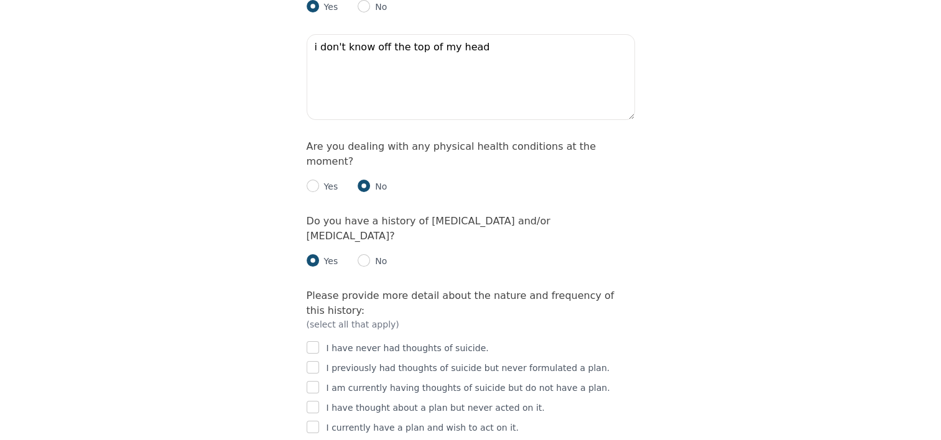
scroll to position [1820, 0]
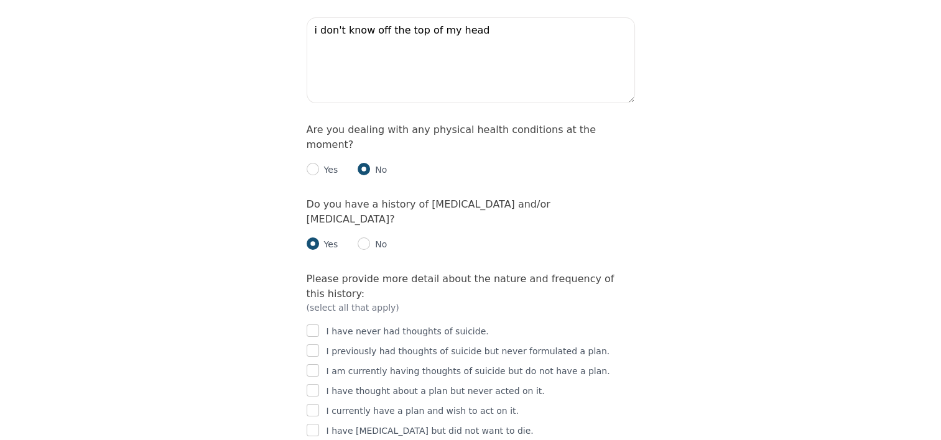
checkbox input "true"
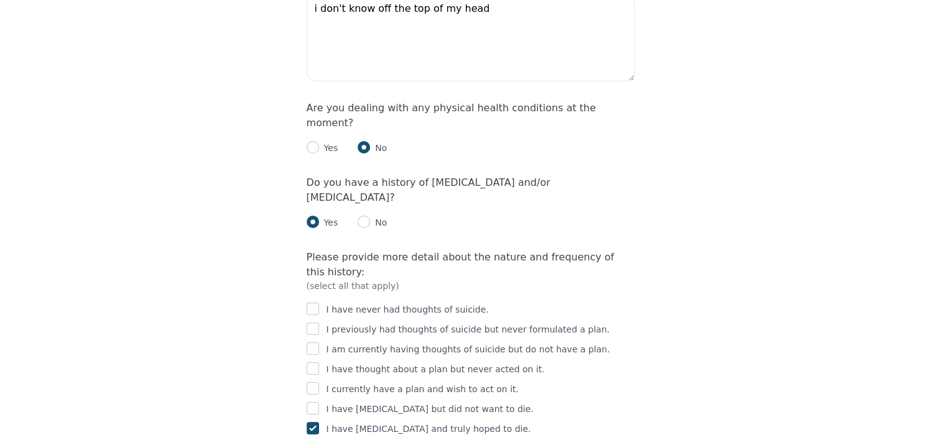
scroll to position [1860, 0]
checkbox input "true"
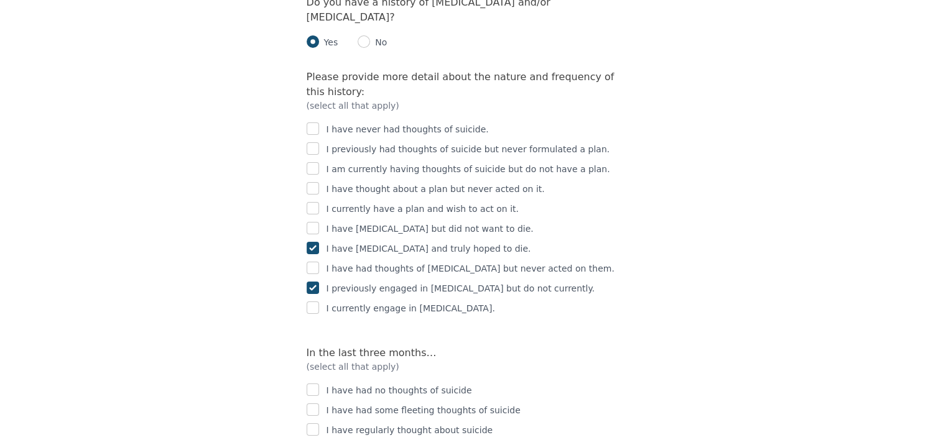
scroll to position [2039, 0]
click at [318, 404] on input "checkbox" at bounding box center [313, 410] width 12 height 12
checkbox input "true"
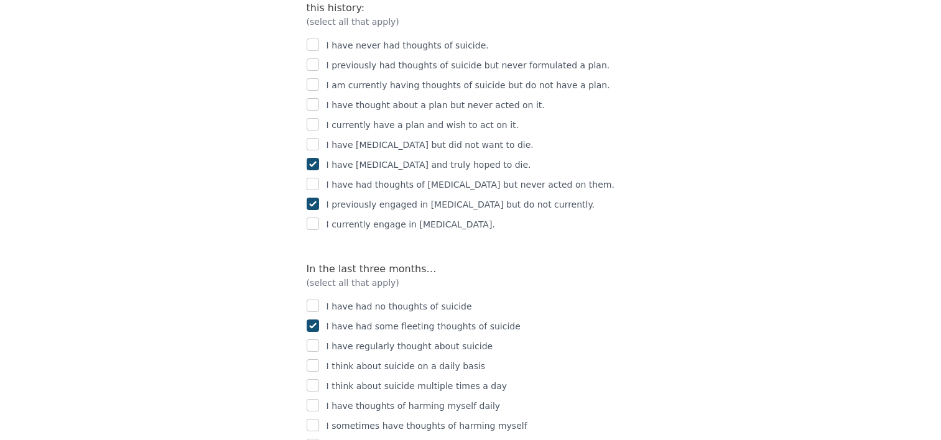
scroll to position [2124, 0]
click at [310, 438] on input "checkbox" at bounding box center [313, 444] width 12 height 12
checkbox input "true"
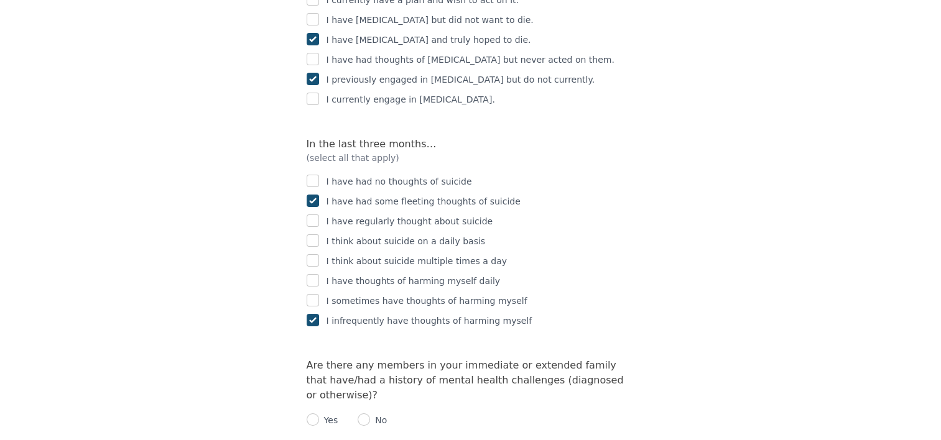
scroll to position [2250, 0]
click at [312, 412] on input "radio" at bounding box center [313, 418] width 12 height 12
radio input "true"
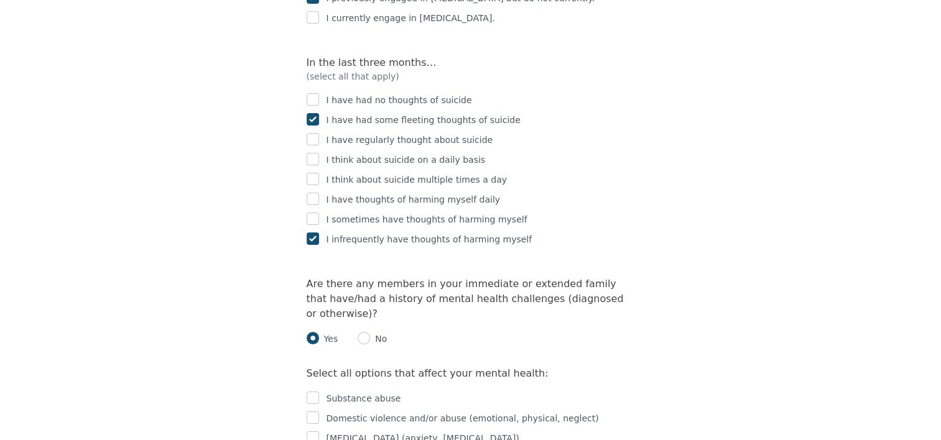
scroll to position [2330, 0]
click at [315, 431] on input "checkbox" at bounding box center [313, 437] width 12 height 12
checkbox input "true"
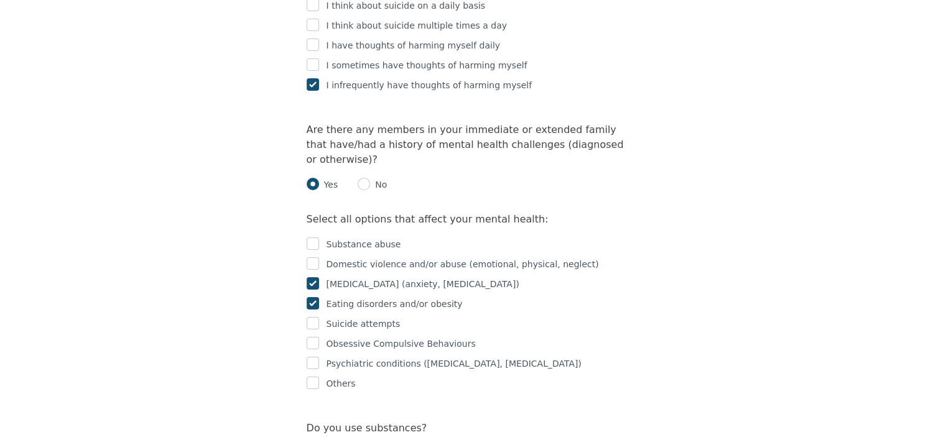
scroll to position [2487, 0]
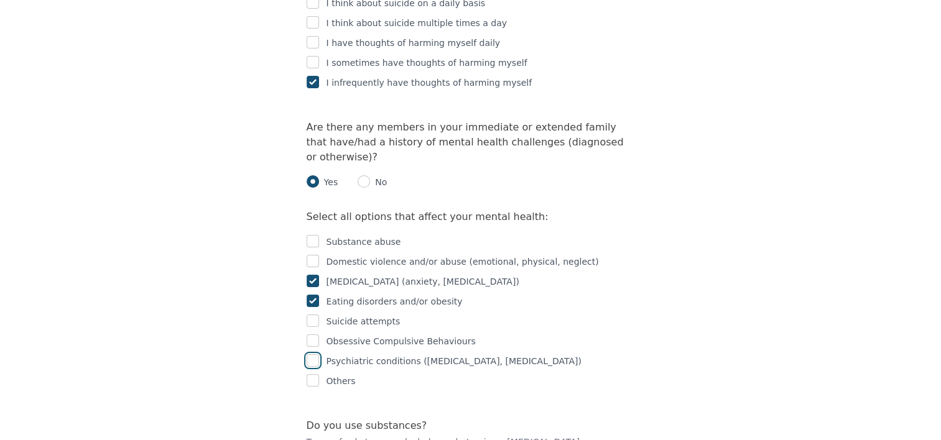
click at [317, 354] on input "checkbox" at bounding box center [313, 360] width 12 height 12
checkbox input "true"
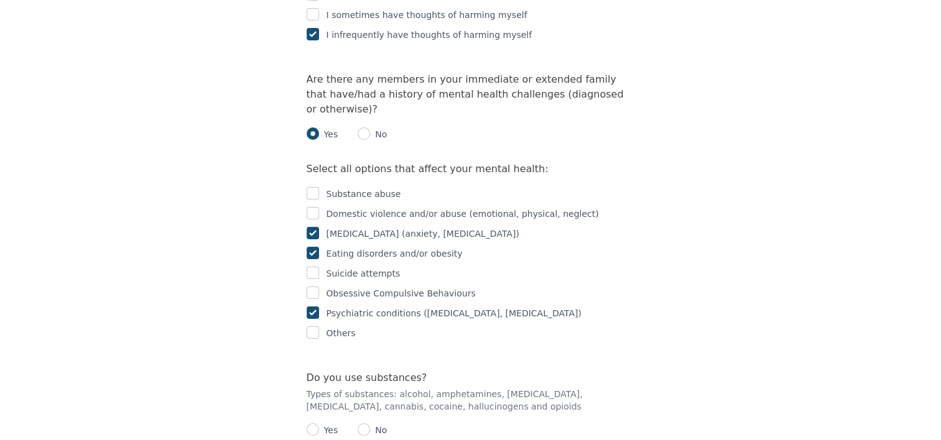
scroll to position [2551, 0]
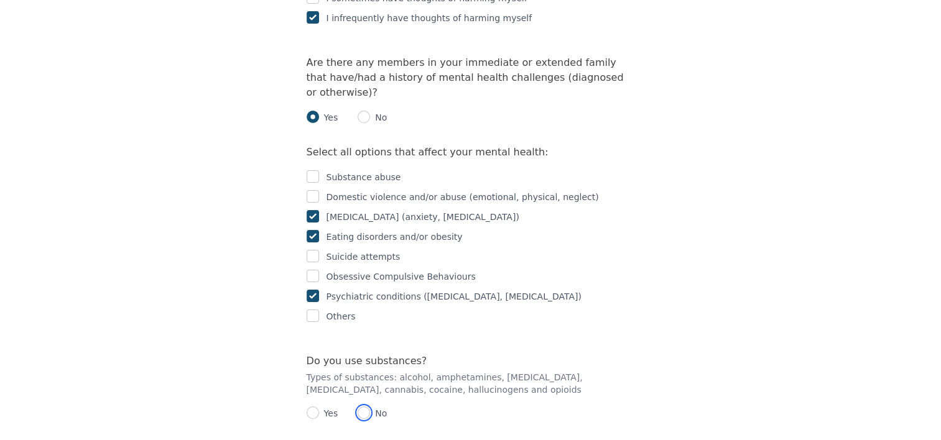
click at [361, 407] on input "radio" at bounding box center [364, 413] width 12 height 12
radio input "true"
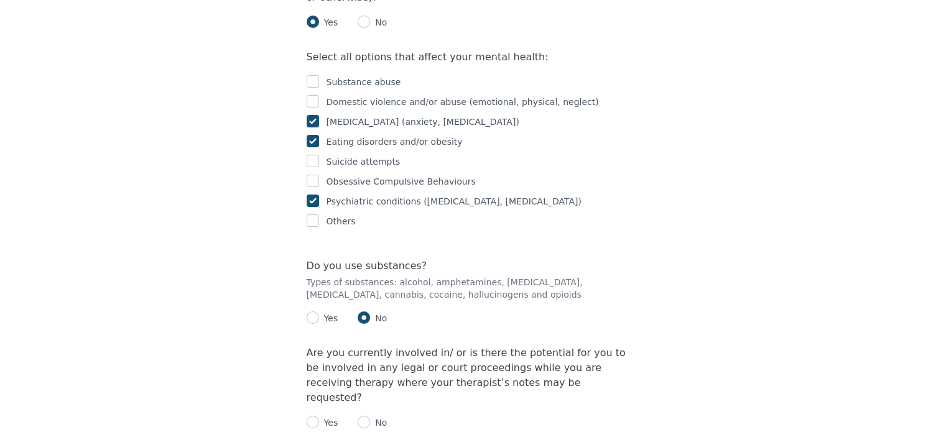
scroll to position [2649, 0]
click at [370, 403] on div "Yes No" at bounding box center [471, 415] width 328 height 25
click at [363, 413] on input "radio" at bounding box center [364, 419] width 12 height 12
radio input "true"
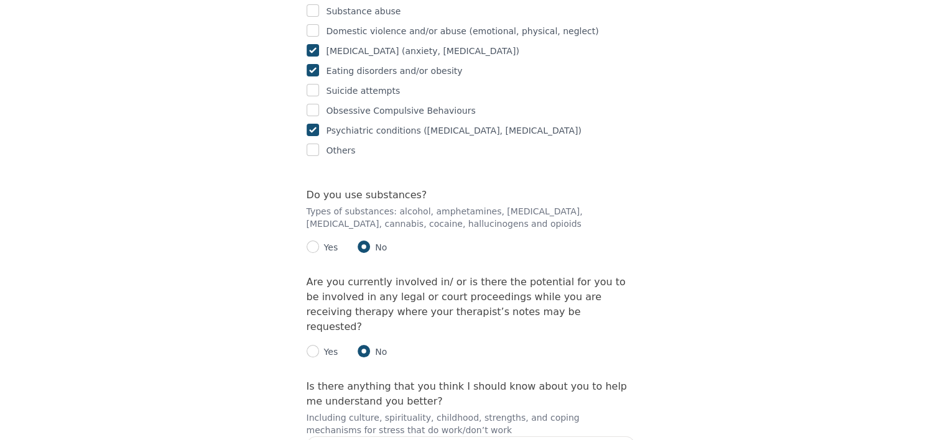
scroll to position [2718, 0]
type textarea "no"
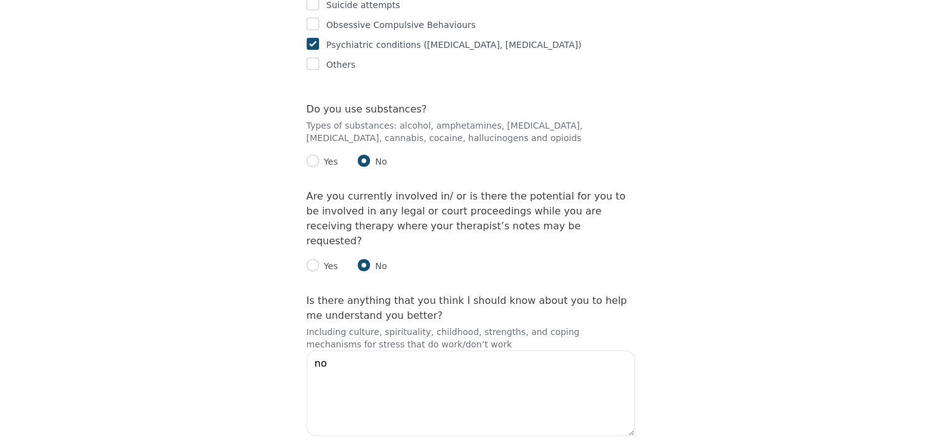
checkbox input "true"
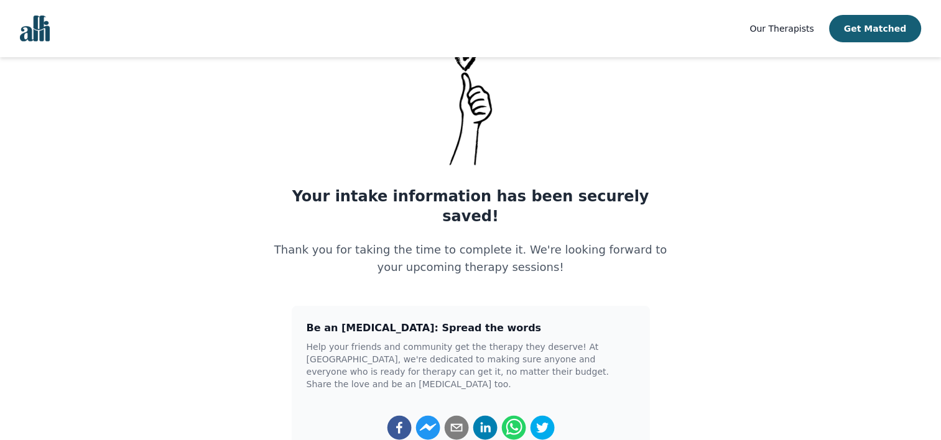
scroll to position [55, 0]
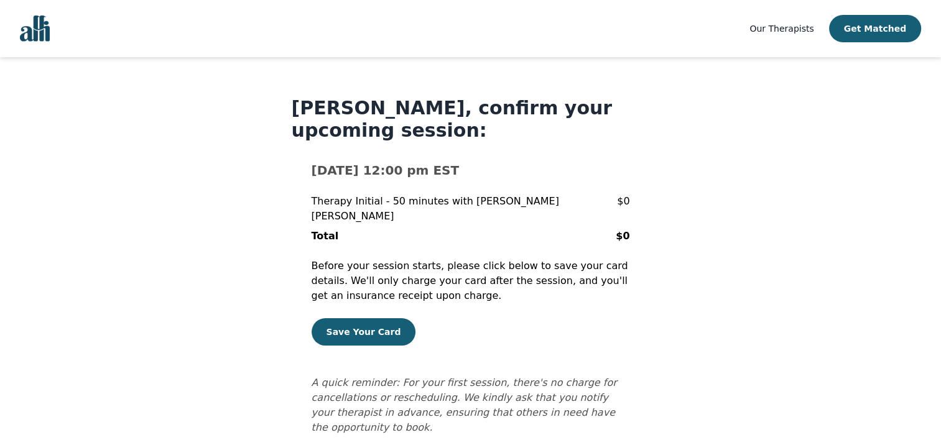
scroll to position [5, 0]
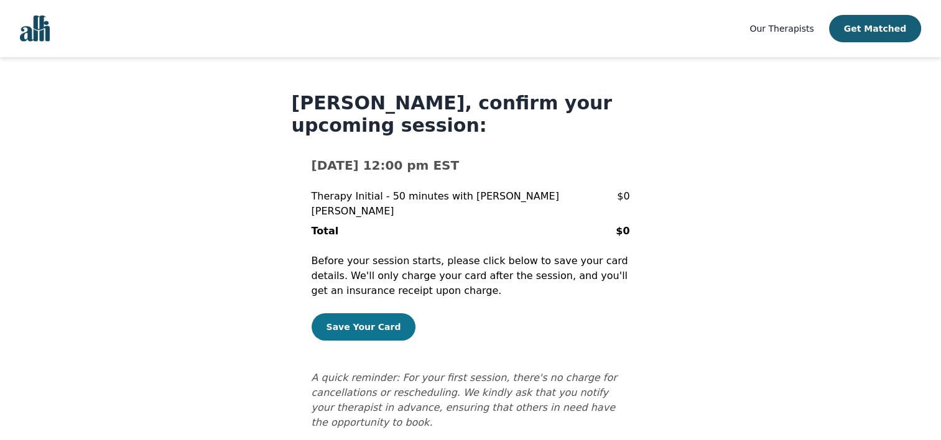
click at [367, 314] on button "Save Your Card" at bounding box center [364, 326] width 104 height 27
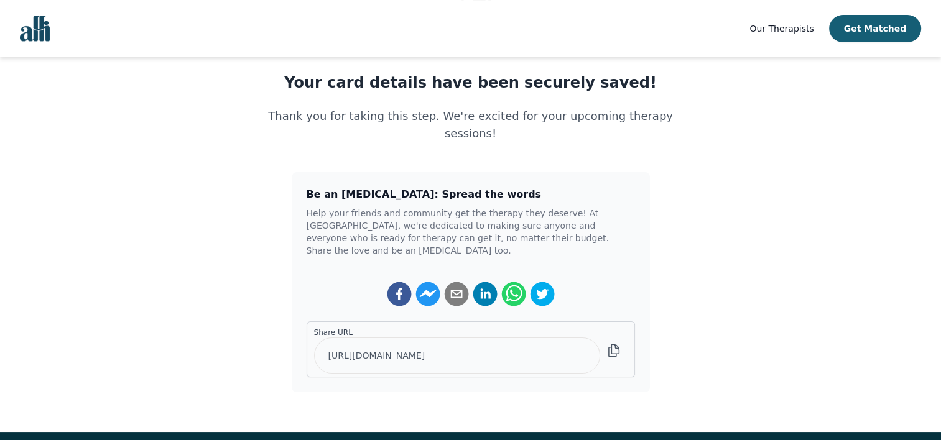
scroll to position [201, 0]
